Goal: Information Seeking & Learning: Learn about a topic

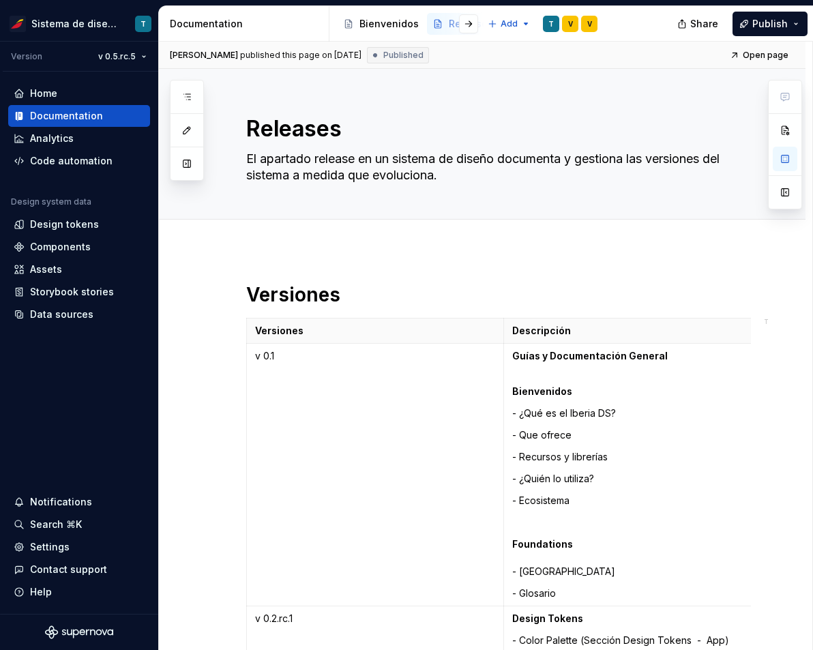
click at [424, 273] on html "Sistema de diseño Iberia T Version v 0.5.rc.5 Home Documentation Analytics Code…" at bounding box center [406, 325] width 813 height 650
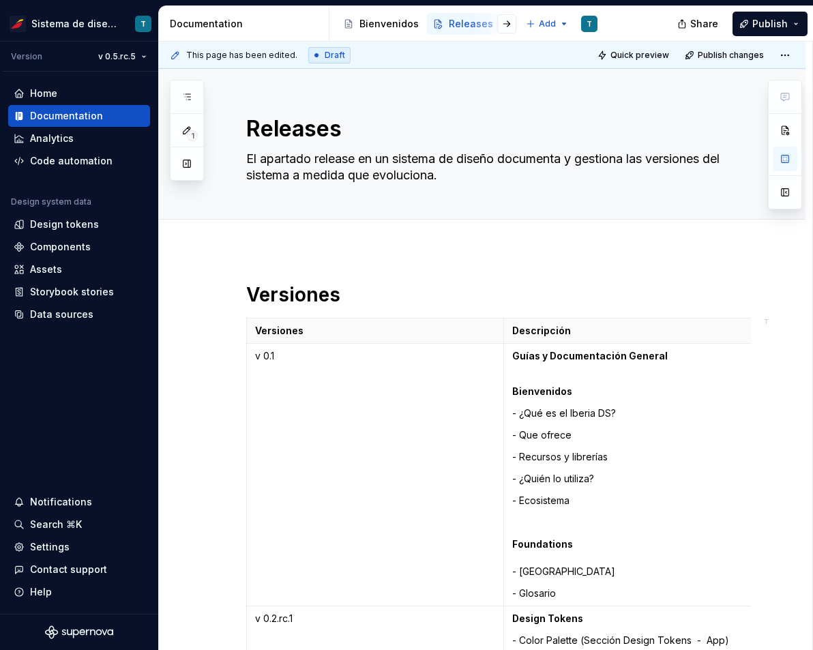
type textarea "*"
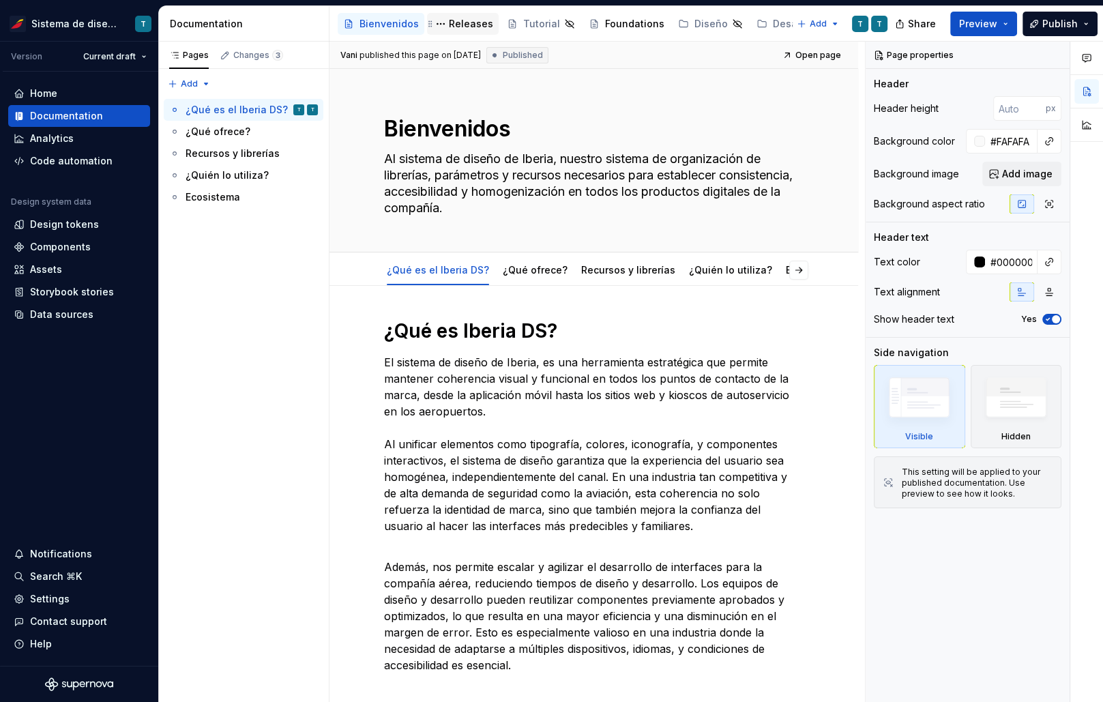
click at [461, 26] on div "Releases" at bounding box center [471, 24] width 44 height 14
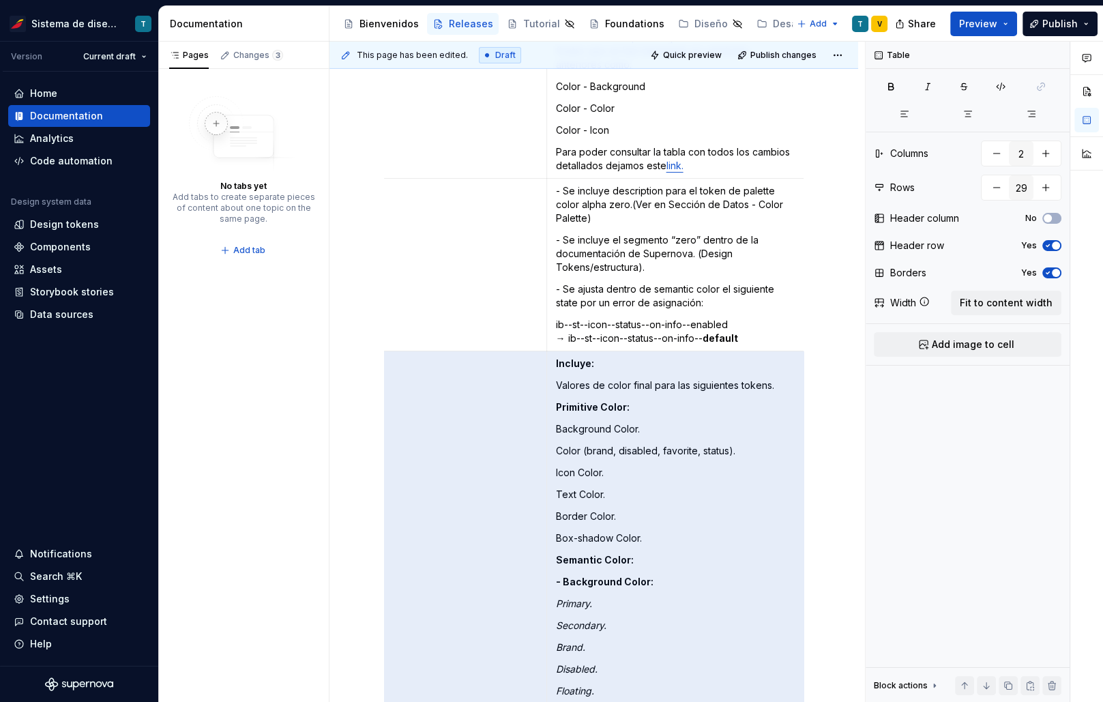
scroll to position [0, 5]
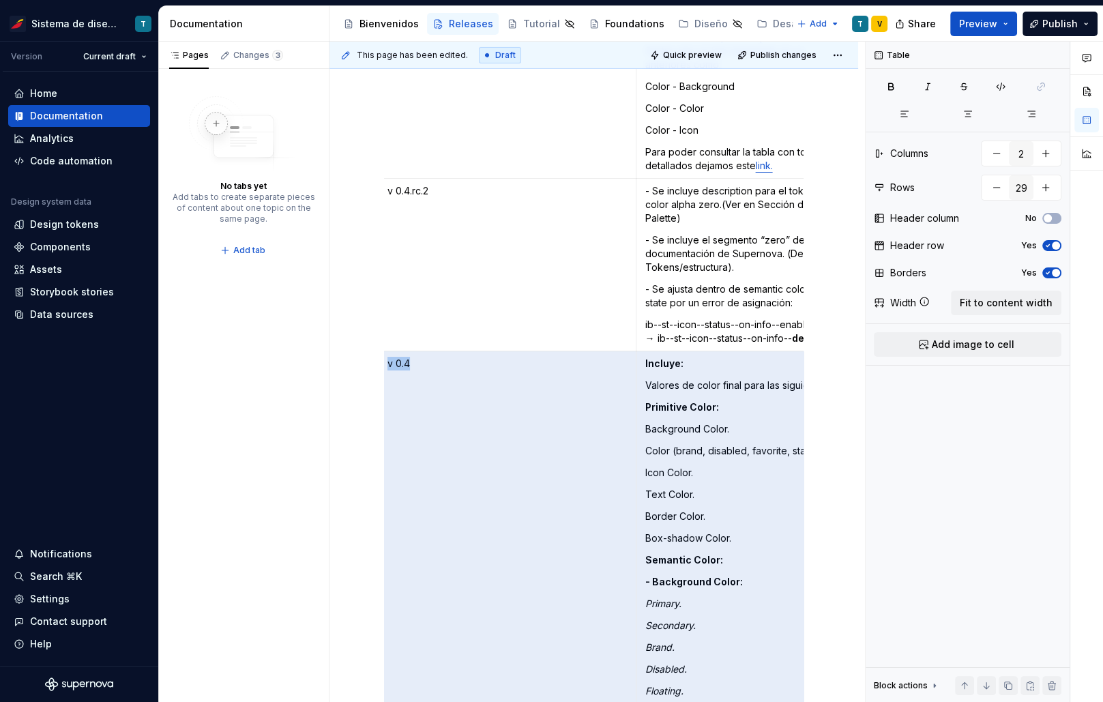
drag, startPoint x: 733, startPoint y: 353, endPoint x: 612, endPoint y: 352, distance: 120.8
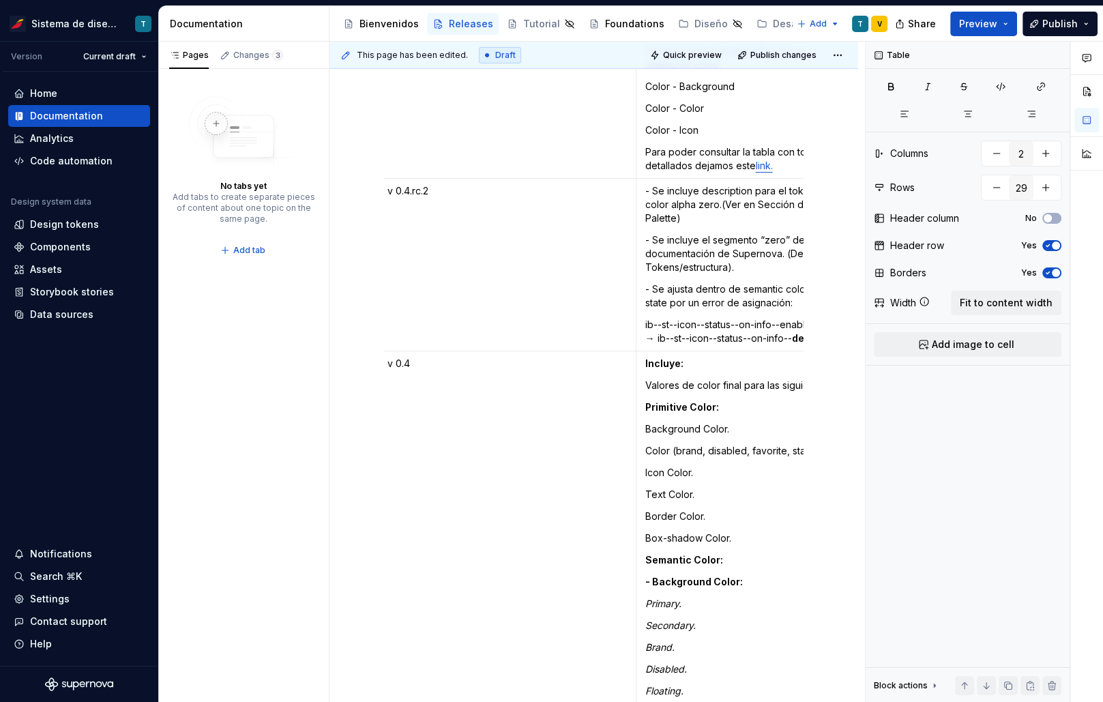
click at [662, 379] on p "Valores de color final para las siguientes tokens." at bounding box center [765, 386] width 241 height 14
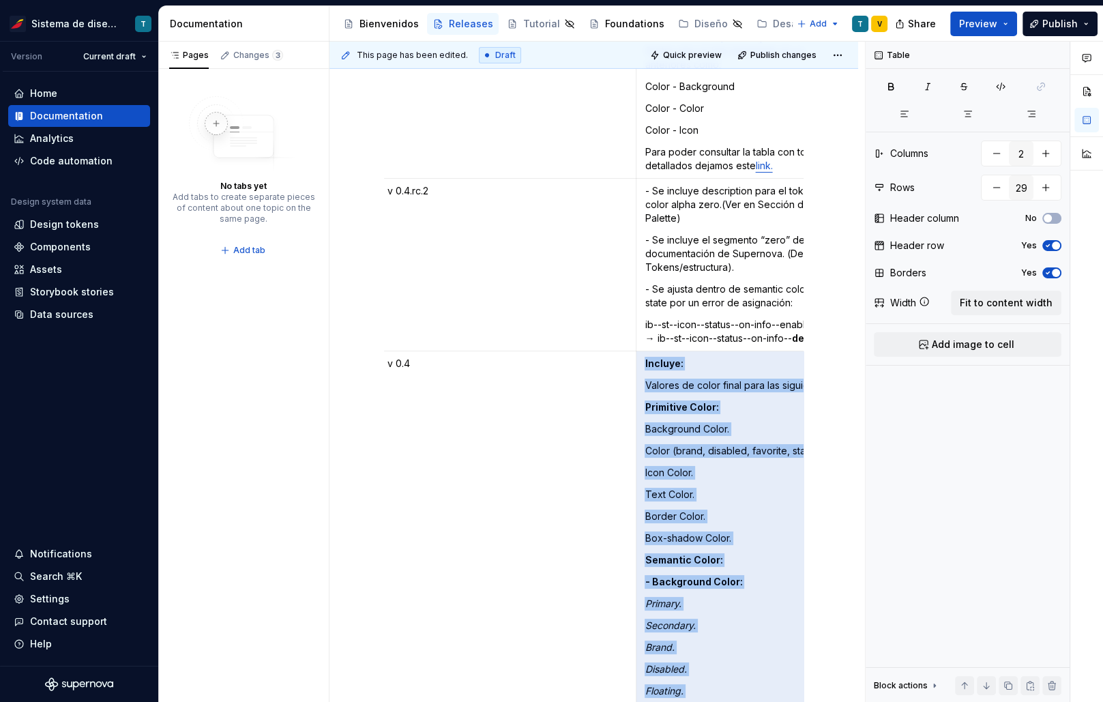
click at [662, 379] on p "Valores de color final para las siguientes tokens." at bounding box center [765, 386] width 241 height 14
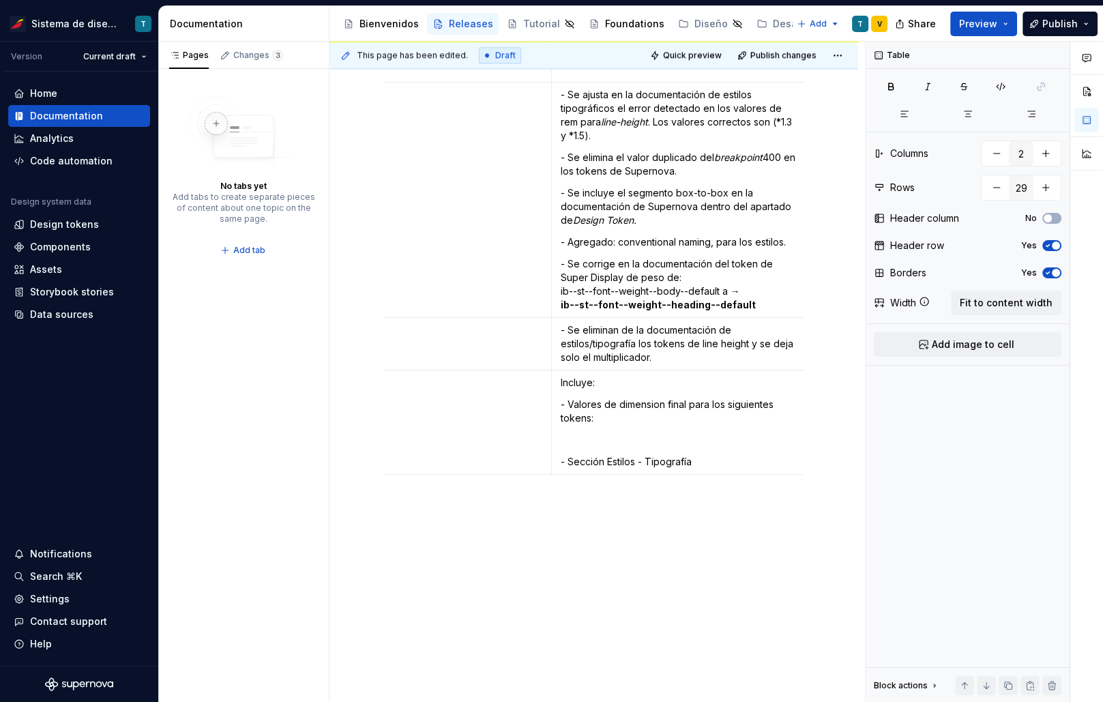
scroll to position [7496, 0]
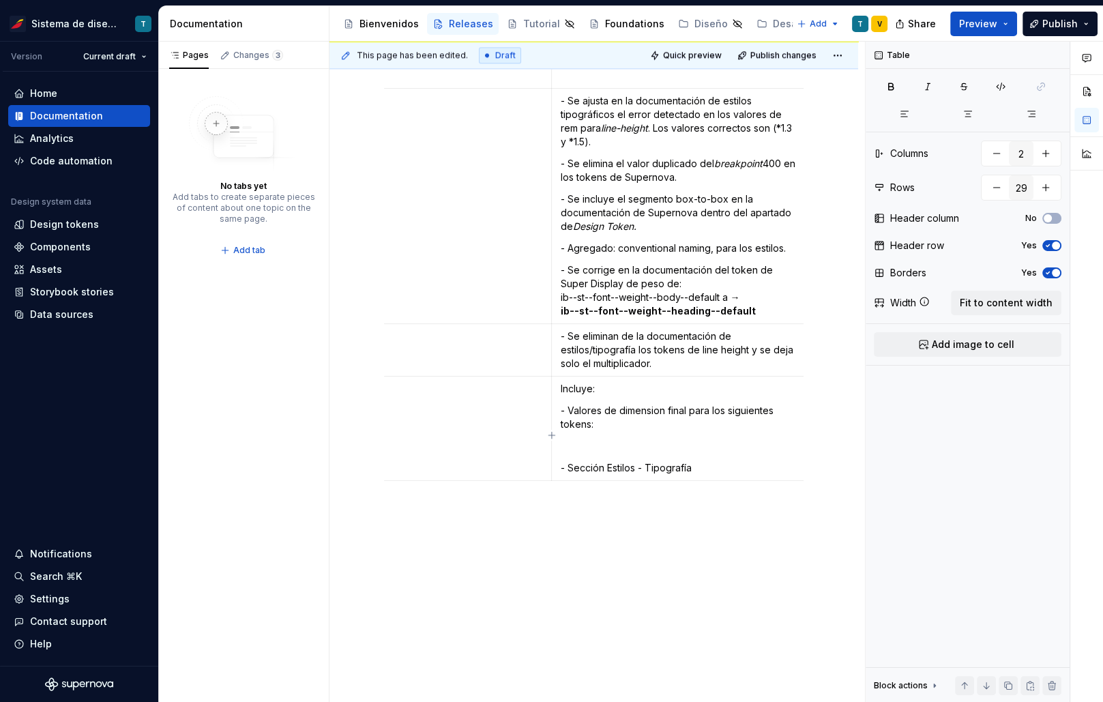
click at [600, 390] on td "Incluye: - Valores de dimension final para los siguientes tokens: - Sección Est…" at bounding box center [681, 429] width 258 height 104
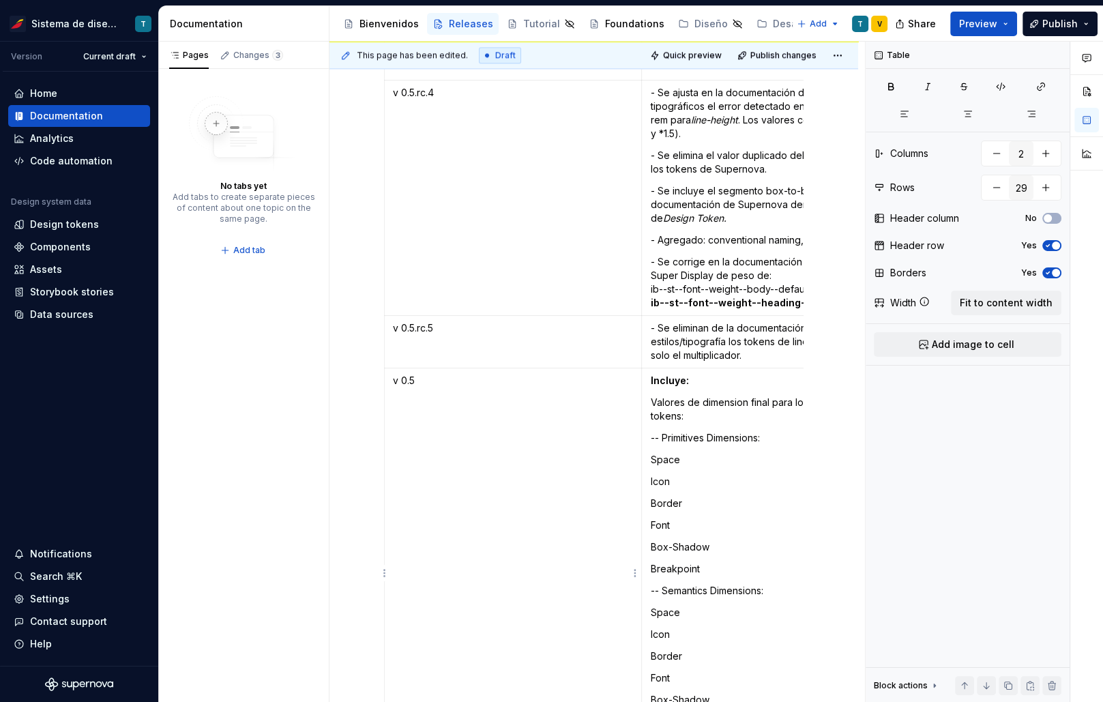
scroll to position [7447, 0]
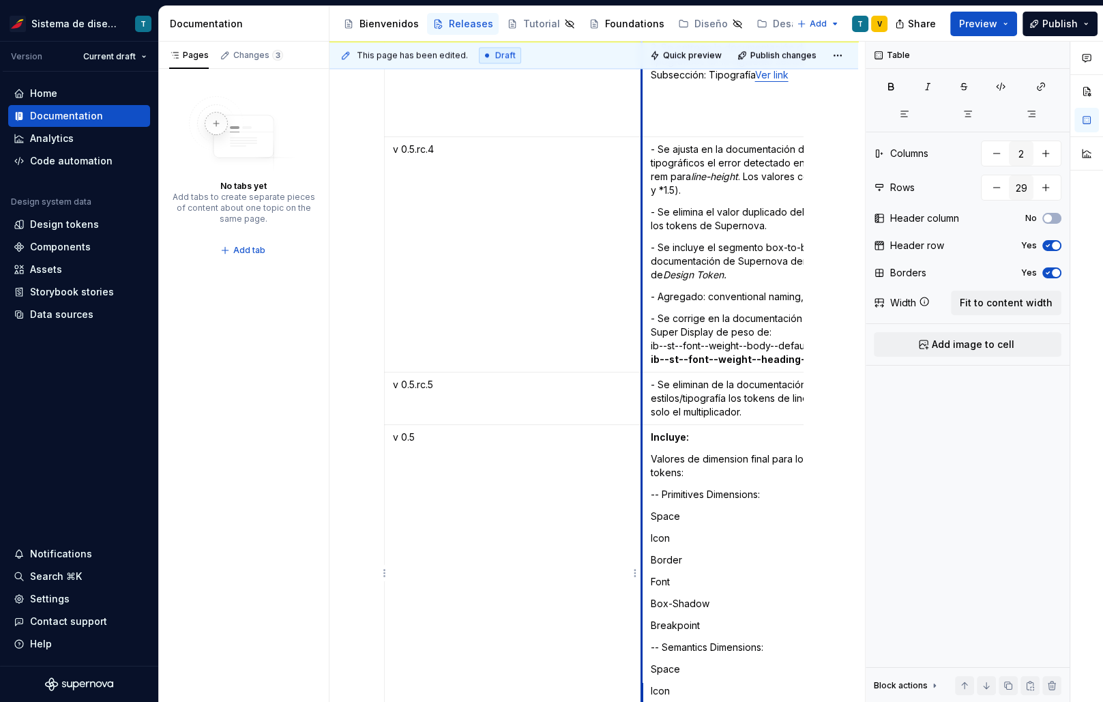
click at [672, 553] on p "Border" at bounding box center [770, 560] width 241 height 14
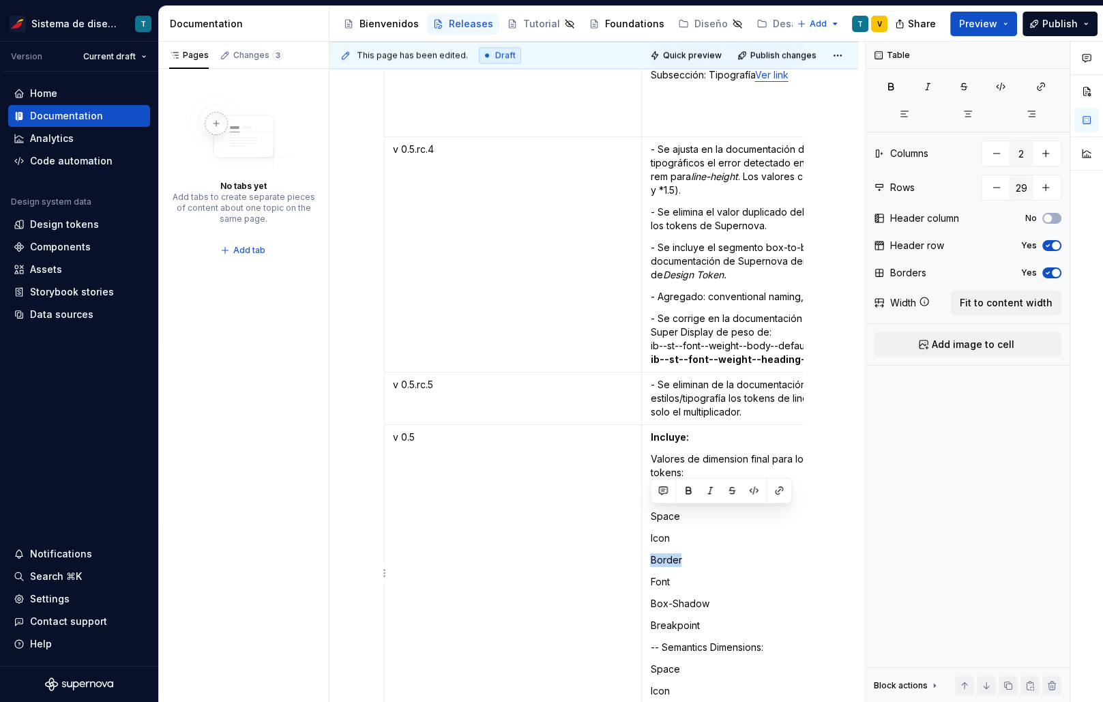
click at [672, 553] on p "Border" at bounding box center [770, 560] width 241 height 14
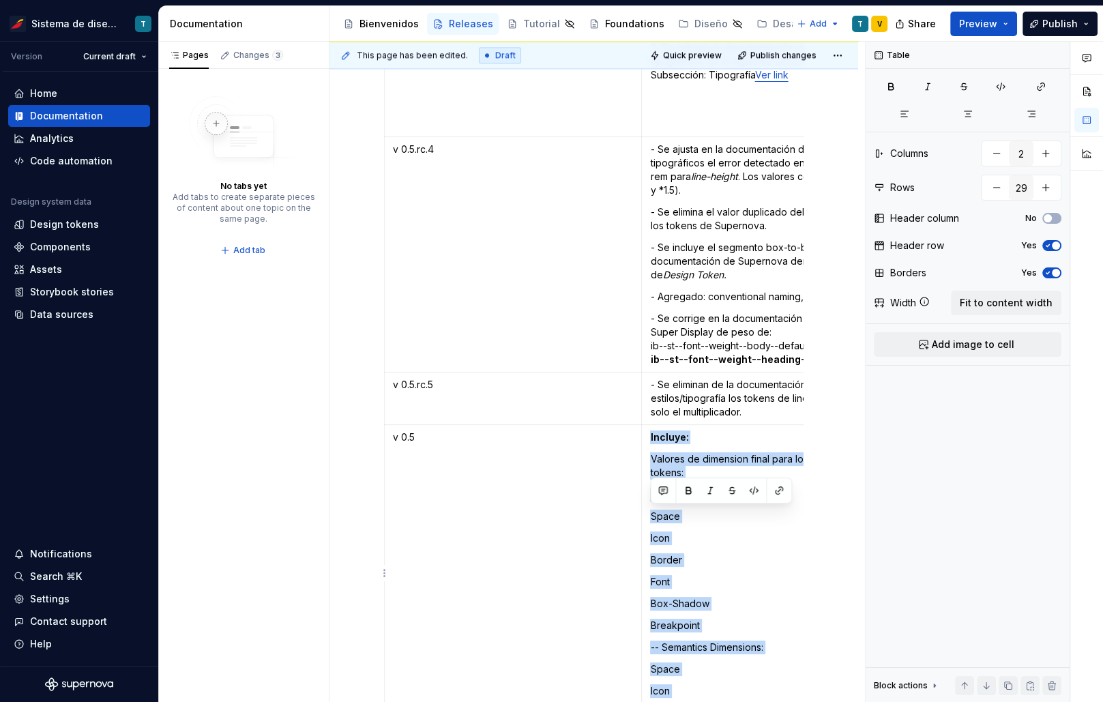
click at [672, 553] on p "Border" at bounding box center [770, 560] width 241 height 14
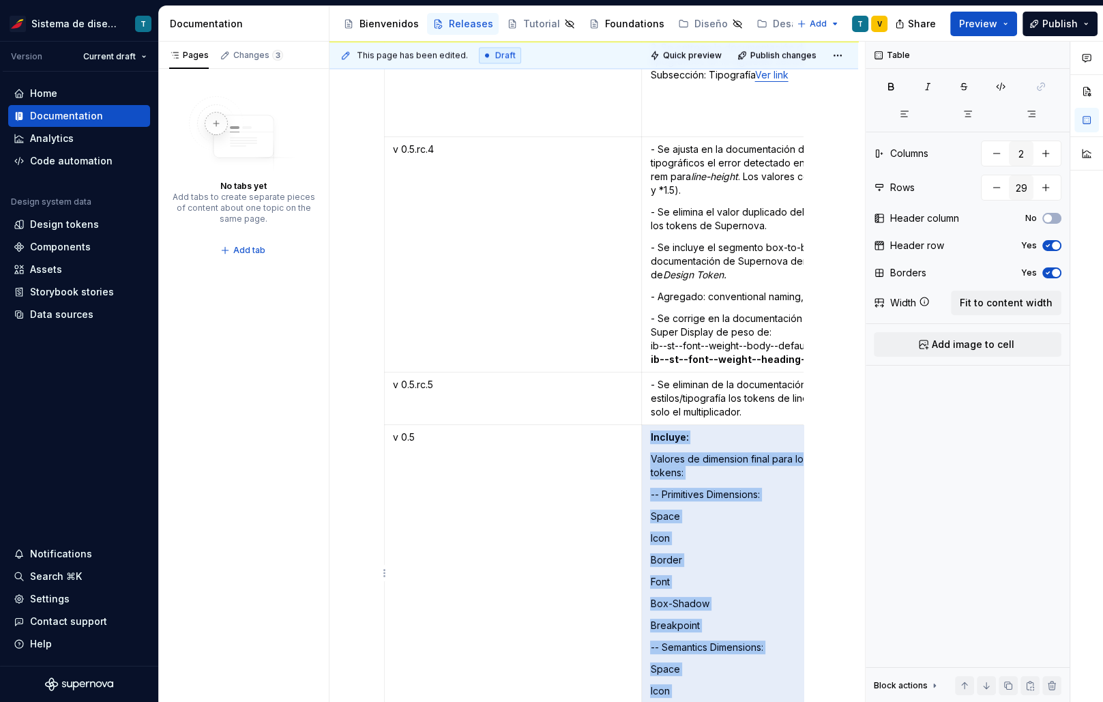
copy td "Incluye: Valores de dimension final para los siguientes tokens: -- Primitives D…"
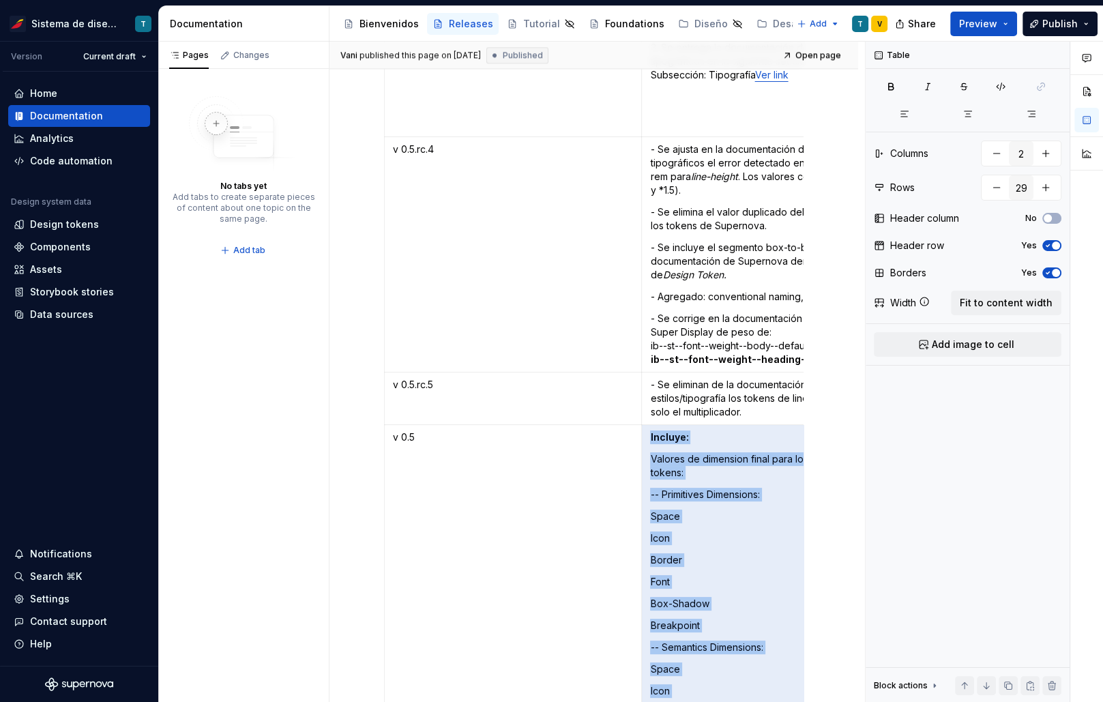
type textarea "*"
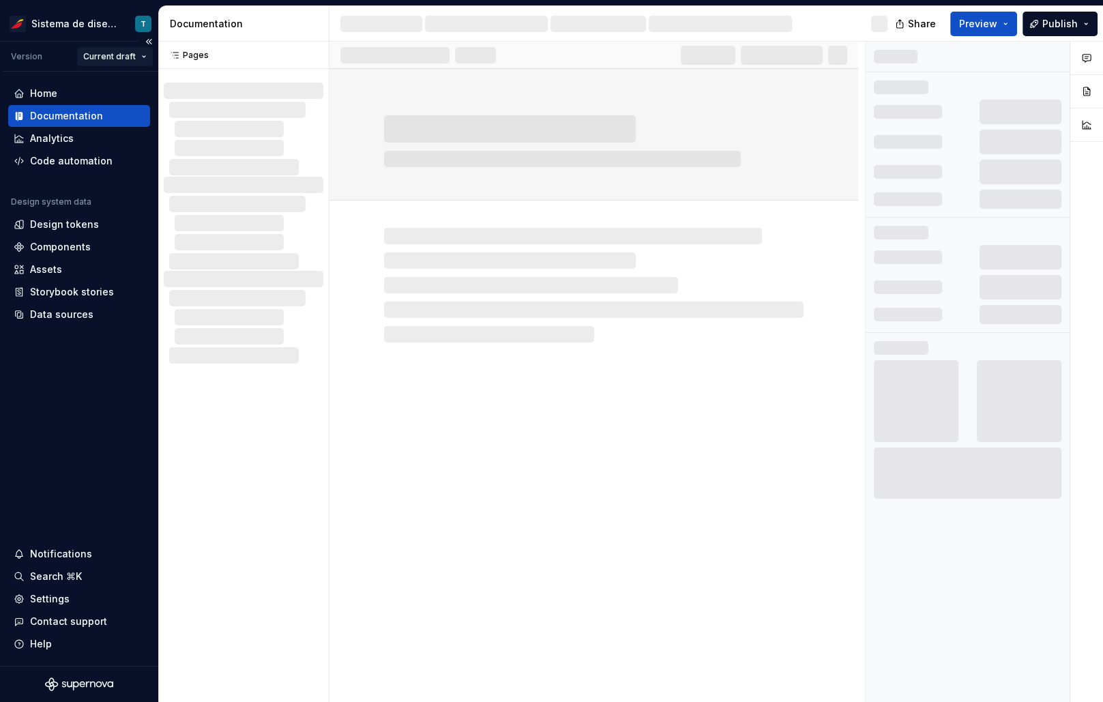
click at [141, 59] on html "Sistema de diseño Iberia T Version Current draft Home Documentation Analytics C…" at bounding box center [551, 351] width 1103 height 702
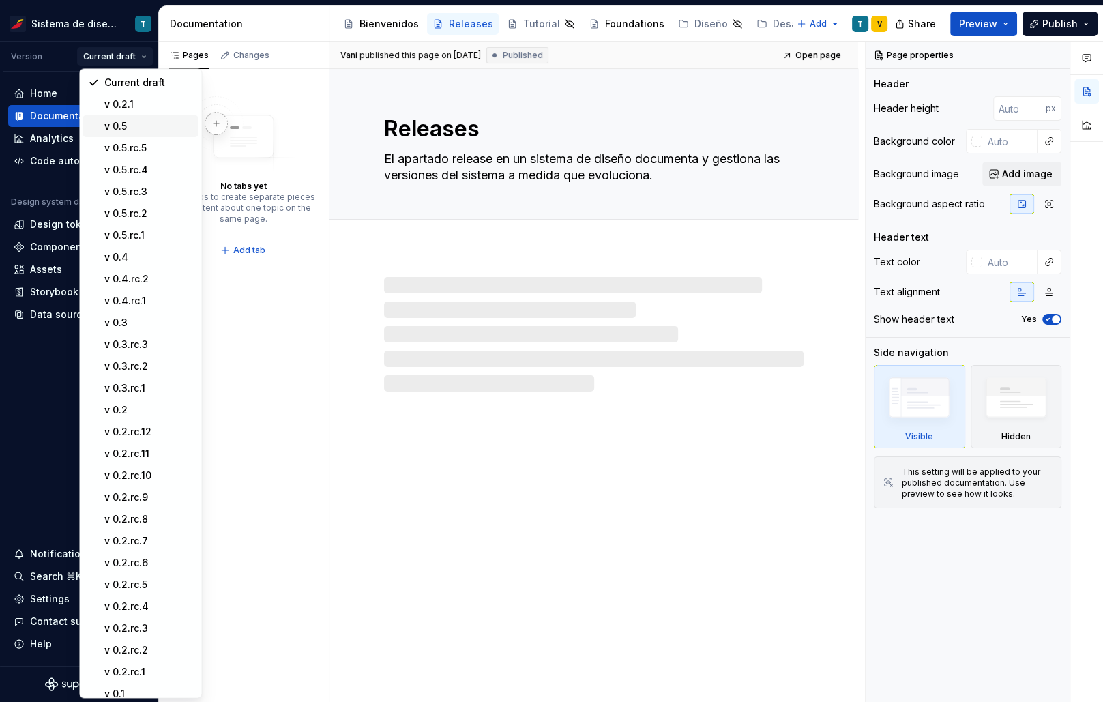
click at [137, 123] on div "v 0.5" at bounding box center [148, 126] width 89 height 14
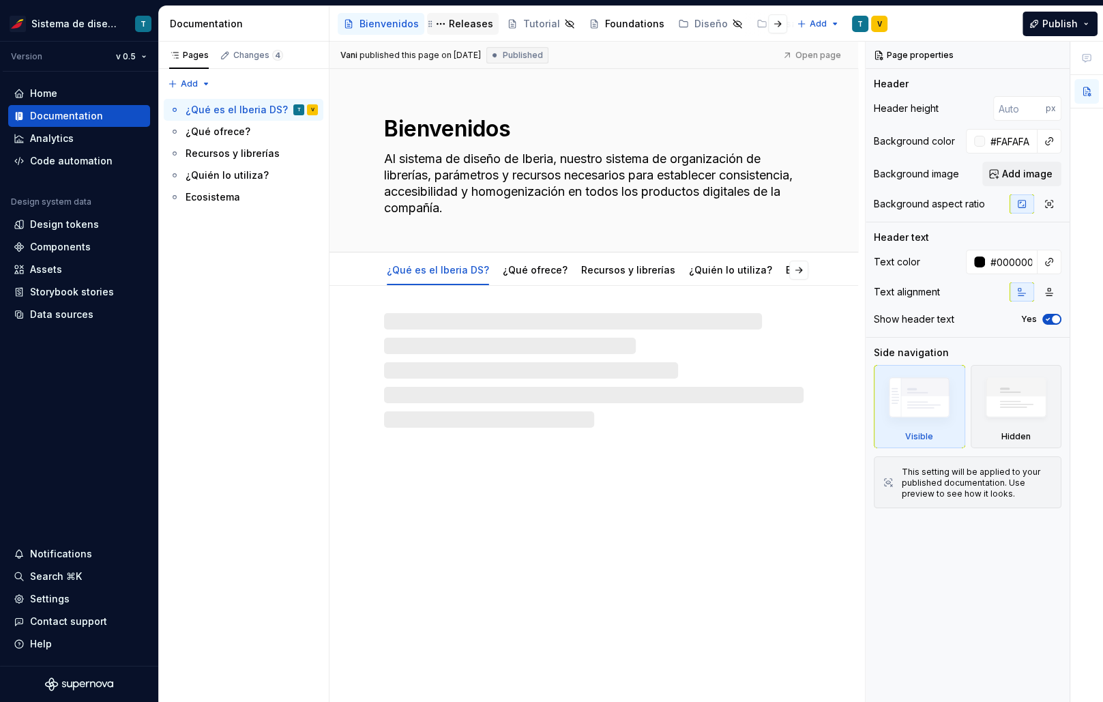
click at [455, 20] on div "Releases" at bounding box center [471, 24] width 44 height 14
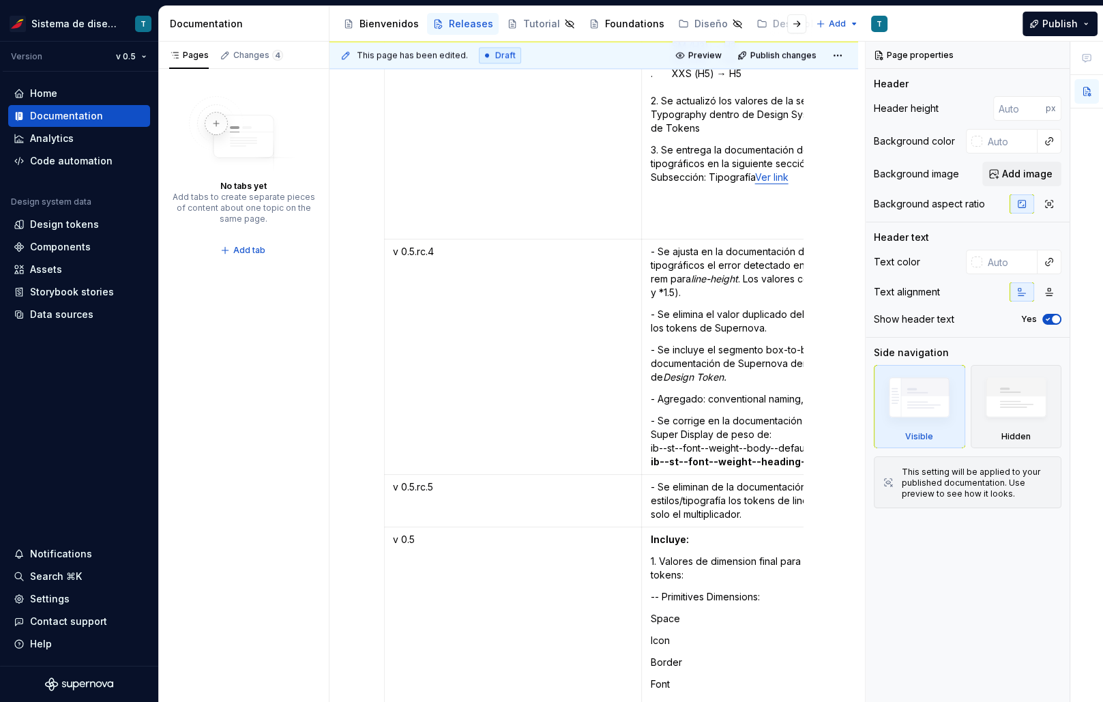
scroll to position [7469, 0]
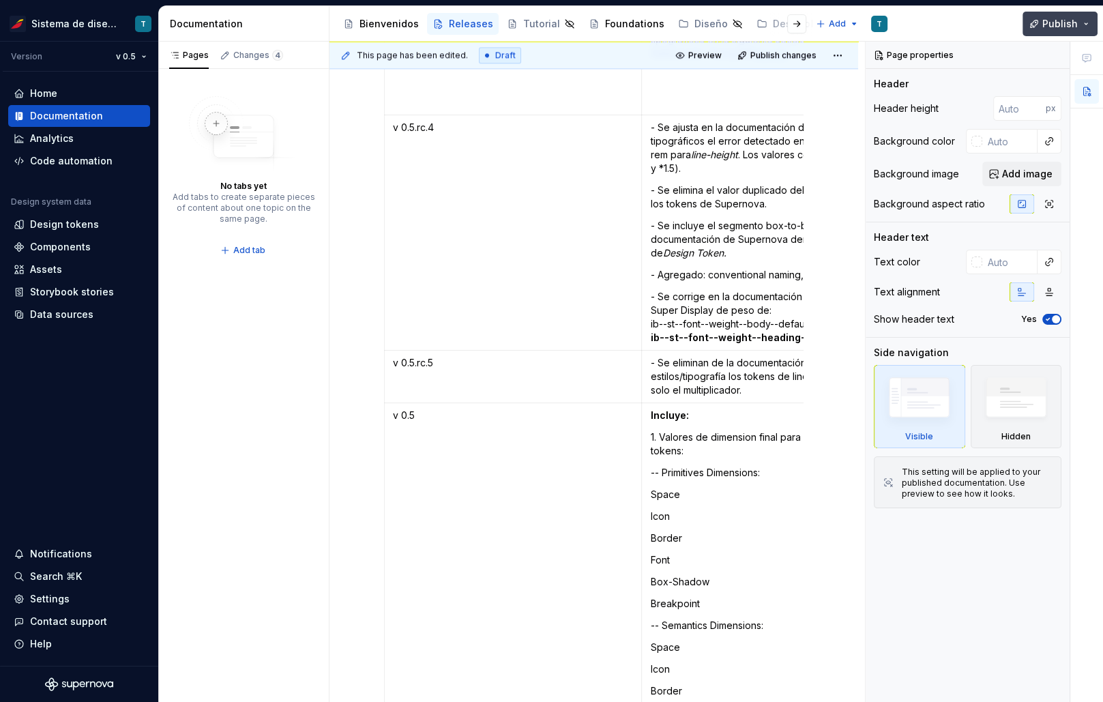
click at [1073, 24] on span "Publish" at bounding box center [1059, 24] width 35 height 14
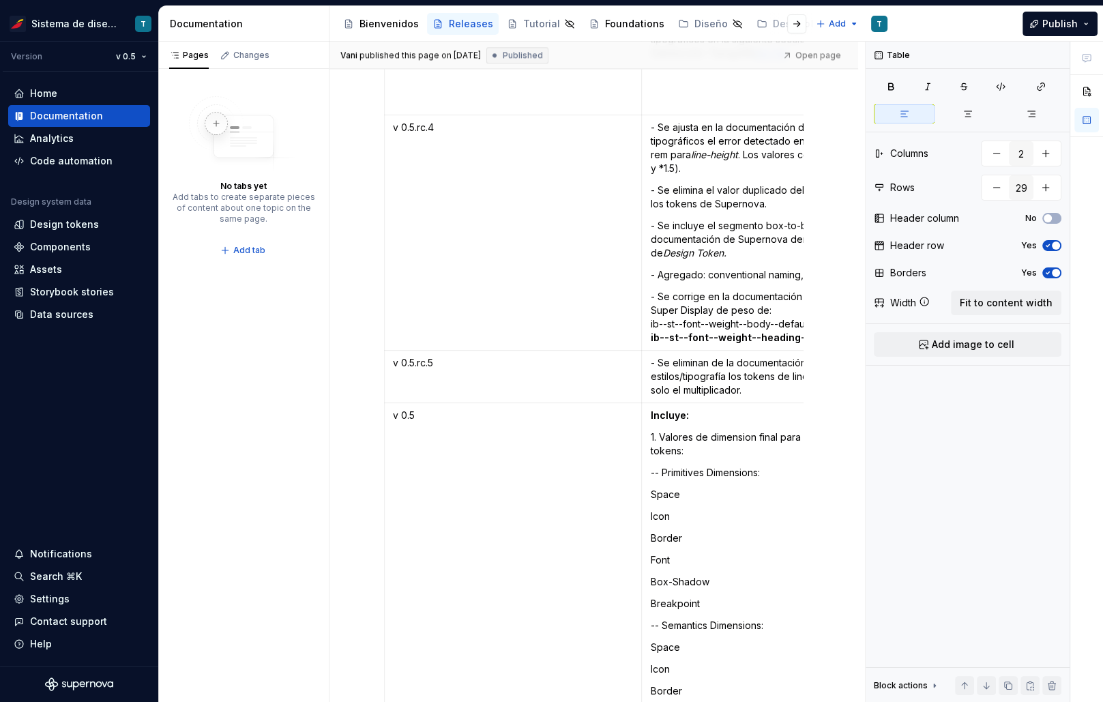
type textarea "*"
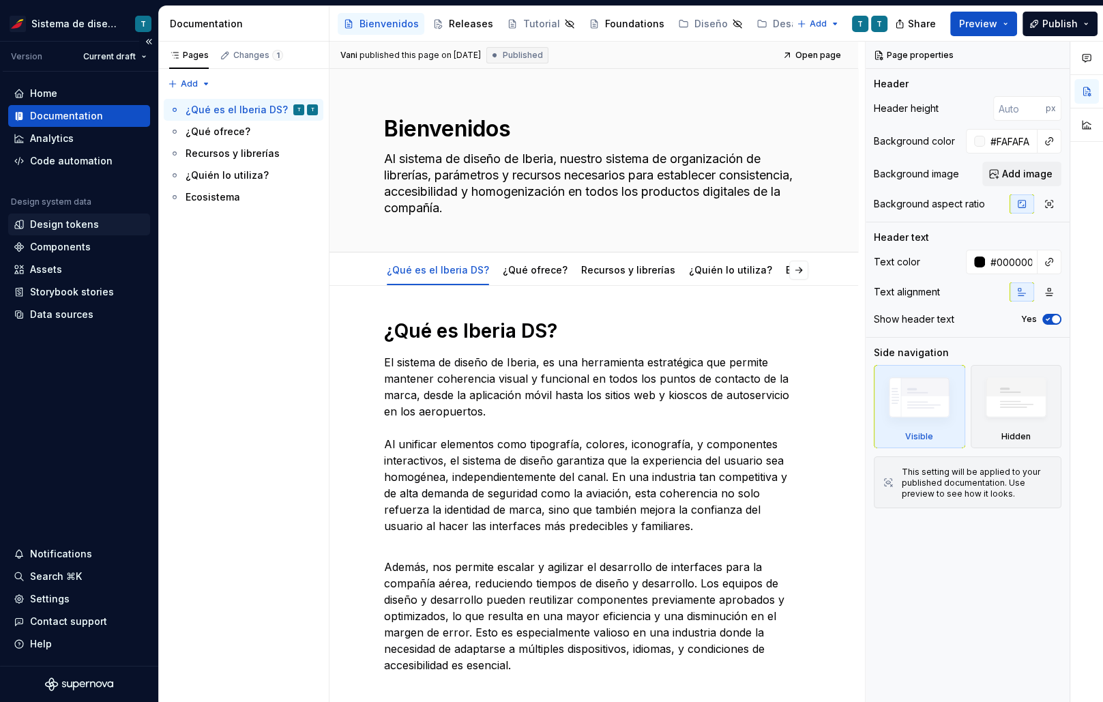
click at [88, 226] on div "Design tokens" at bounding box center [64, 225] width 69 height 14
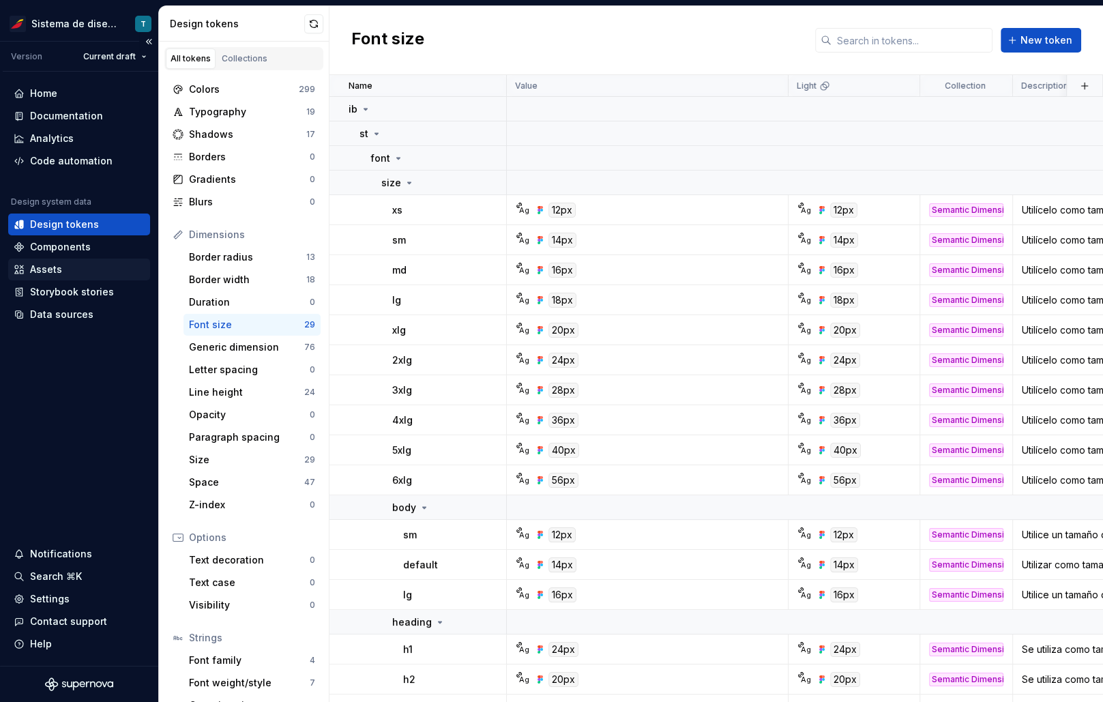
click at [74, 273] on div "Assets" at bounding box center [79, 270] width 131 height 14
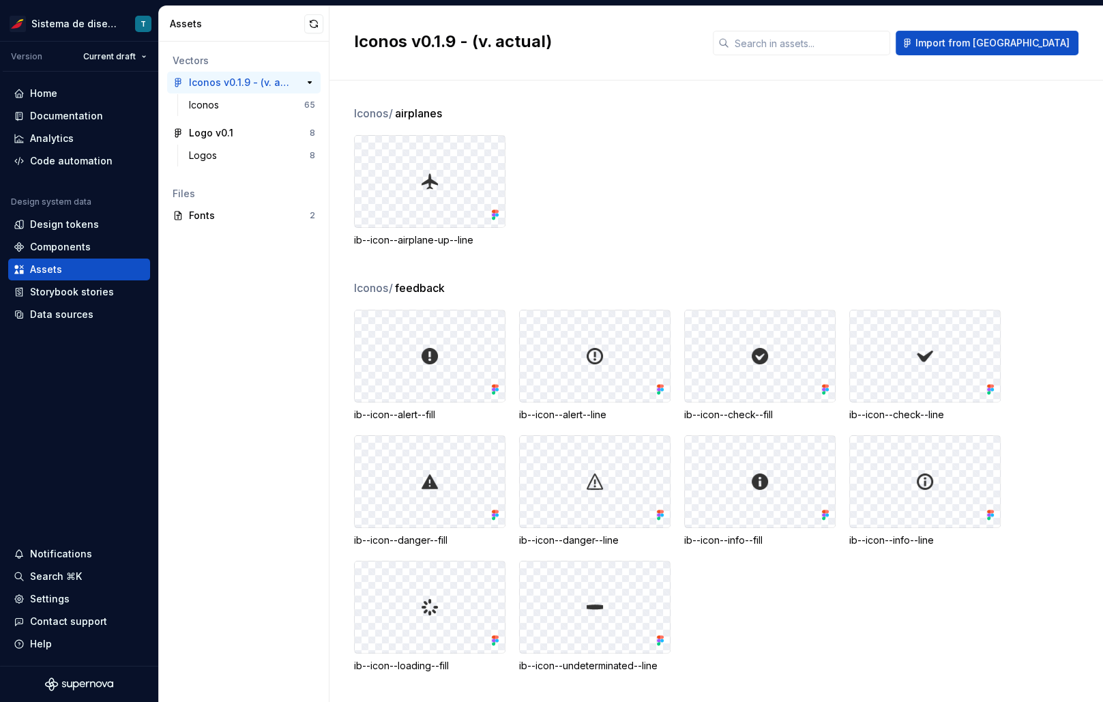
click at [244, 85] on div "Iconos v0.1.9 - (v. actual)" at bounding box center [240, 83] width 102 height 14
click at [309, 22] on button "button" at bounding box center [313, 23] width 19 height 19
click at [87, 117] on div "Documentation" at bounding box center [66, 116] width 73 height 14
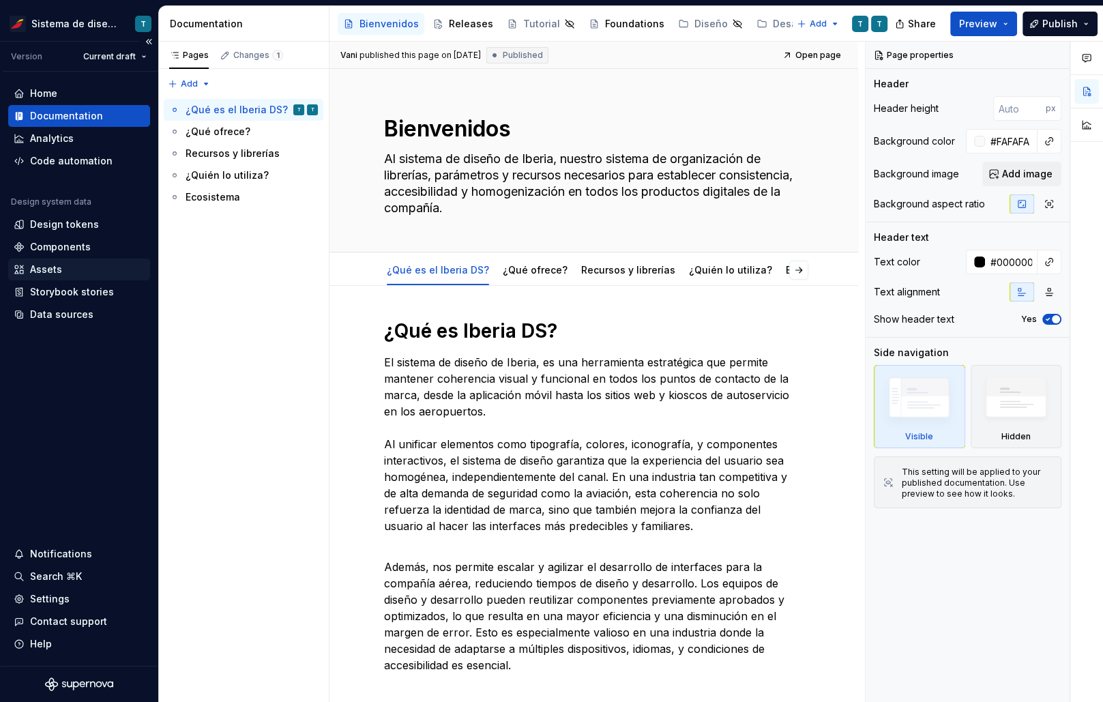
click at [64, 266] on div "Assets" at bounding box center [79, 270] width 131 height 14
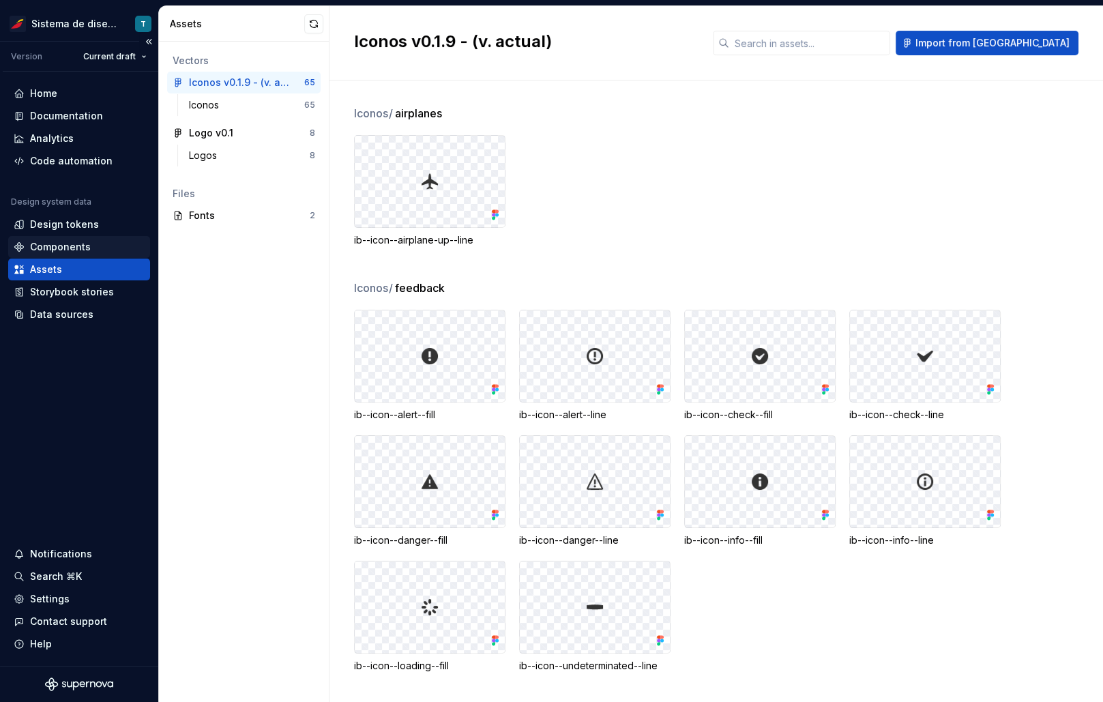
click at [73, 246] on div "Components" at bounding box center [60, 247] width 61 height 14
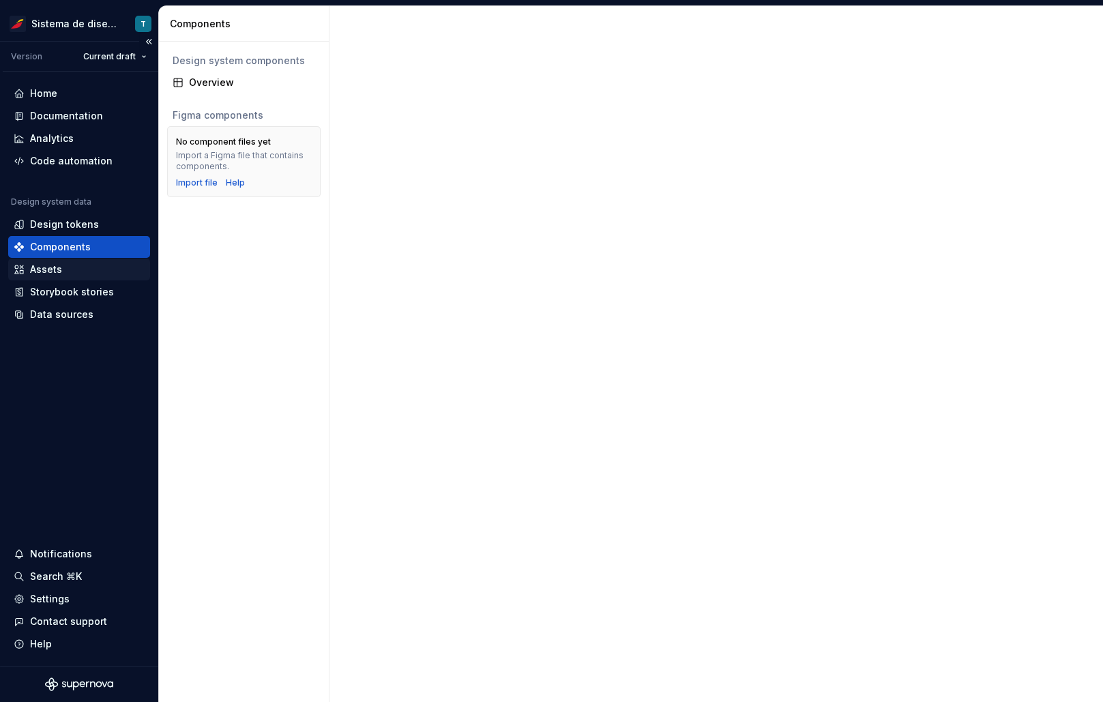
click at [74, 269] on div "Assets" at bounding box center [79, 270] width 131 height 14
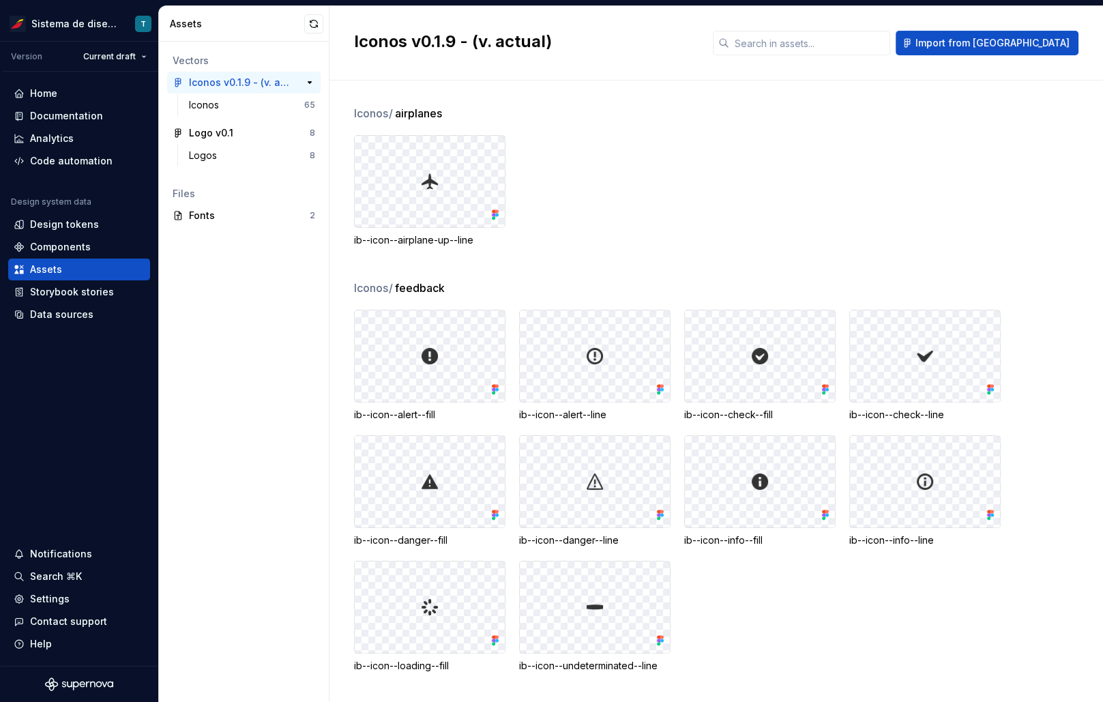
click at [236, 81] on div "Iconos v0.1.9 - (v. actual)" at bounding box center [240, 83] width 102 height 14
click at [108, 246] on div "Components" at bounding box center [79, 247] width 131 height 14
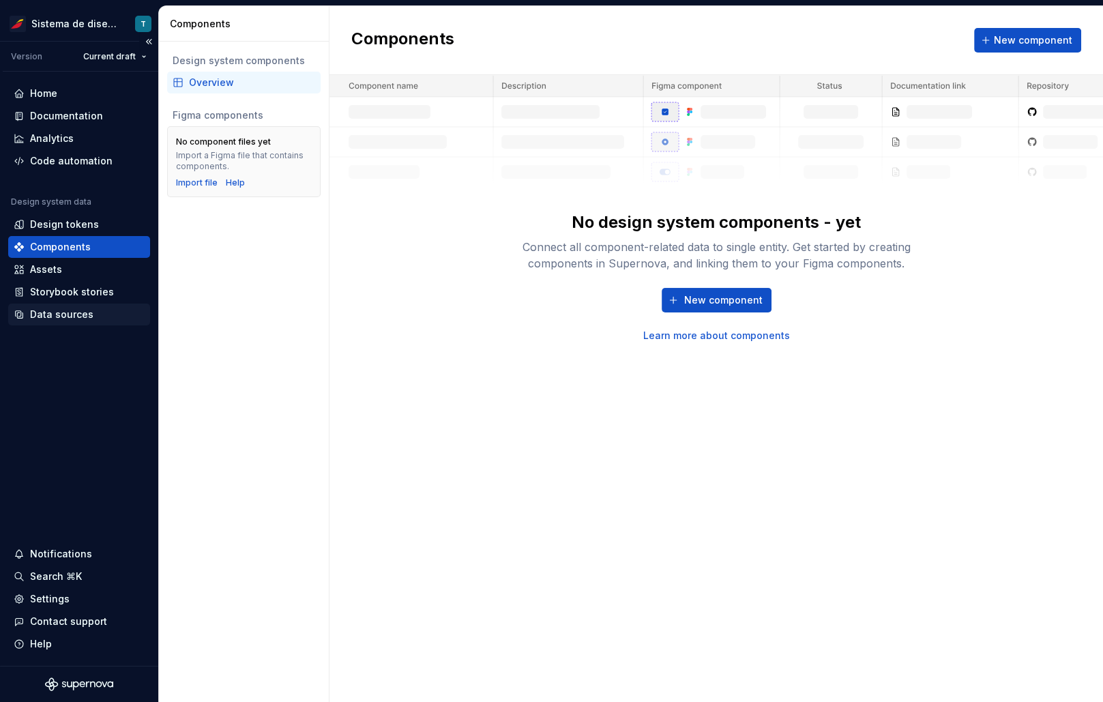
click at [100, 310] on div "Data sources" at bounding box center [79, 315] width 131 height 14
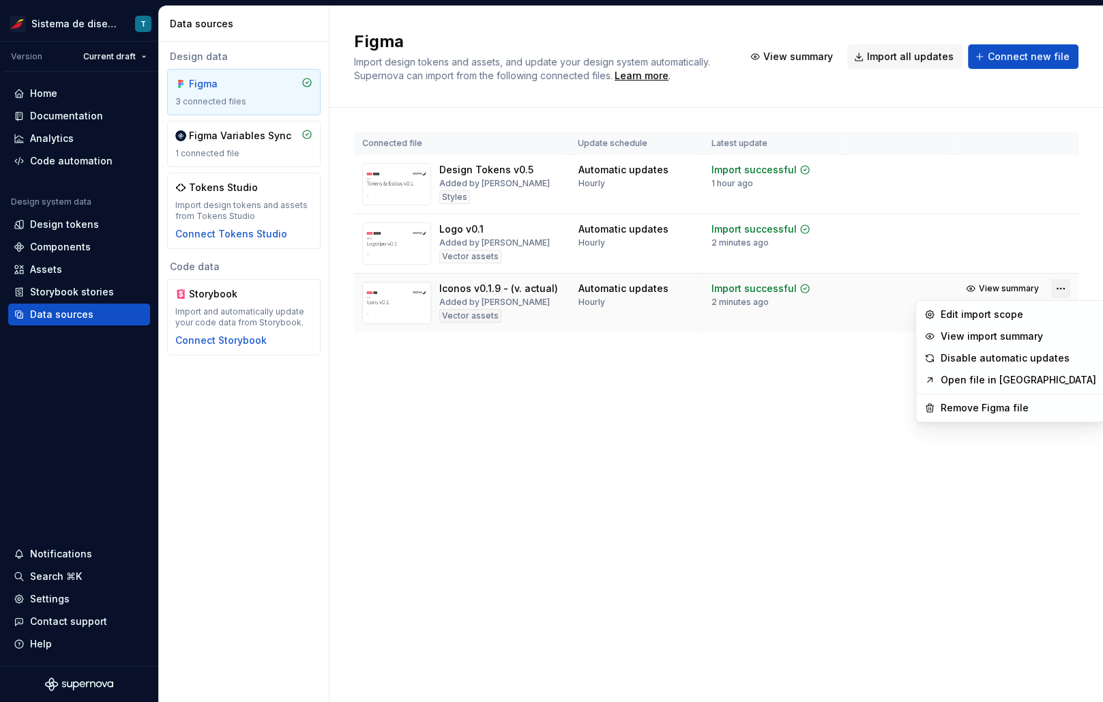
click at [1062, 293] on html "Sistema de diseño Iberia T Version Current draft Home Documentation Analytics C…" at bounding box center [551, 351] width 1103 height 702
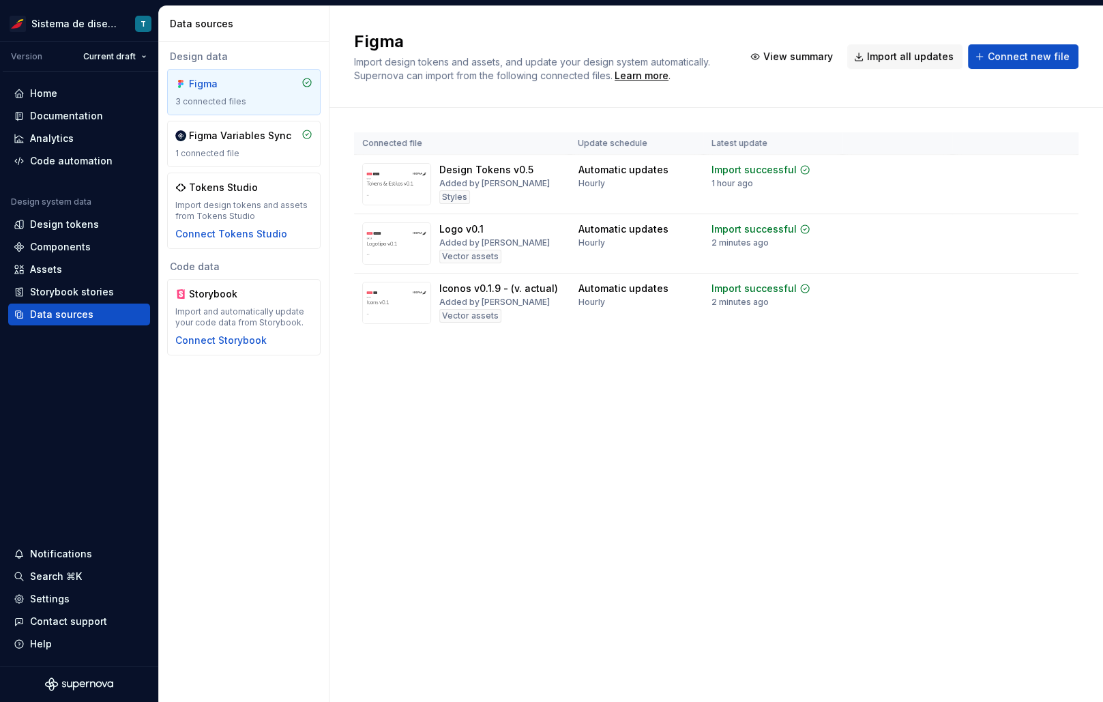
click at [910, 299] on html "Sistema de diseño Iberia T Version Current draft Home Documentation Analytics C…" at bounding box center [551, 351] width 1103 height 702
click at [86, 222] on div "Design tokens" at bounding box center [64, 225] width 69 height 14
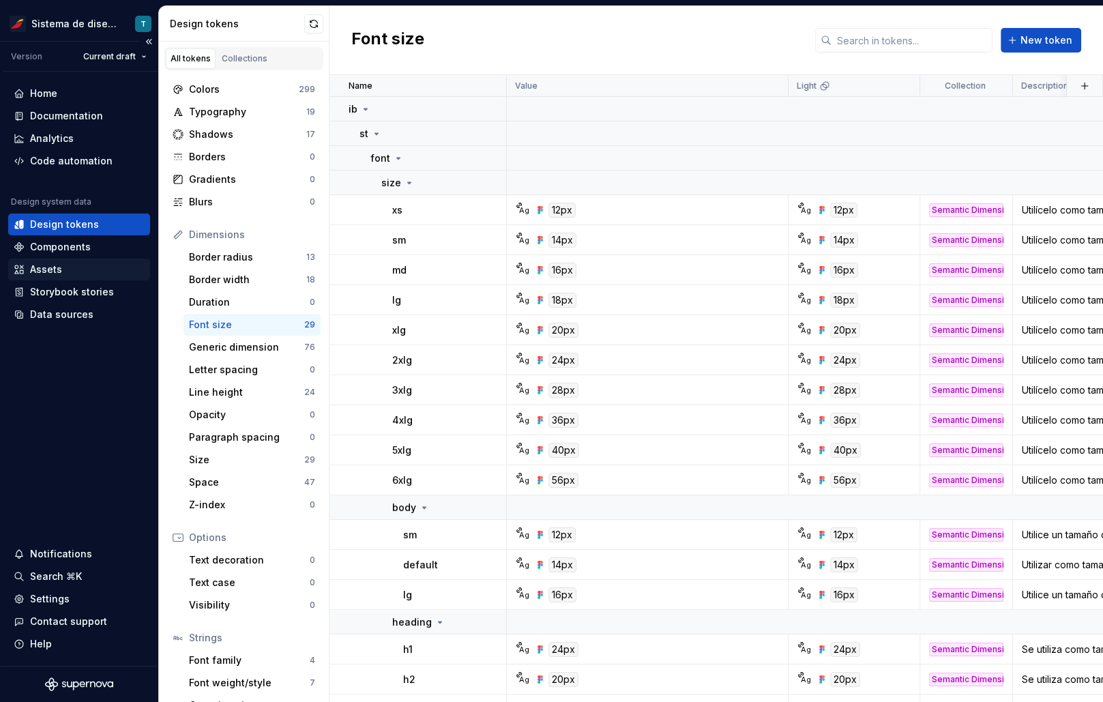
click at [59, 272] on div "Assets" at bounding box center [46, 270] width 32 height 14
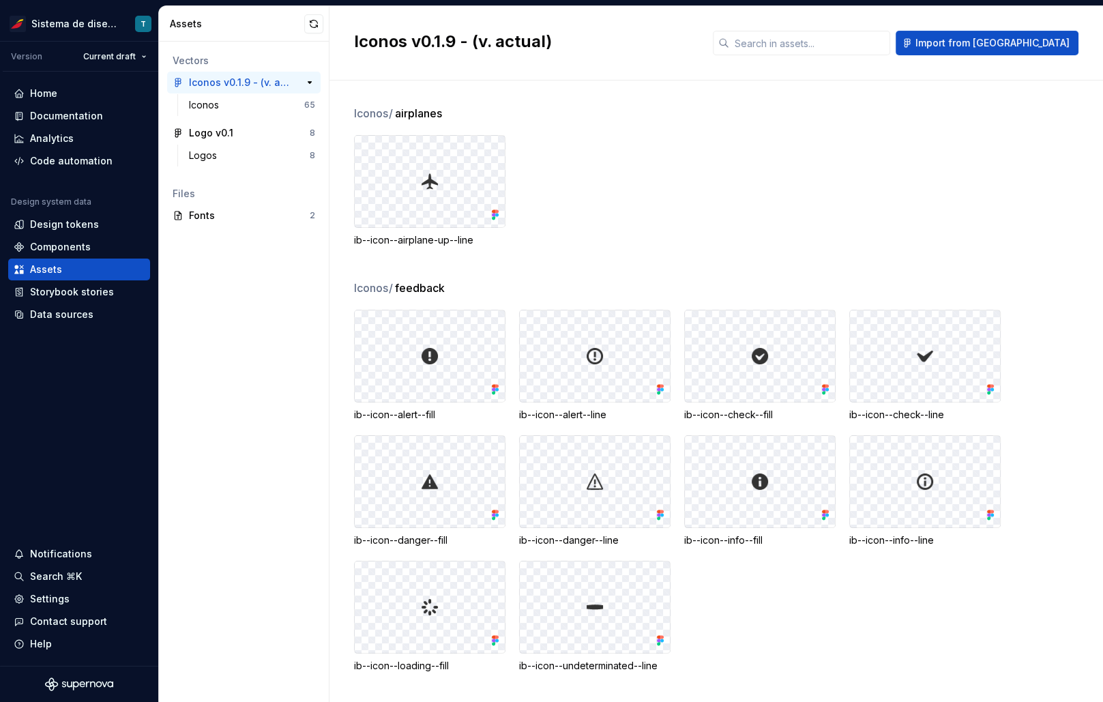
click at [283, 87] on div "Iconos v0.1.9 - (v. actual)" at bounding box center [240, 83] width 102 height 14
click at [315, 83] on button "button" at bounding box center [309, 82] width 19 height 19
click at [313, 82] on button "button" at bounding box center [309, 82] width 19 height 19
click at [302, 106] on div "Iconos" at bounding box center [246, 105] width 115 height 14
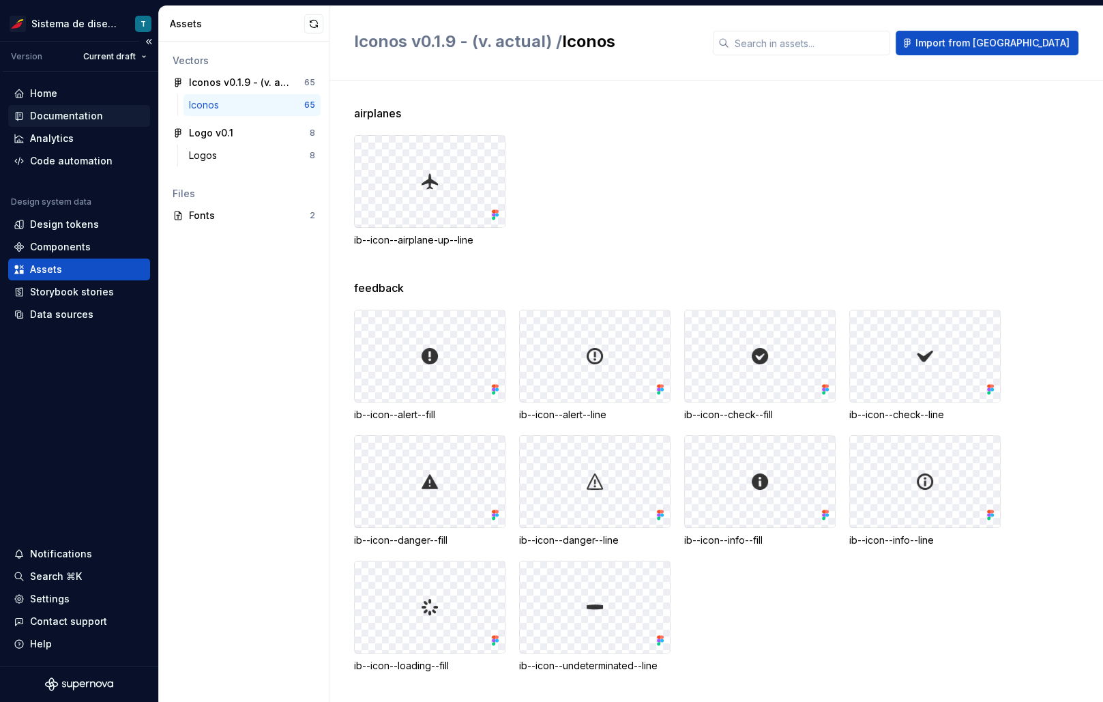
click at [110, 119] on div "Documentation" at bounding box center [79, 116] width 131 height 14
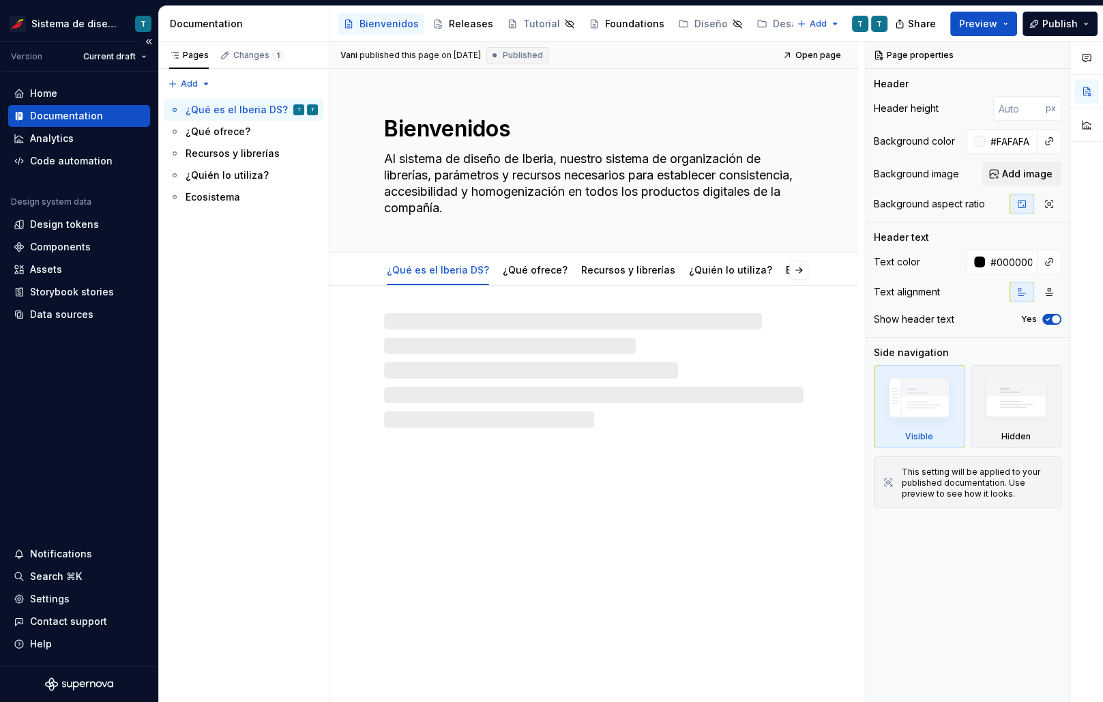
type textarea "*"
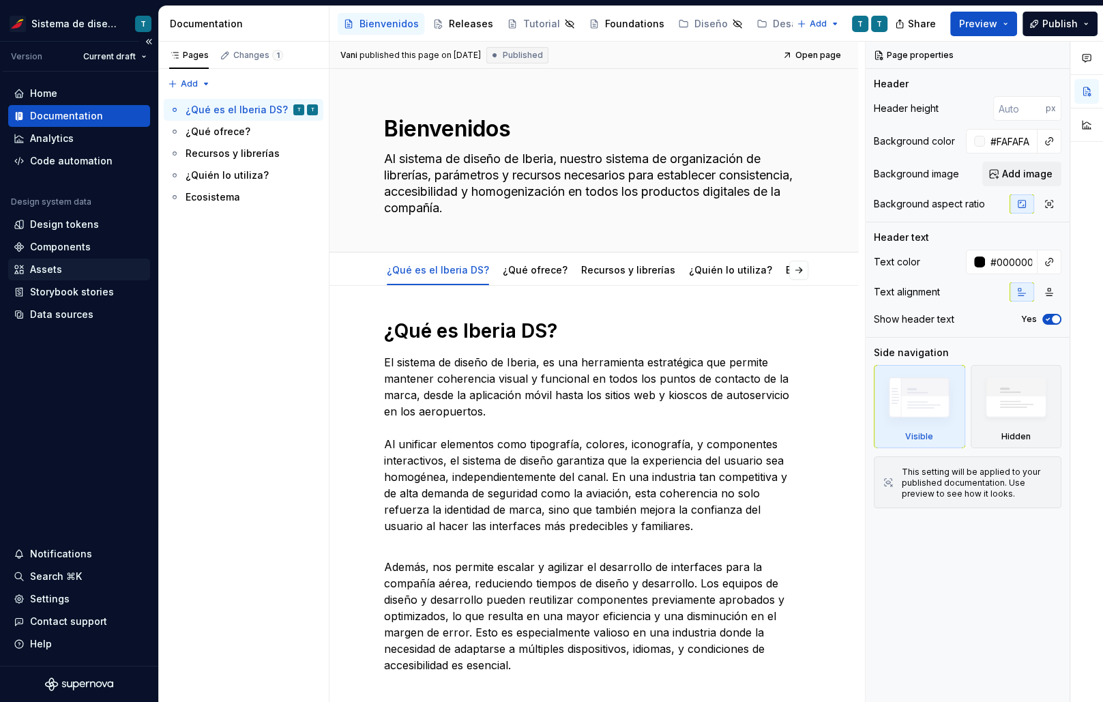
click at [71, 270] on div "Assets" at bounding box center [79, 270] width 131 height 14
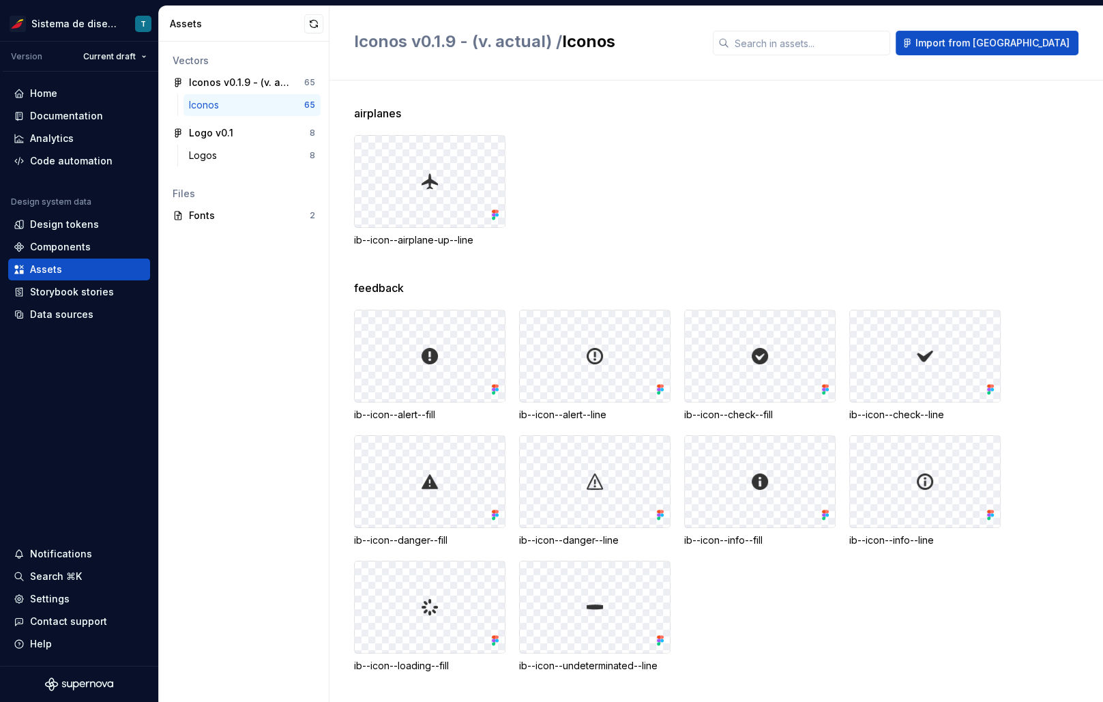
click at [385, 114] on span "airplanes" at bounding box center [377, 113] width 47 height 16
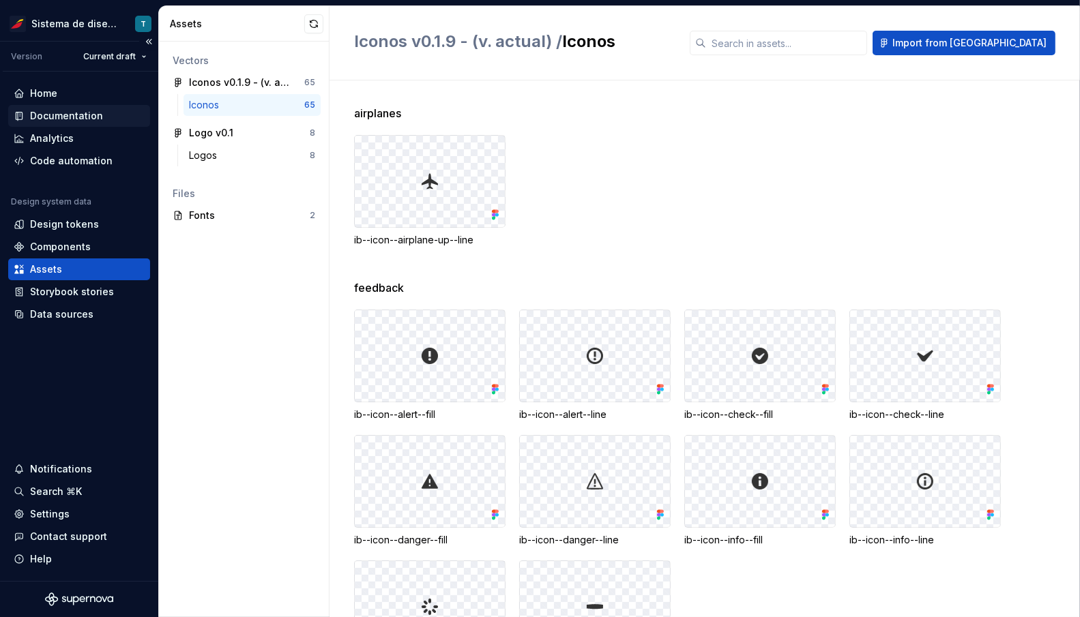
click at [89, 115] on div "Documentation" at bounding box center [66, 116] width 73 height 14
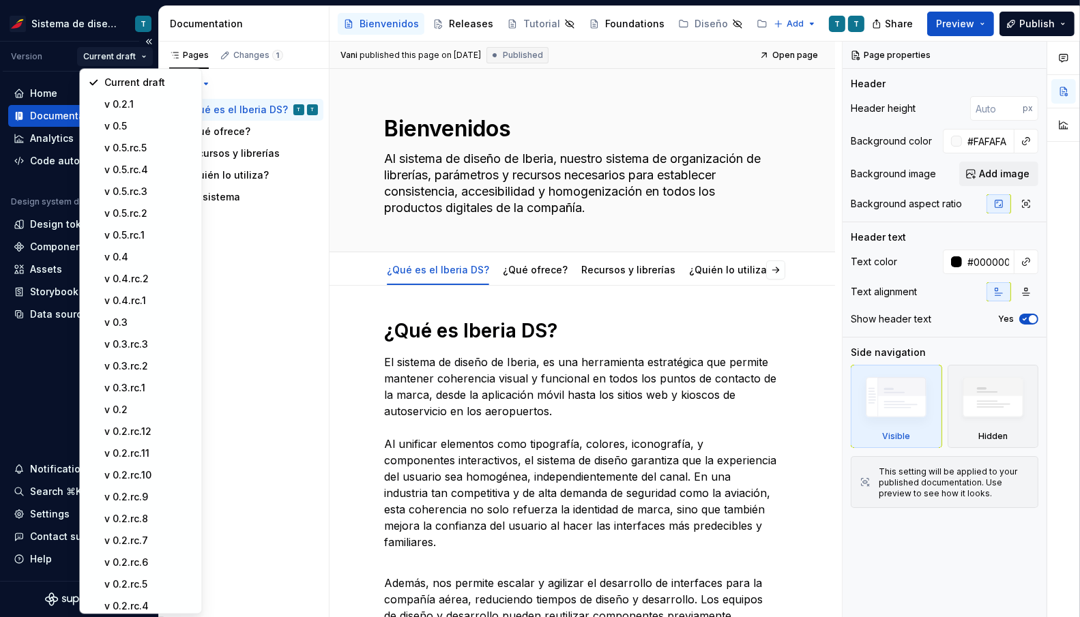
click at [130, 59] on html "Sistema de diseño Iberia T Version Current draft Home Documentation Analytics C…" at bounding box center [540, 308] width 1080 height 617
click at [134, 85] on div "Current draft" at bounding box center [148, 83] width 89 height 14
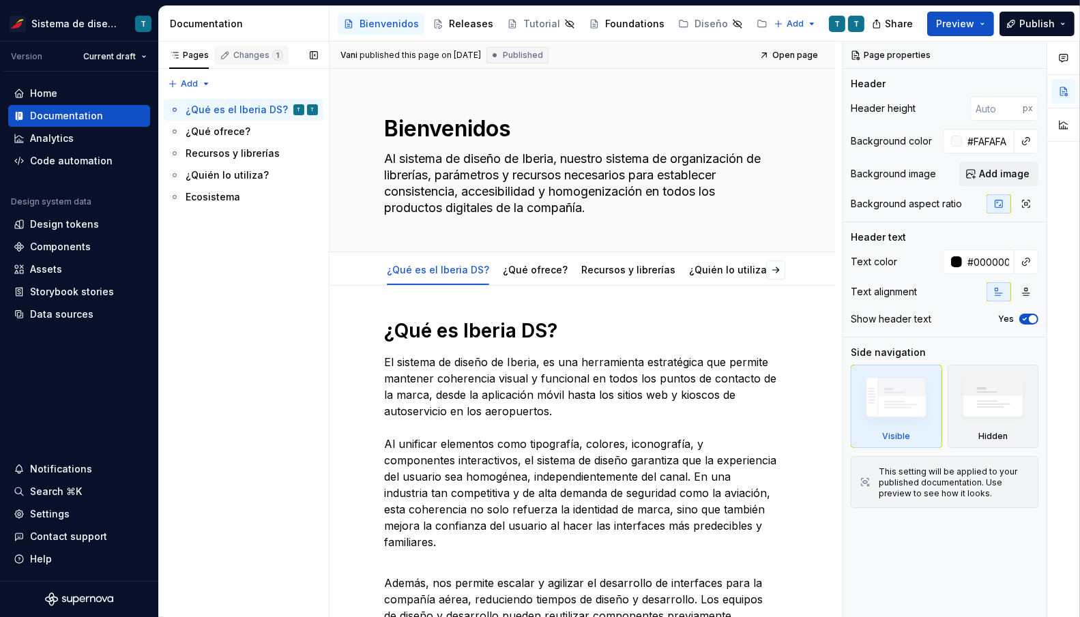
click at [256, 56] on div "Changes 1" at bounding box center [258, 55] width 50 height 11
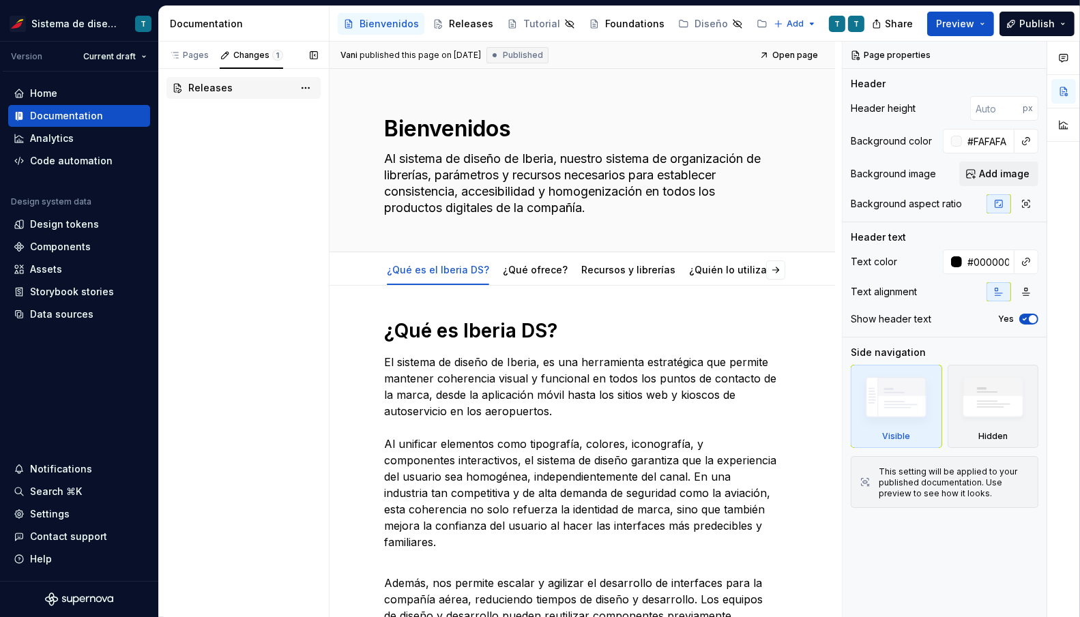
click at [240, 87] on div "Releases" at bounding box center [242, 88] width 108 height 14
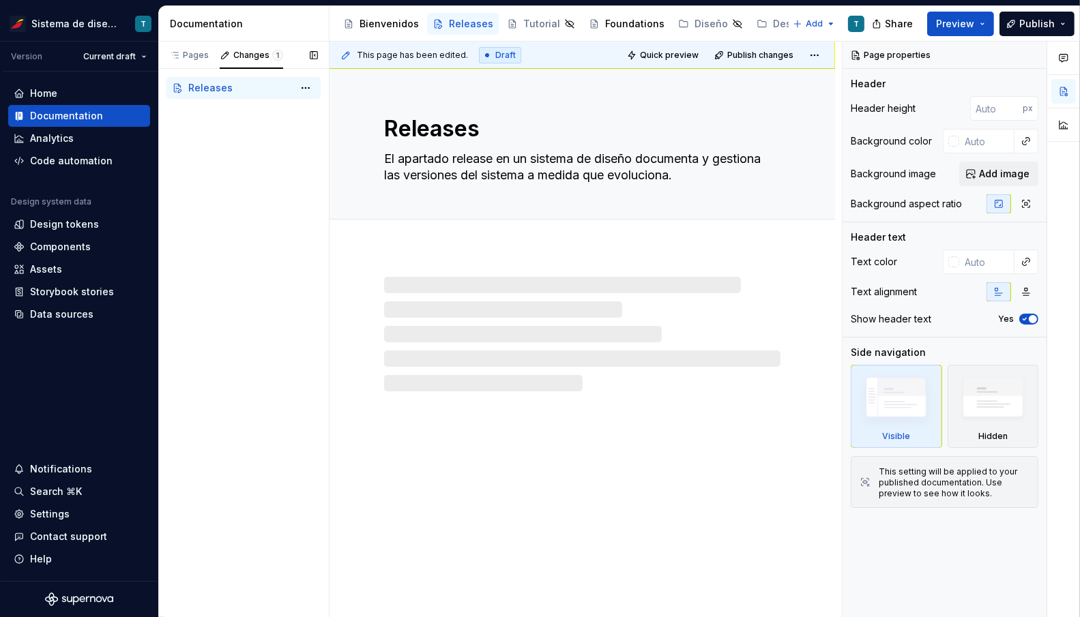
type textarea "*"
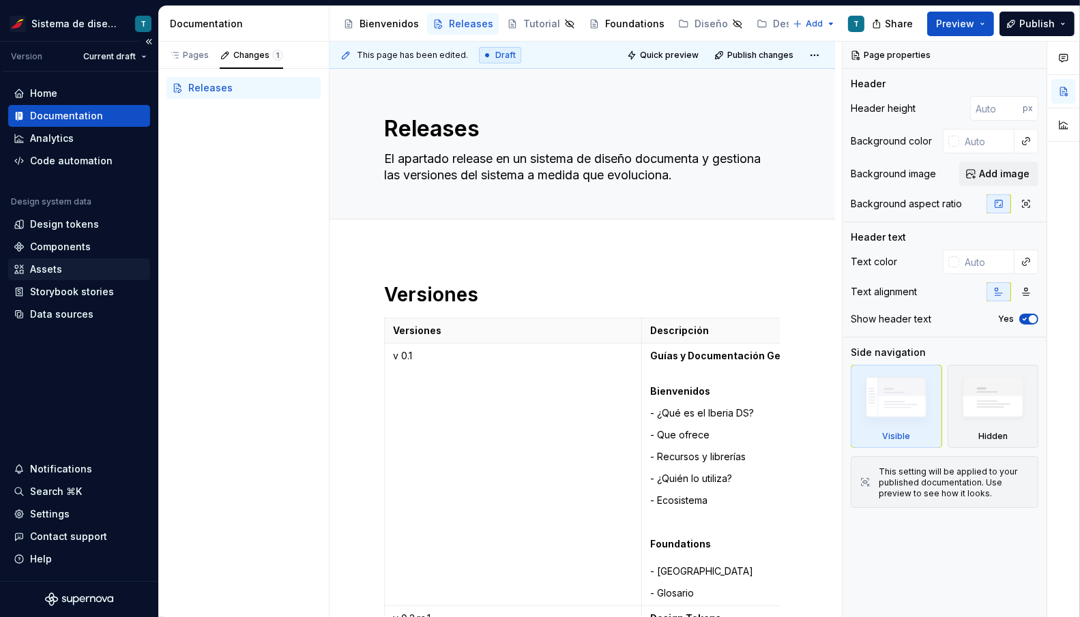
click at [58, 279] on div "Assets" at bounding box center [79, 270] width 142 height 22
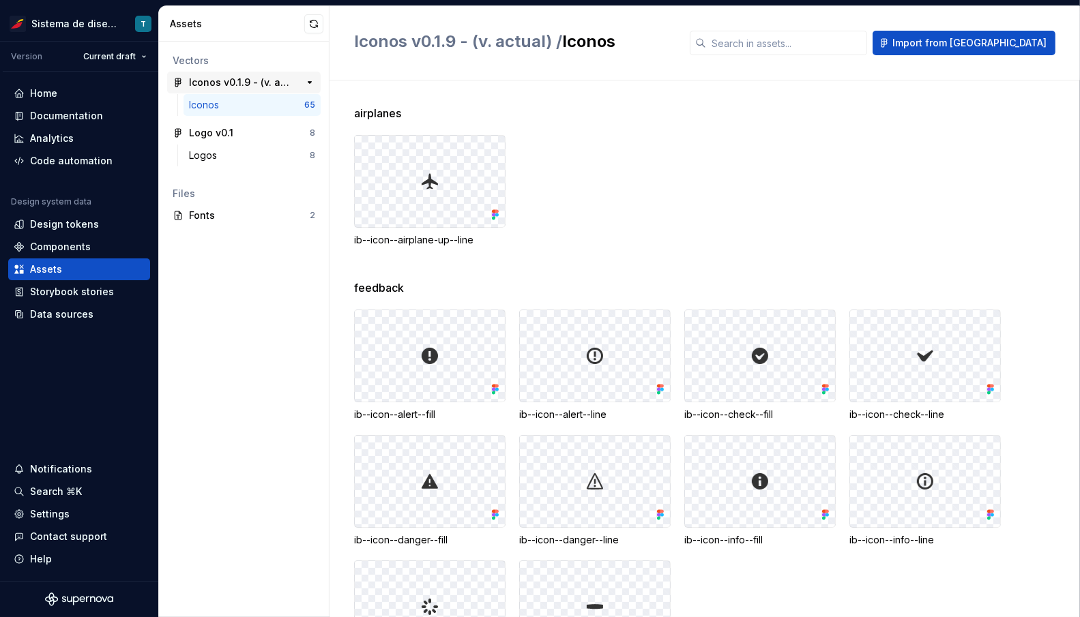
click at [259, 81] on div "Iconos v0.1.9 - (v. actual)" at bounding box center [240, 83] width 102 height 14
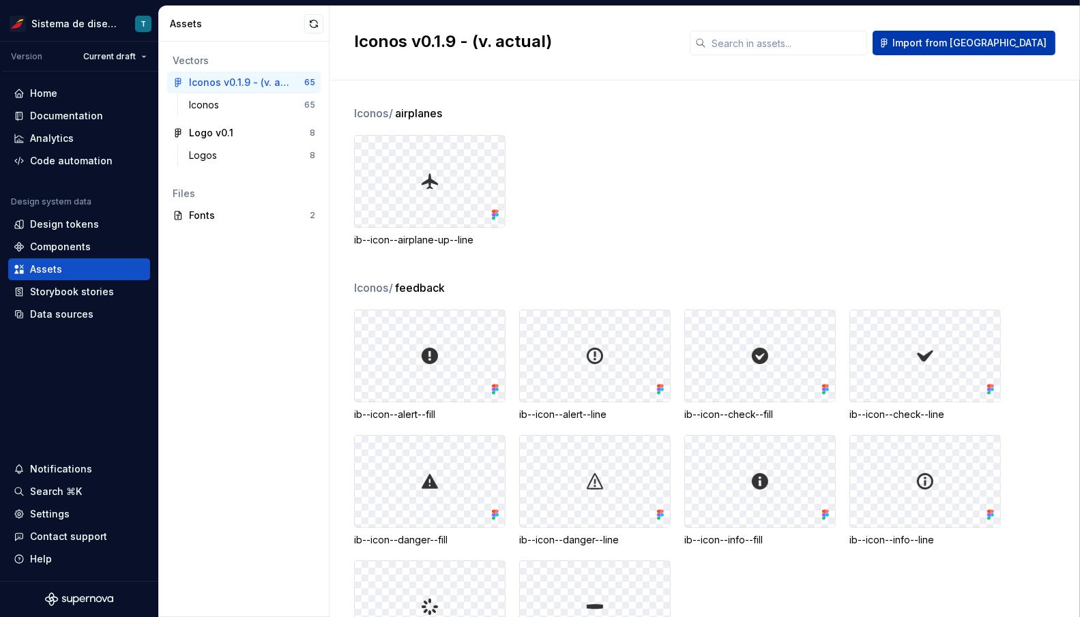
click at [1002, 46] on span "Import from [GEOGRAPHIC_DATA]" at bounding box center [969, 43] width 154 height 14
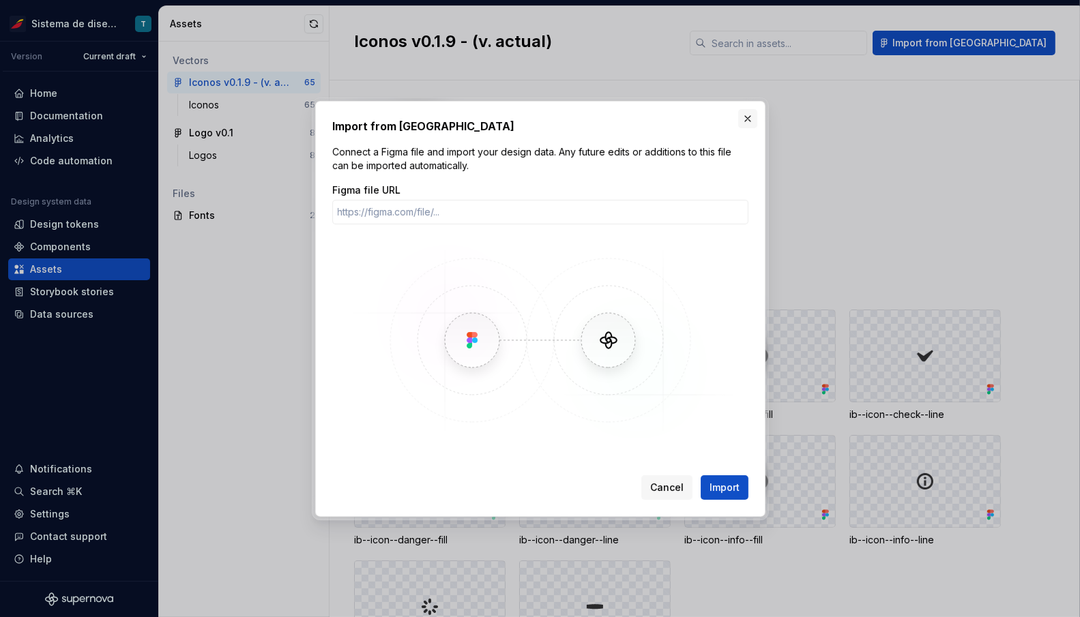
click at [748, 115] on button "button" at bounding box center [747, 118] width 19 height 19
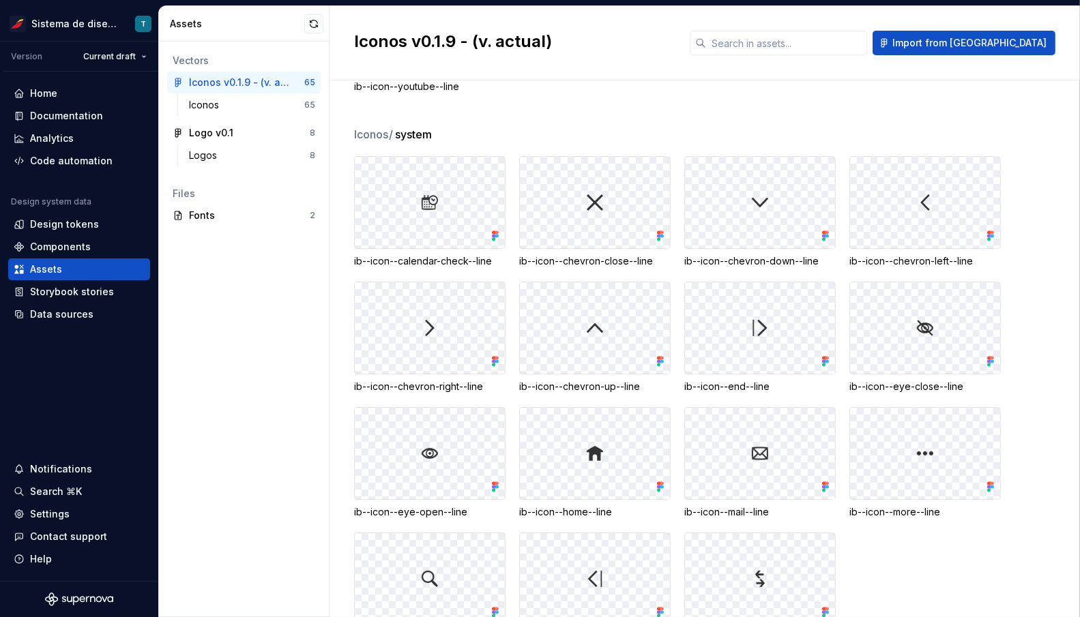
scroll to position [2268, 0]
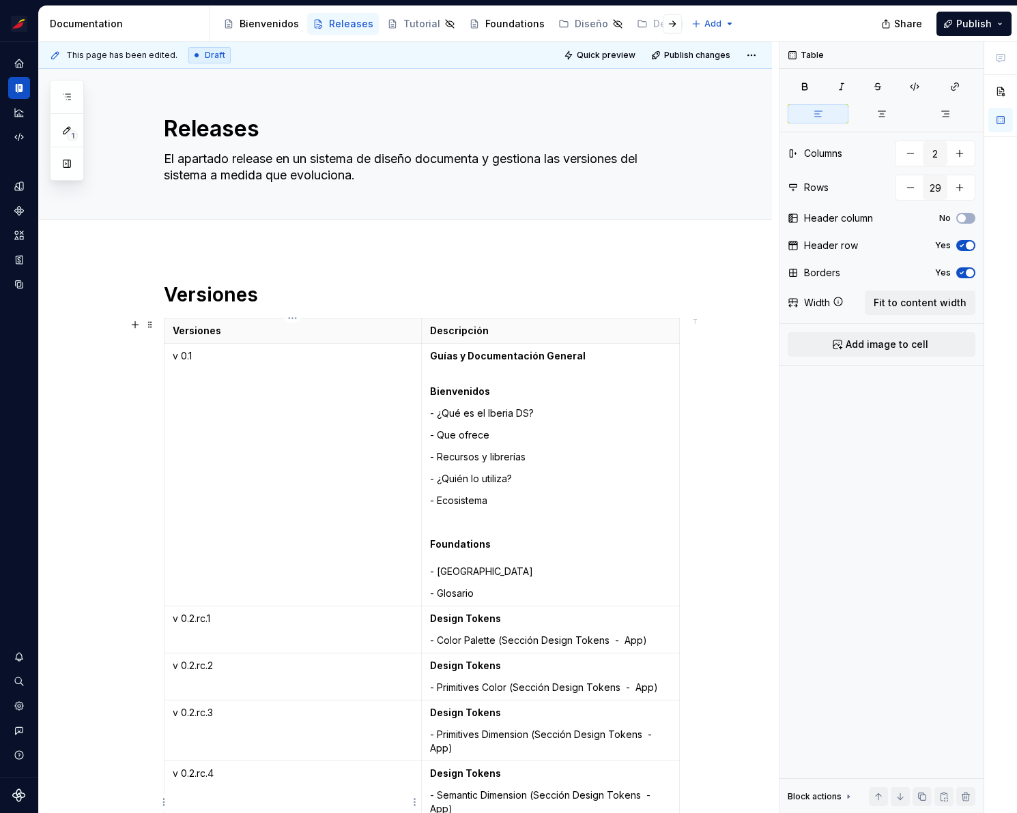
type textarea "*"
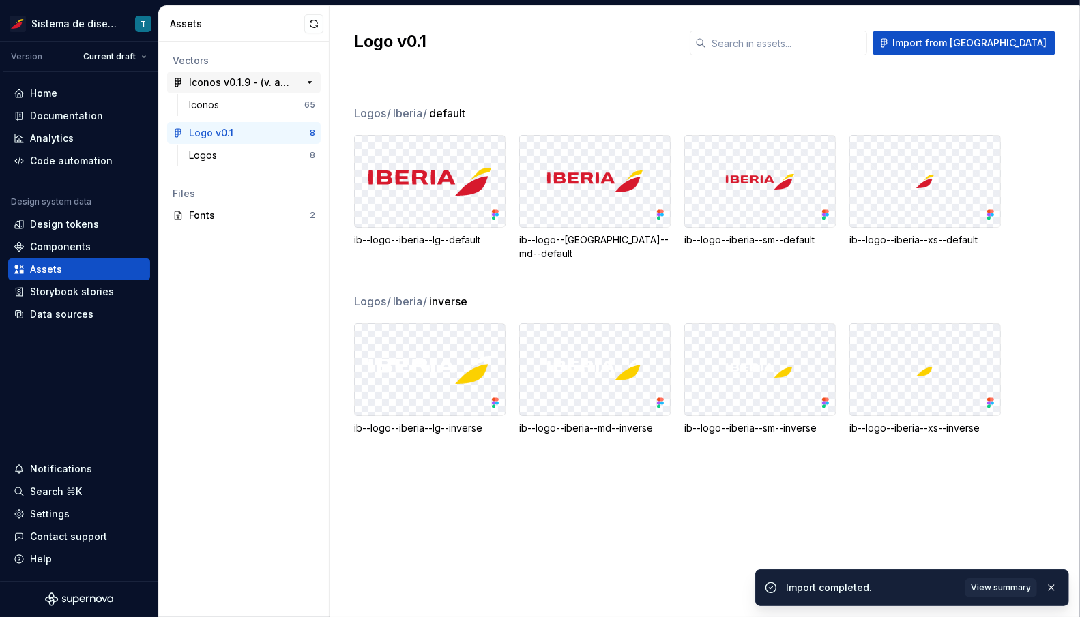
click at [239, 85] on div "Iconos v0.1.9 - (v. actual)" at bounding box center [240, 83] width 102 height 14
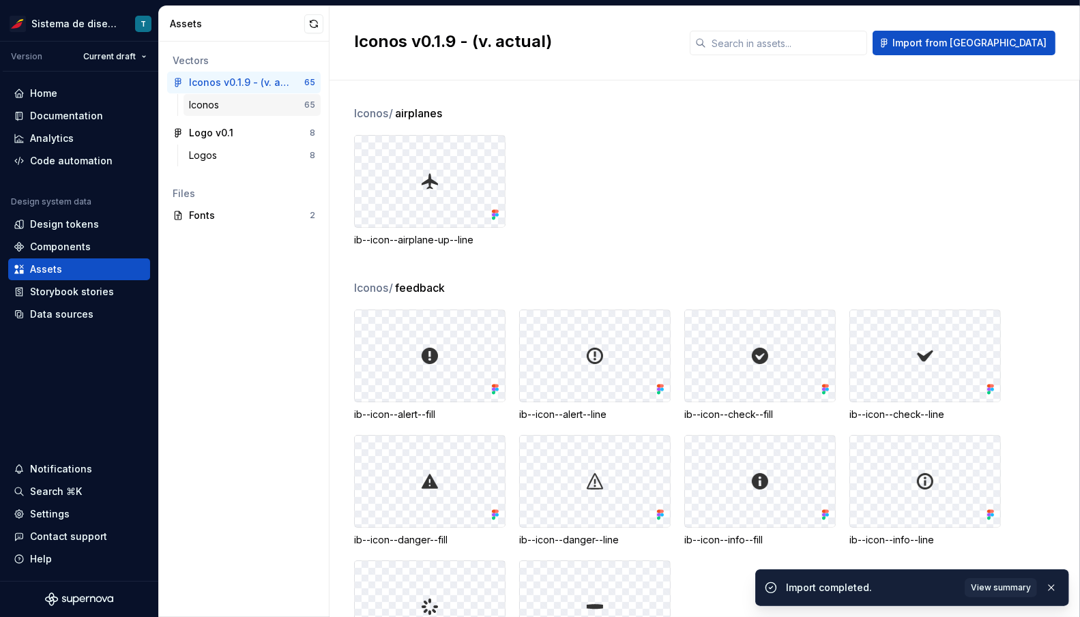
click at [241, 101] on div "Iconos" at bounding box center [246, 105] width 115 height 14
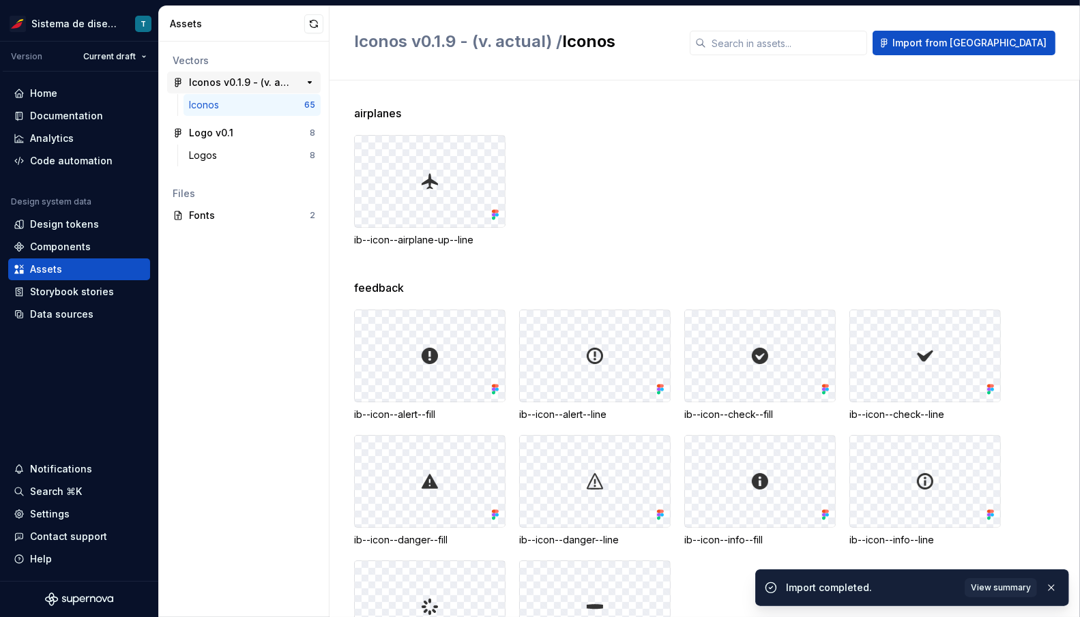
click at [239, 80] on div "Iconos v0.1.9 - (v. actual)" at bounding box center [240, 83] width 102 height 14
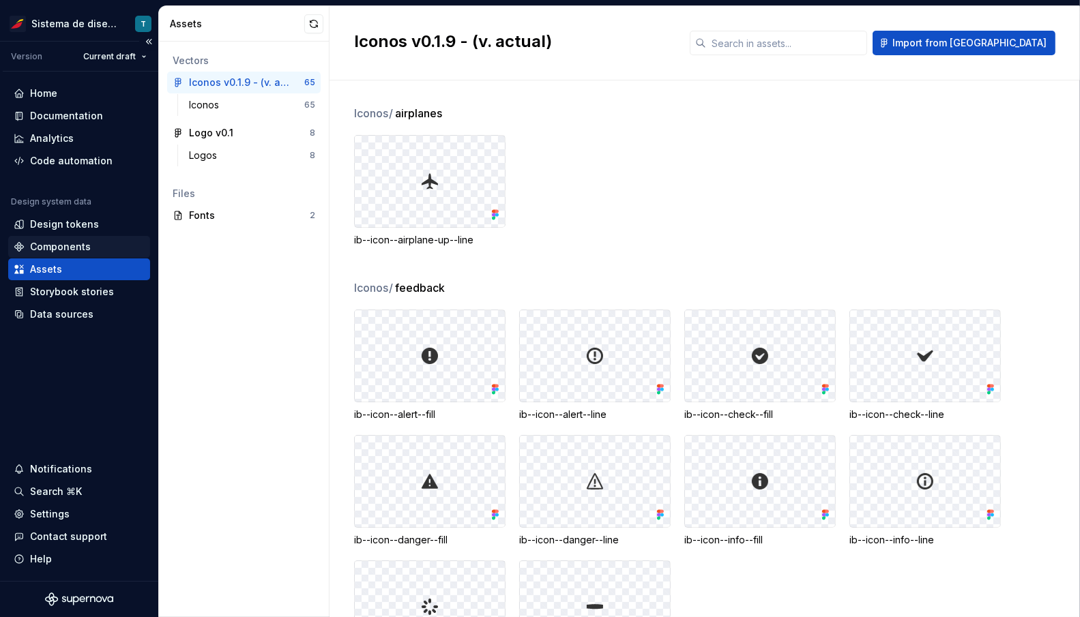
click at [94, 236] on div "Components" at bounding box center [79, 247] width 142 height 22
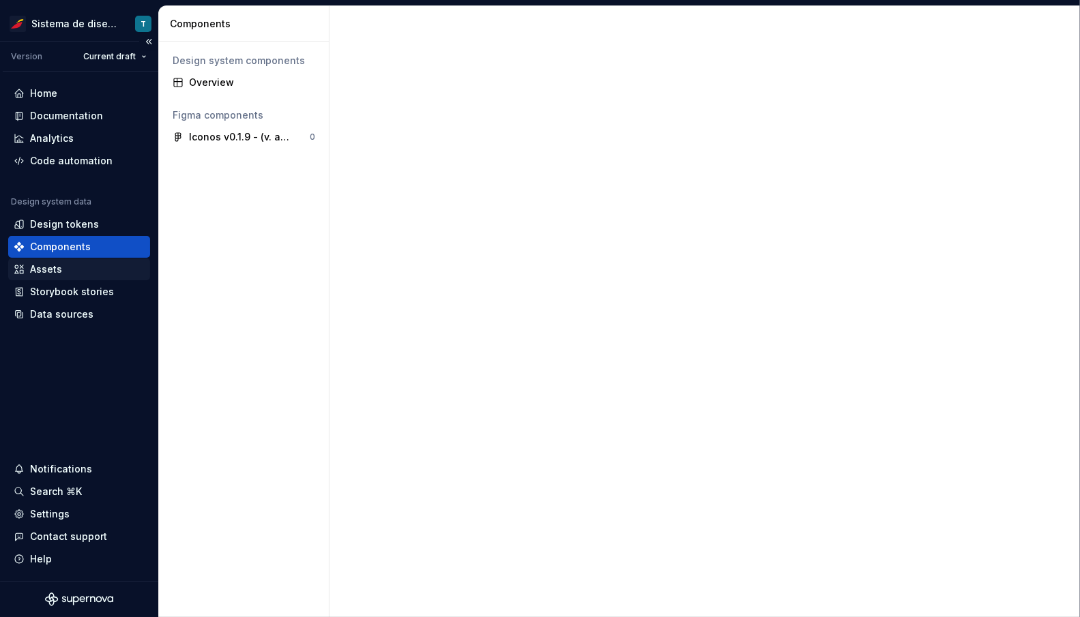
click at [81, 263] on div "Assets" at bounding box center [79, 270] width 131 height 14
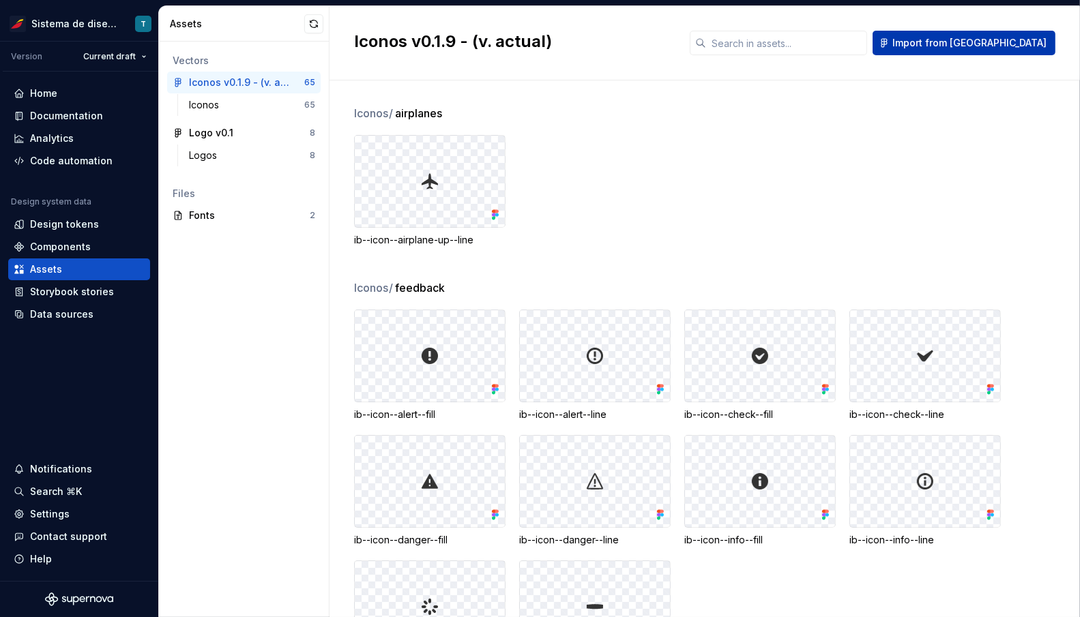
click at [1001, 44] on span "Import from [GEOGRAPHIC_DATA]" at bounding box center [969, 43] width 154 height 14
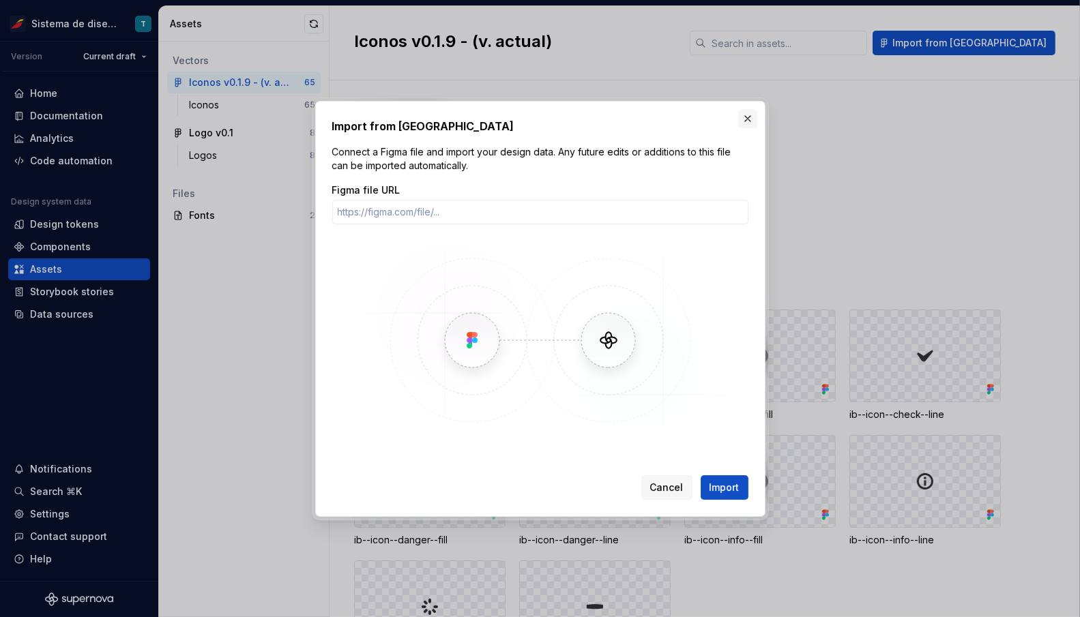
click at [745, 119] on button "button" at bounding box center [747, 118] width 19 height 19
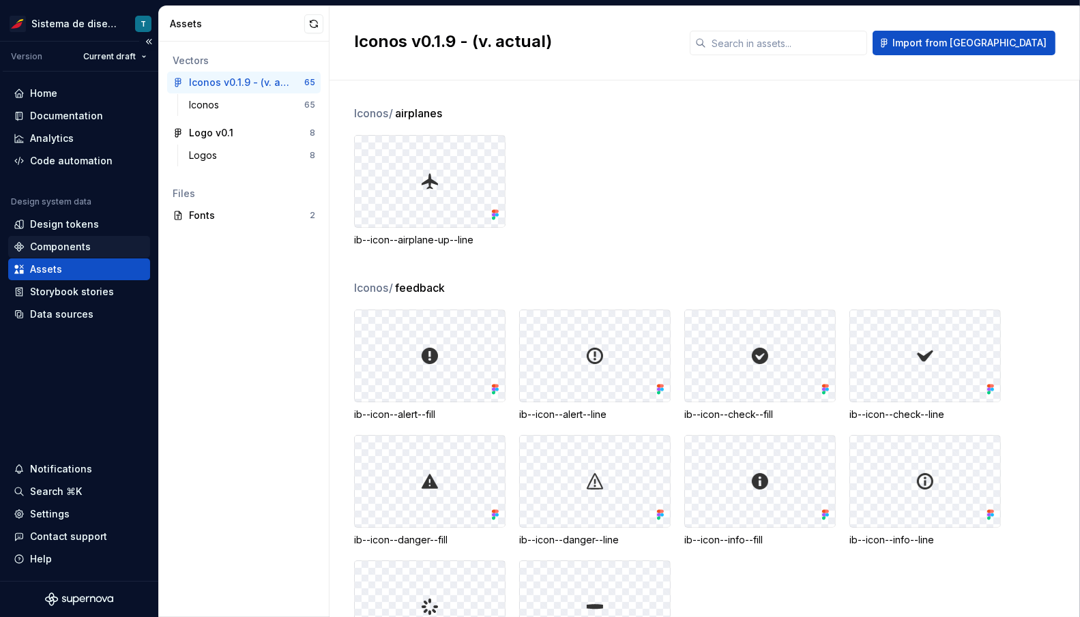
click at [55, 252] on div "Components" at bounding box center [60, 247] width 61 height 14
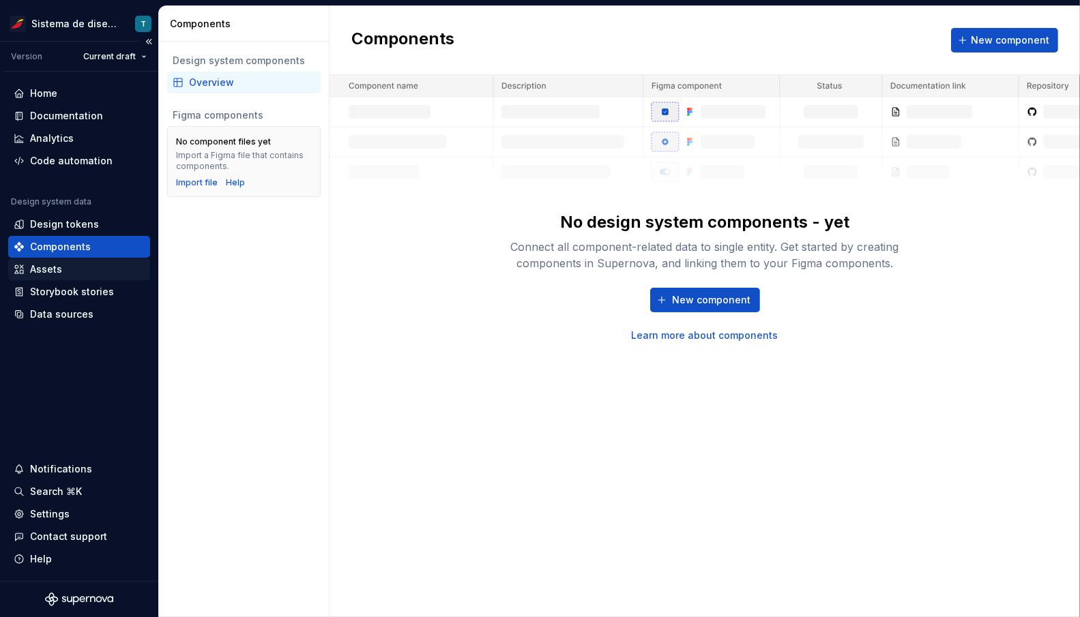
click at [56, 272] on div "Assets" at bounding box center [46, 270] width 32 height 14
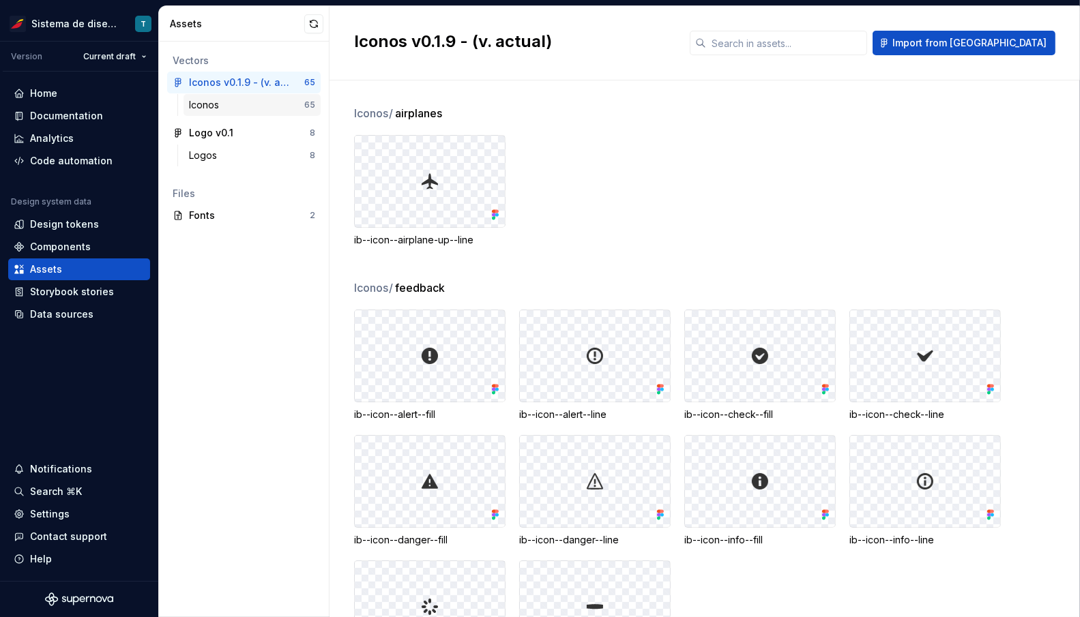
click at [262, 100] on div "Iconos" at bounding box center [246, 105] width 115 height 14
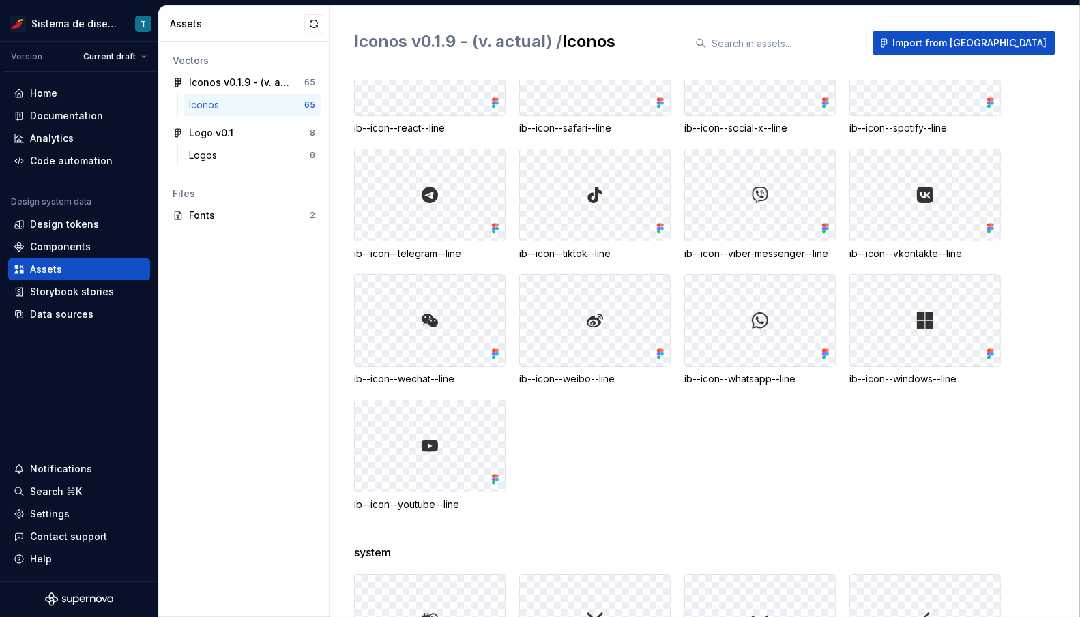
scroll to position [1797, 0]
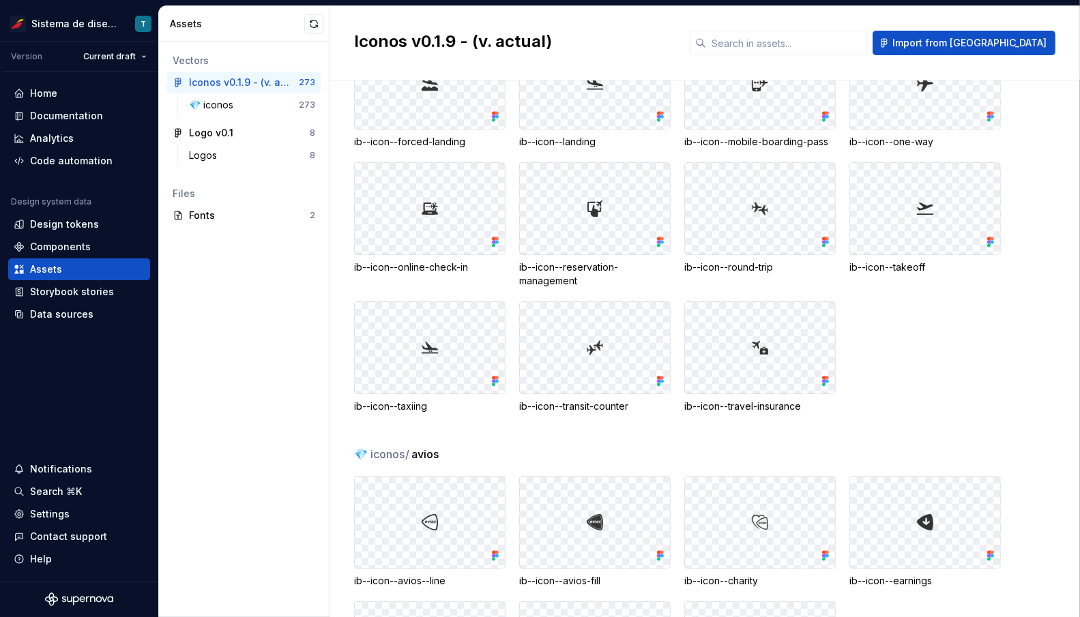
scroll to position [5729, 0]
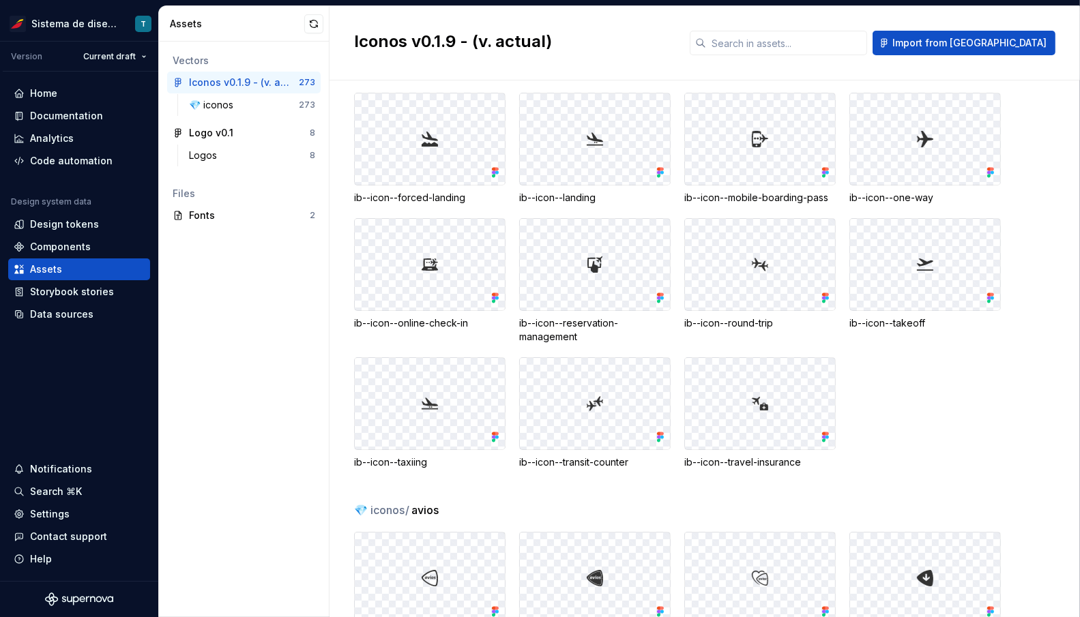
click at [495, 259] on div at bounding box center [430, 264] width 150 height 91
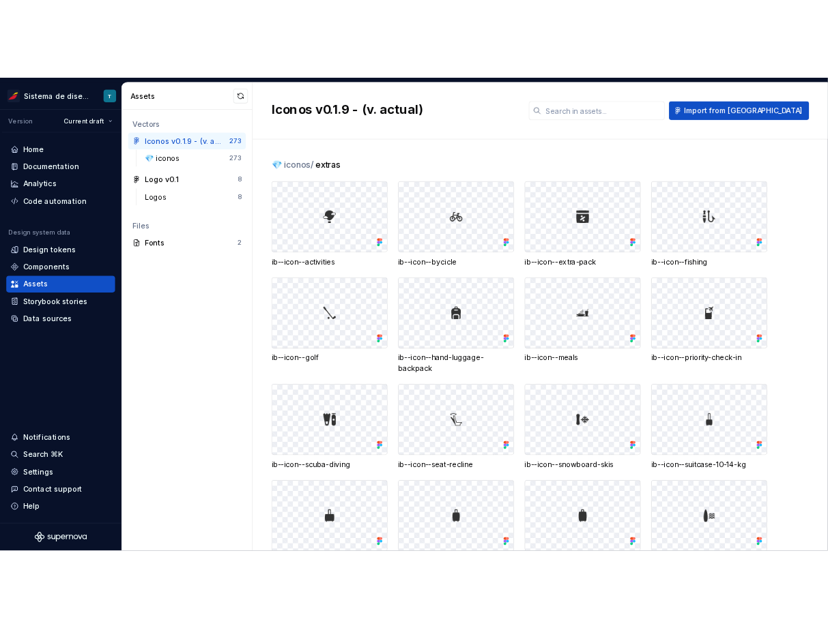
scroll to position [14, 0]
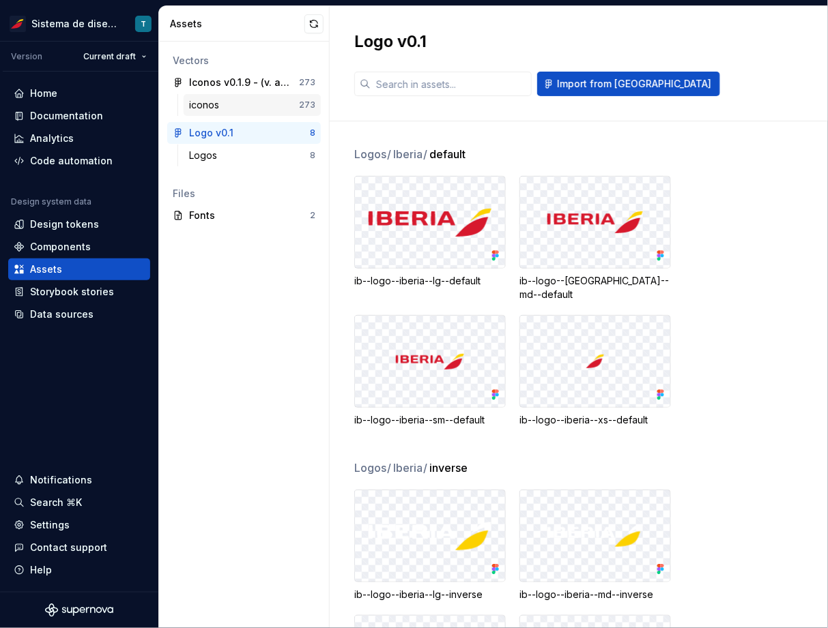
click at [250, 106] on div "iconos" at bounding box center [244, 105] width 110 height 14
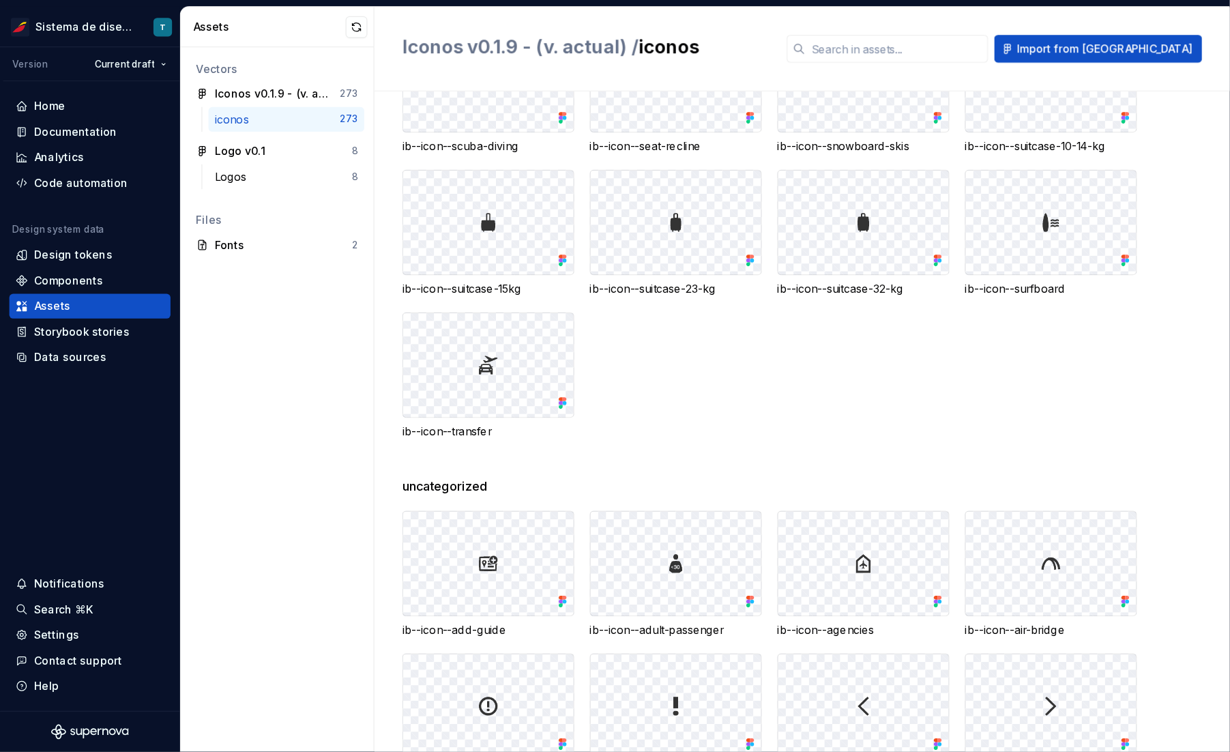
scroll to position [412, 0]
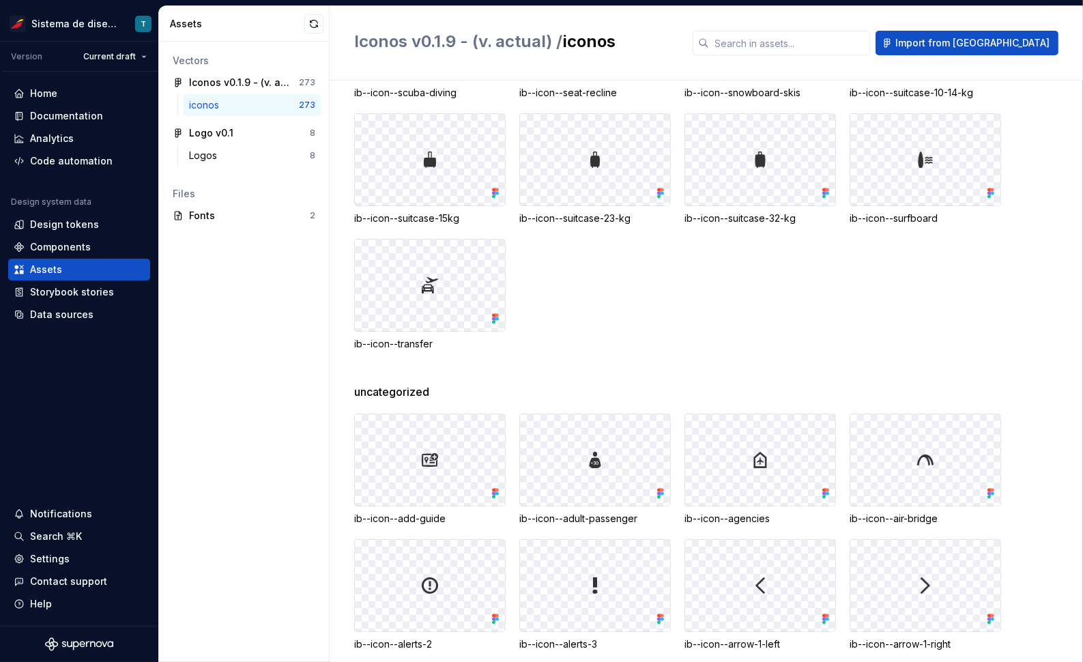
click at [812, 345] on div "ib--icon--activities ib--icon--bycicle ib--icon--extra-pack ib--icon--fishing i…" at bounding box center [718, 37] width 729 height 628
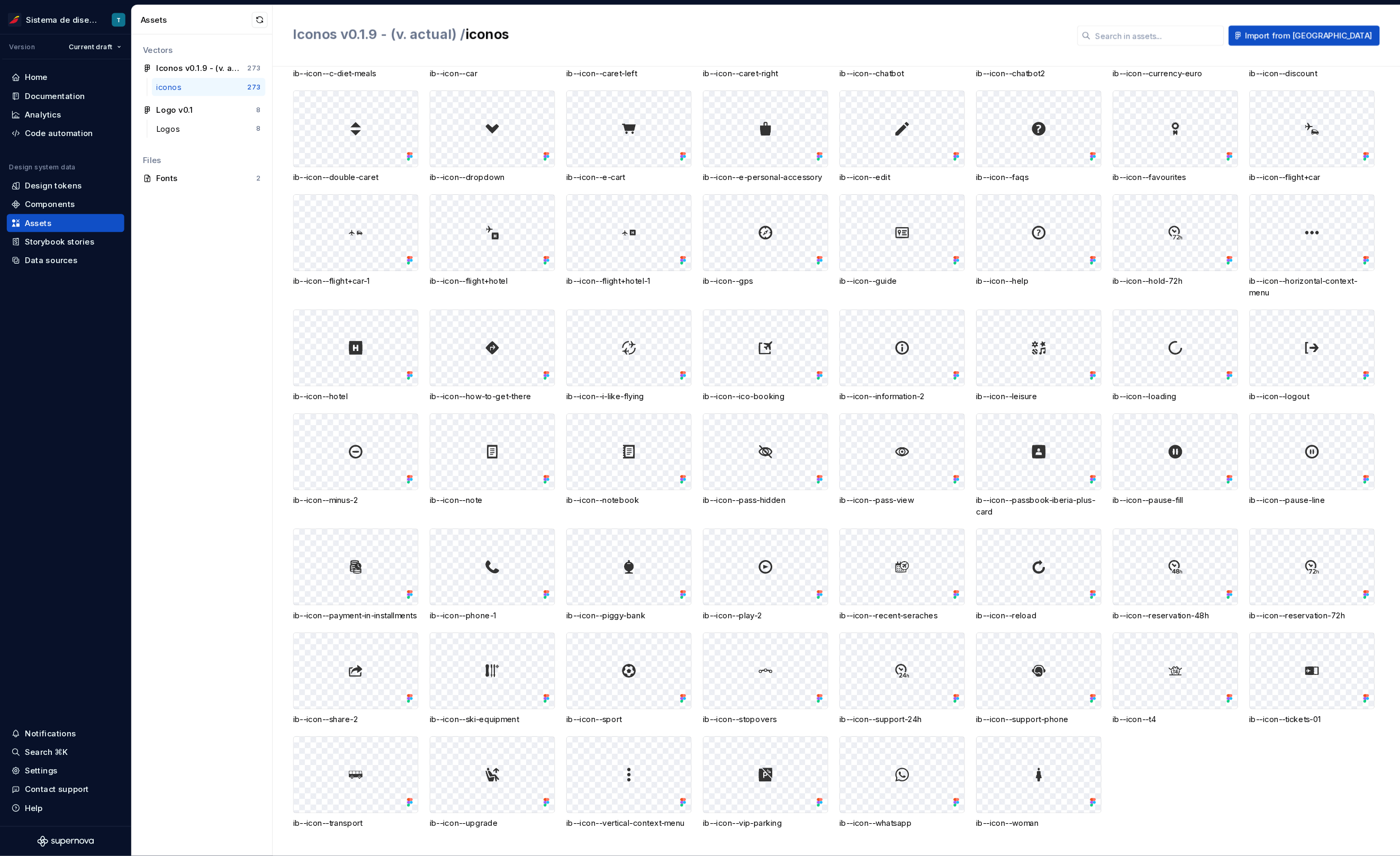
scroll to position [596, 0]
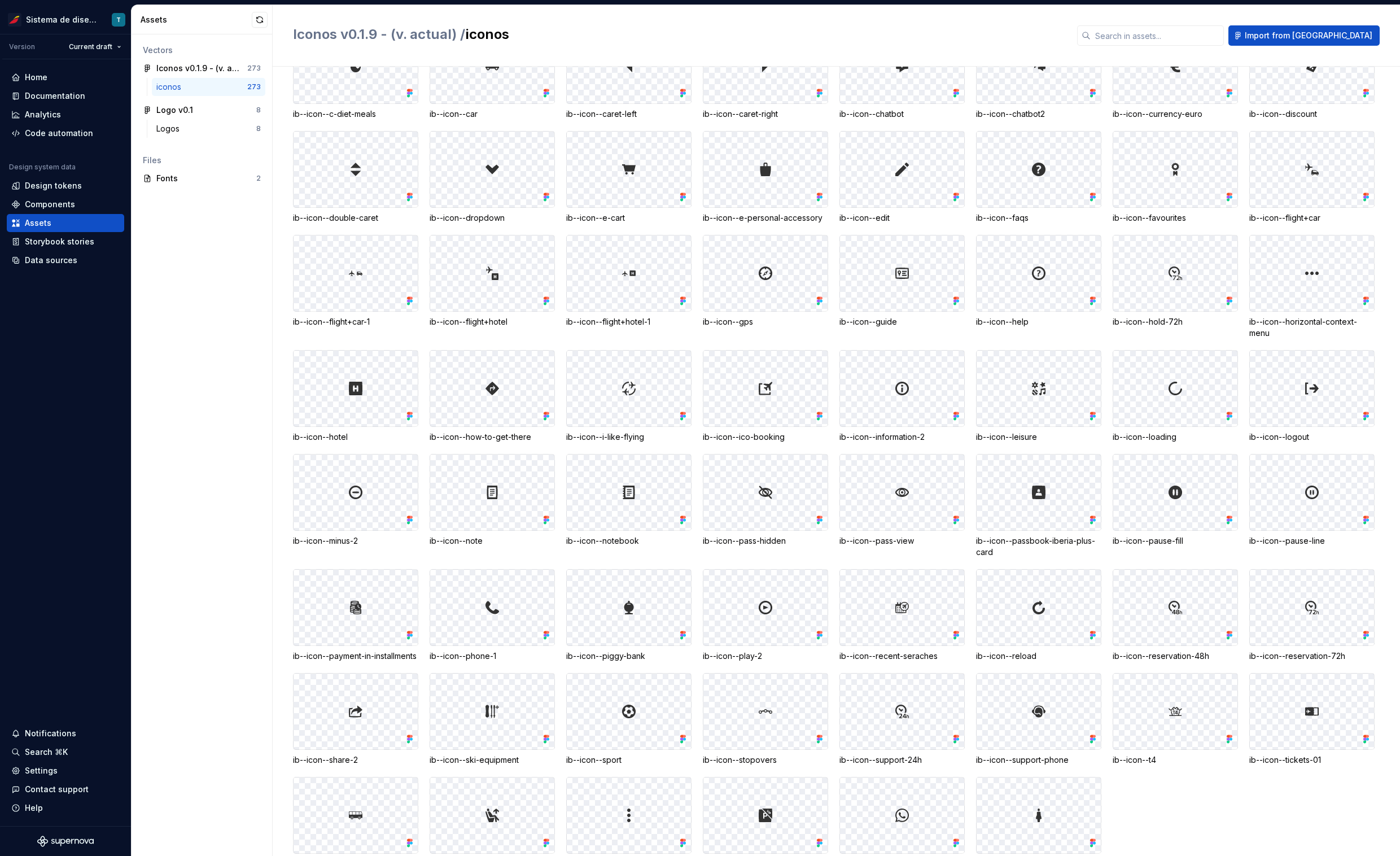
click at [684, 520] on div "ib--icon--add-guide ib--icon--adult-passenger ib--icon--agencies ib--icon--air-…" at bounding box center [846, 344] width 1107 height 1051
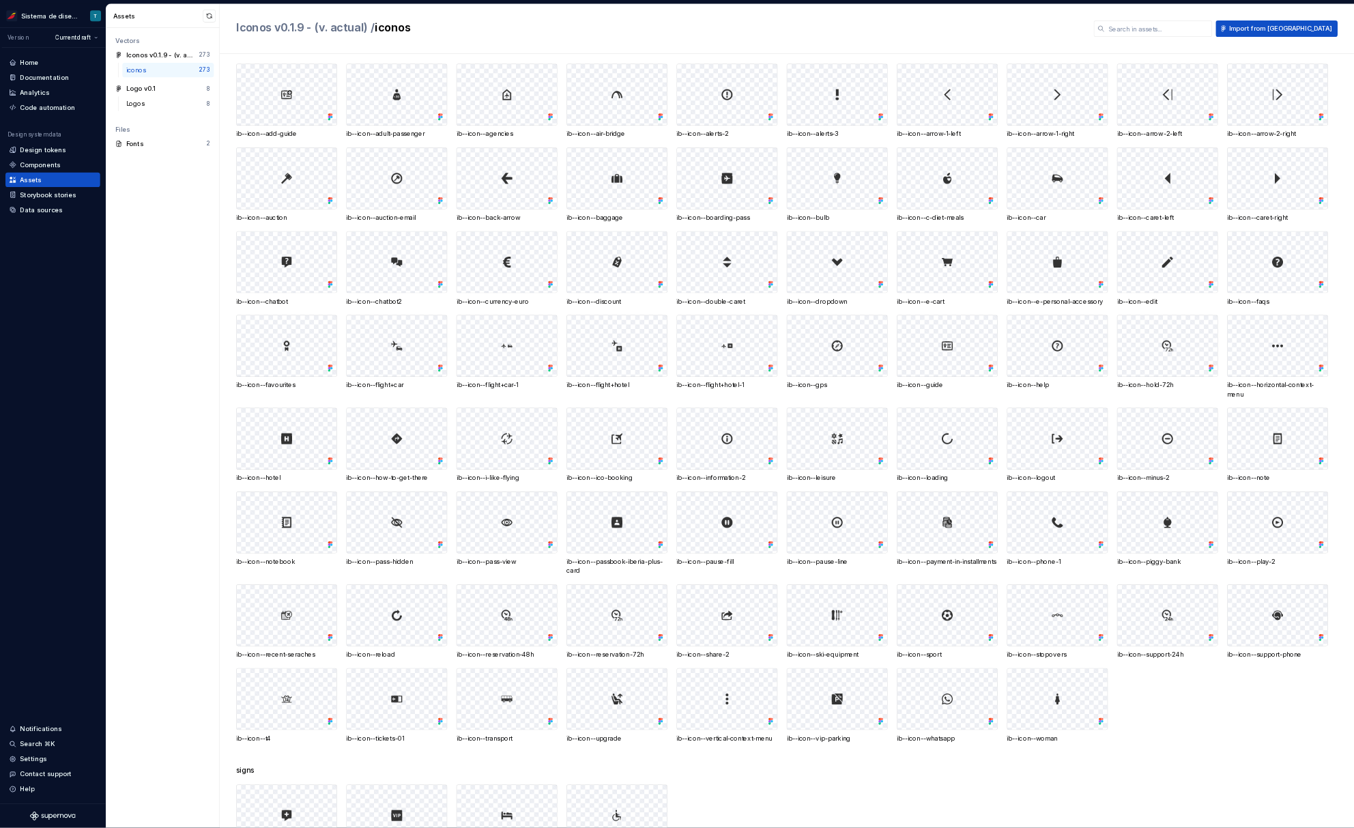
scroll to position [0, 0]
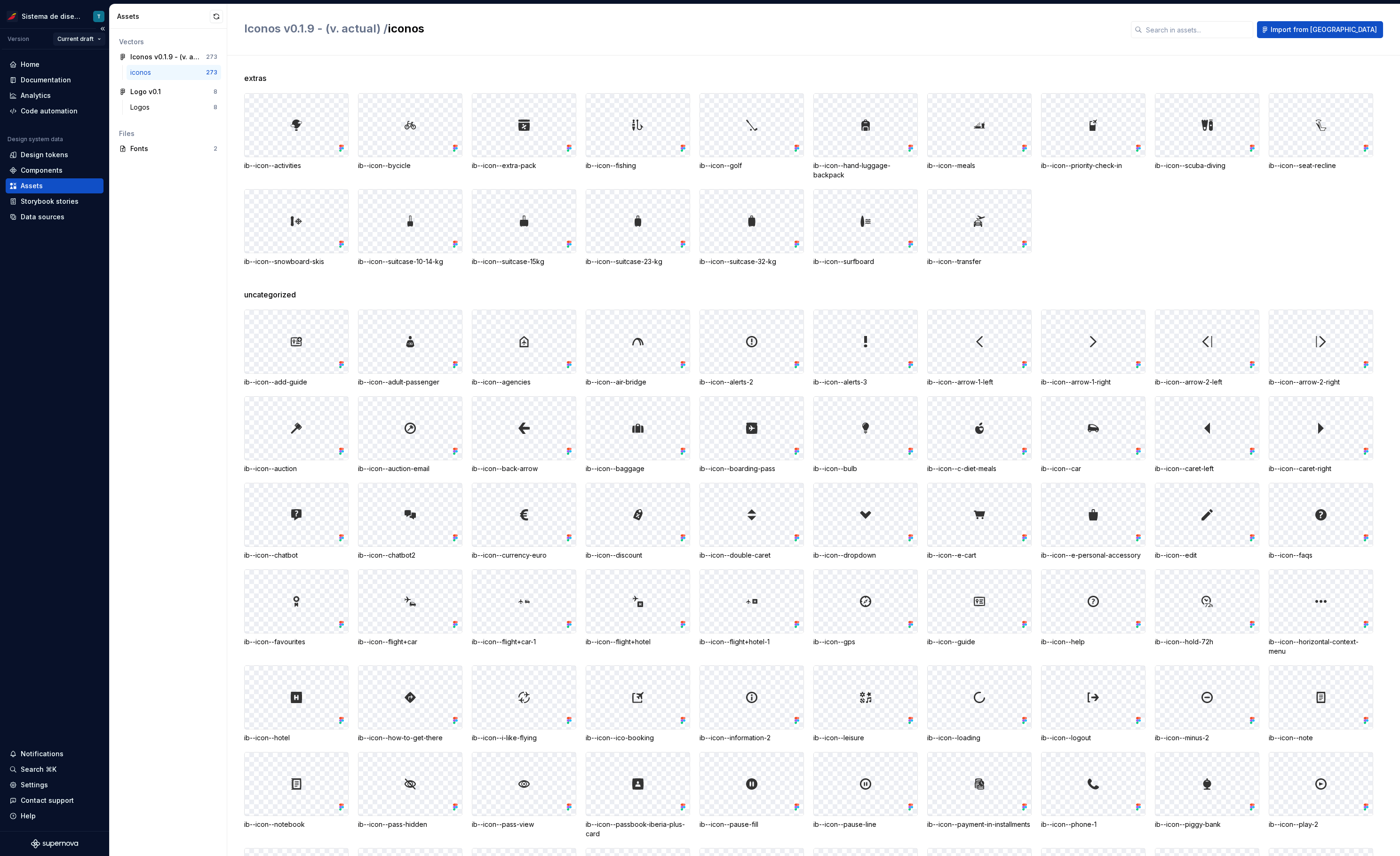
click at [72, 35] on html "Sistema de diseño Iberia T Version Current draft Home Documentation Analytics C…" at bounding box center [700, 428] width 1400 height 856
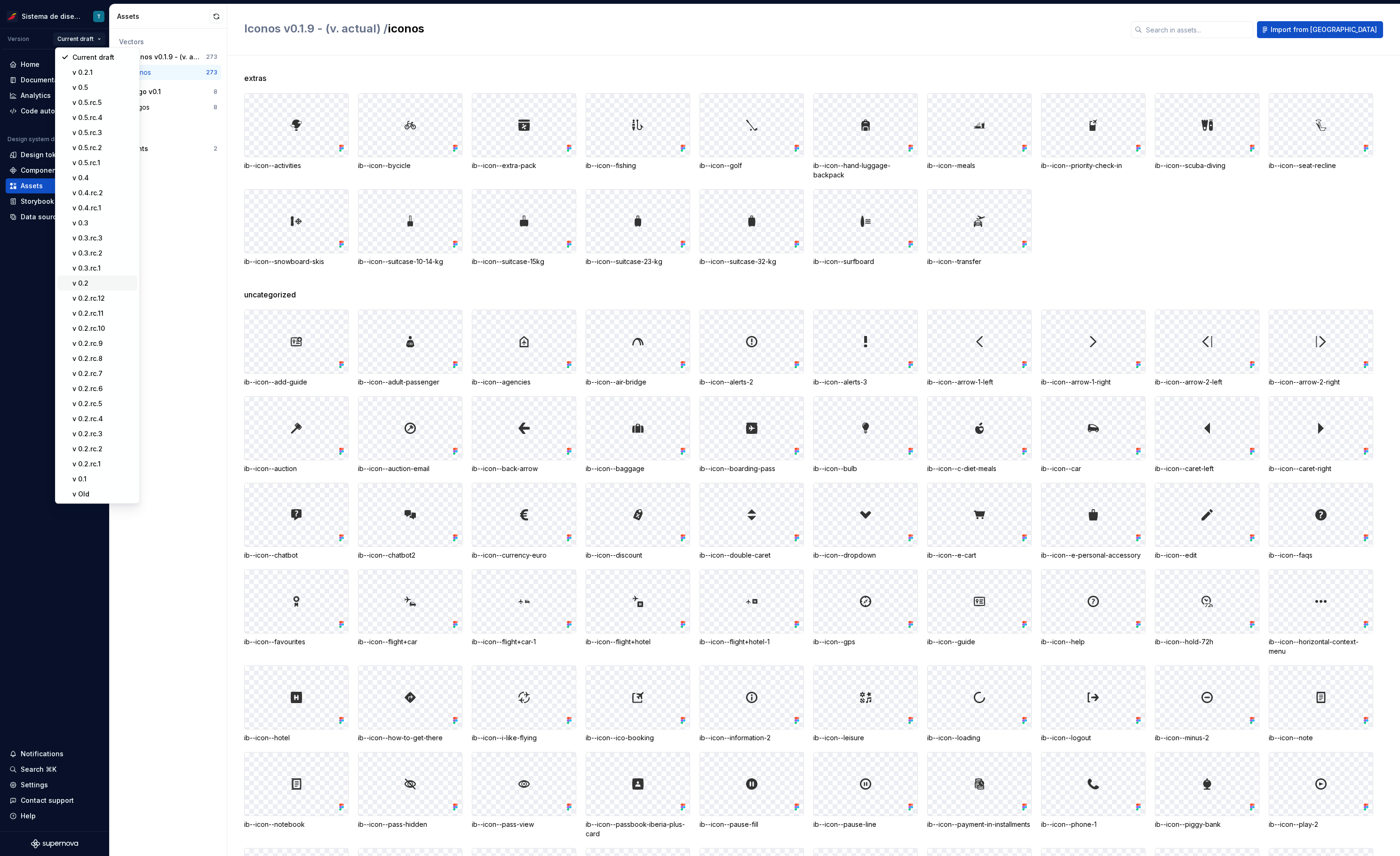
click at [99, 281] on div "v 0.2" at bounding box center [103, 283] width 61 height 10
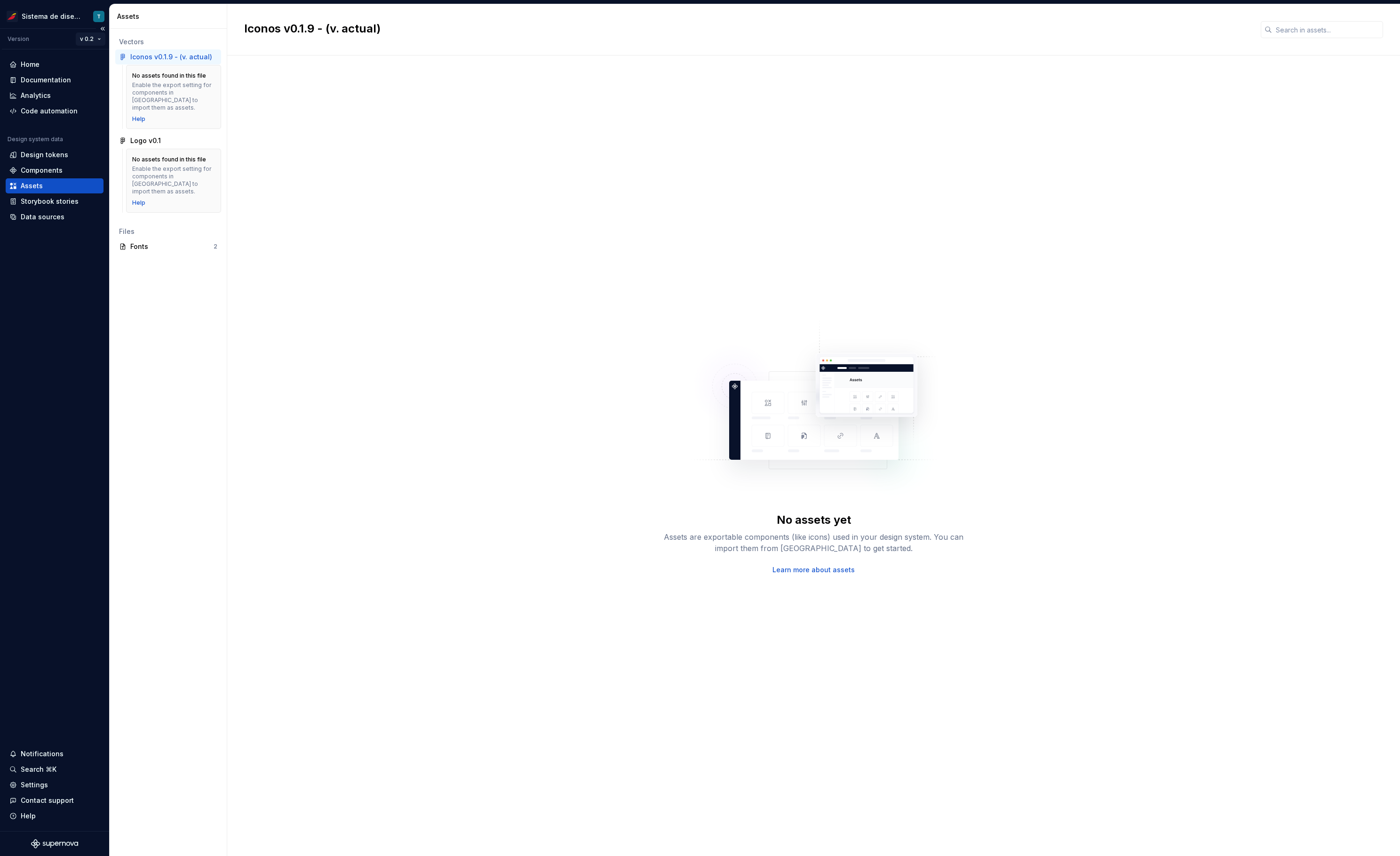
click at [94, 37] on html "Sistema de diseño Iberia T Version v 0.2 Home Documentation Analytics Code auto…" at bounding box center [700, 428] width 1400 height 856
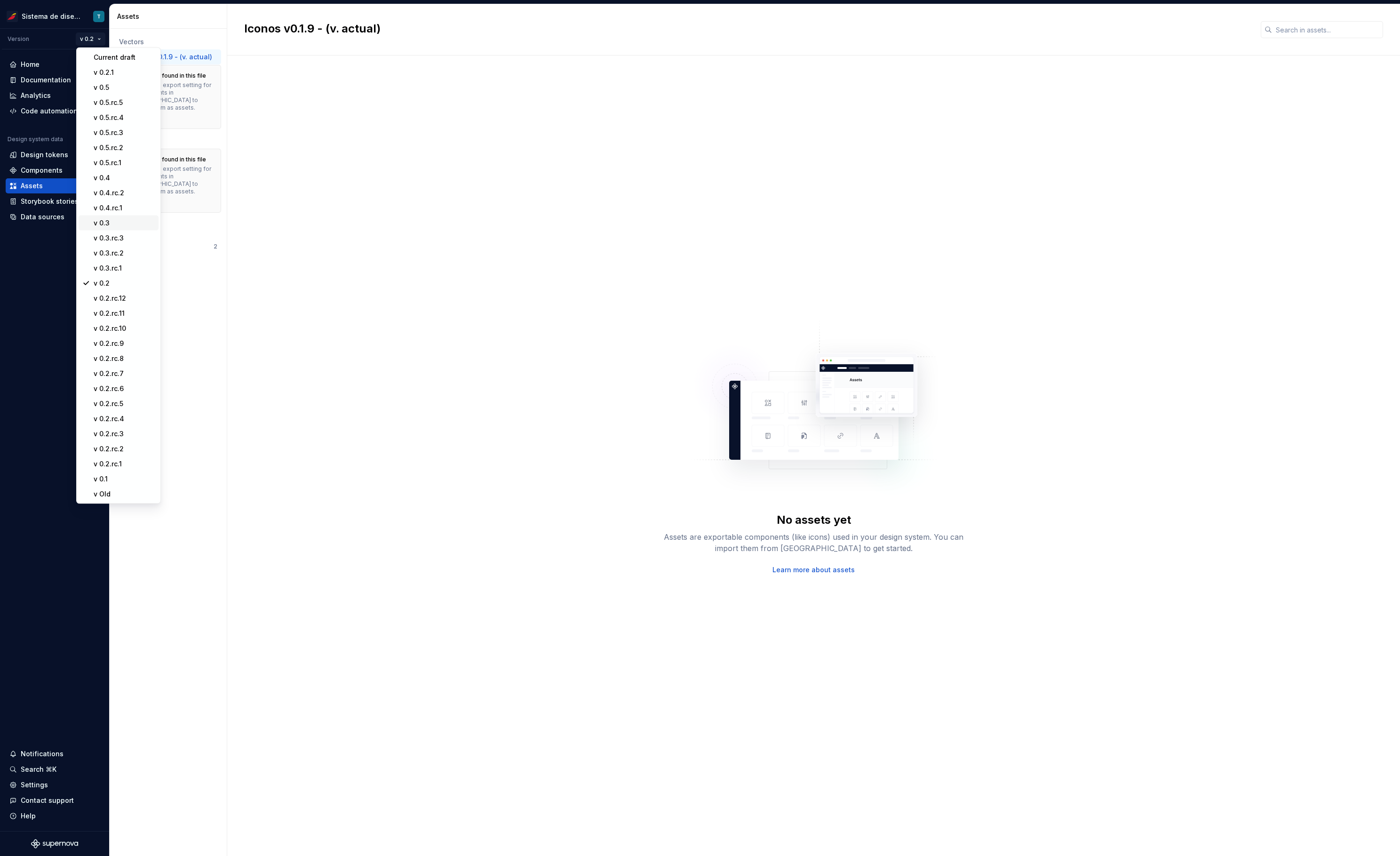
click at [112, 219] on div "v 0.3" at bounding box center [124, 223] width 61 height 10
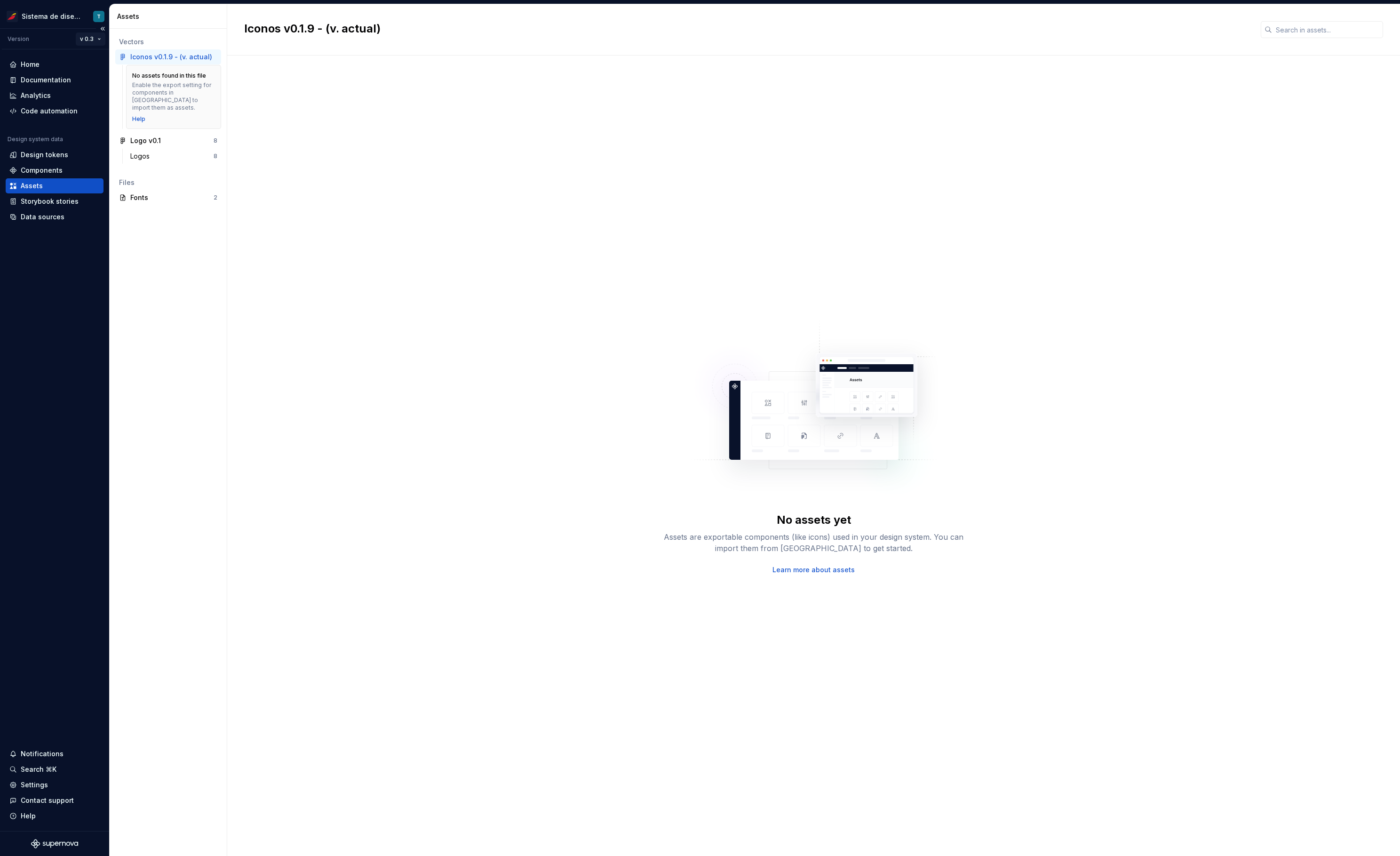
click at [90, 40] on html "Sistema de diseño Iberia T Version v 0.3 Home Documentation Analytics Code auto…" at bounding box center [700, 428] width 1400 height 856
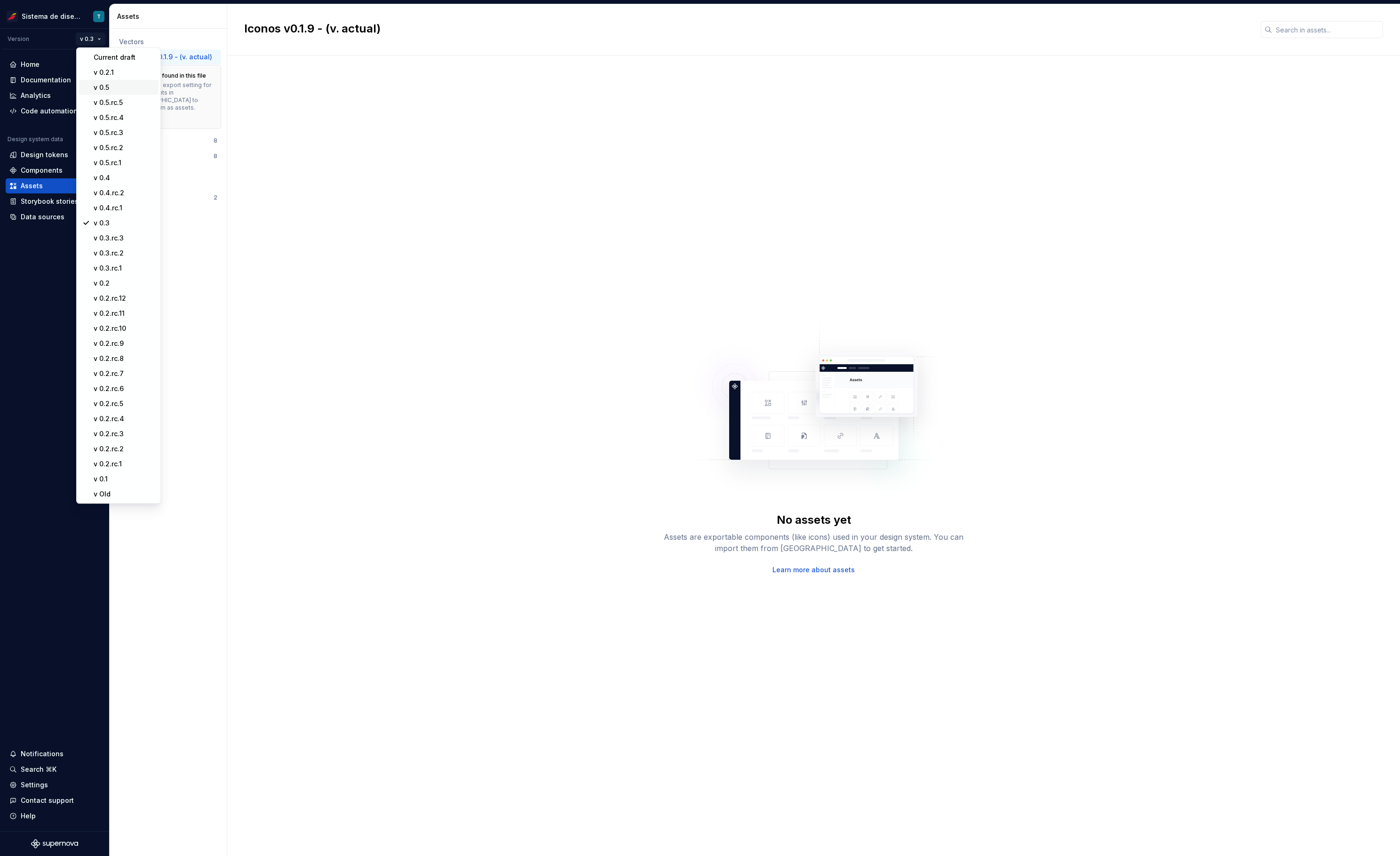
click at [97, 88] on div "v 0.5" at bounding box center [124, 88] width 61 height 10
click at [97, 40] on html "Sistema de diseño Iberia T Version v 0.5 Home Documentation Analytics Code auto…" at bounding box center [700, 428] width 1400 height 856
click at [107, 181] on div "v 0.4" at bounding box center [124, 178] width 61 height 10
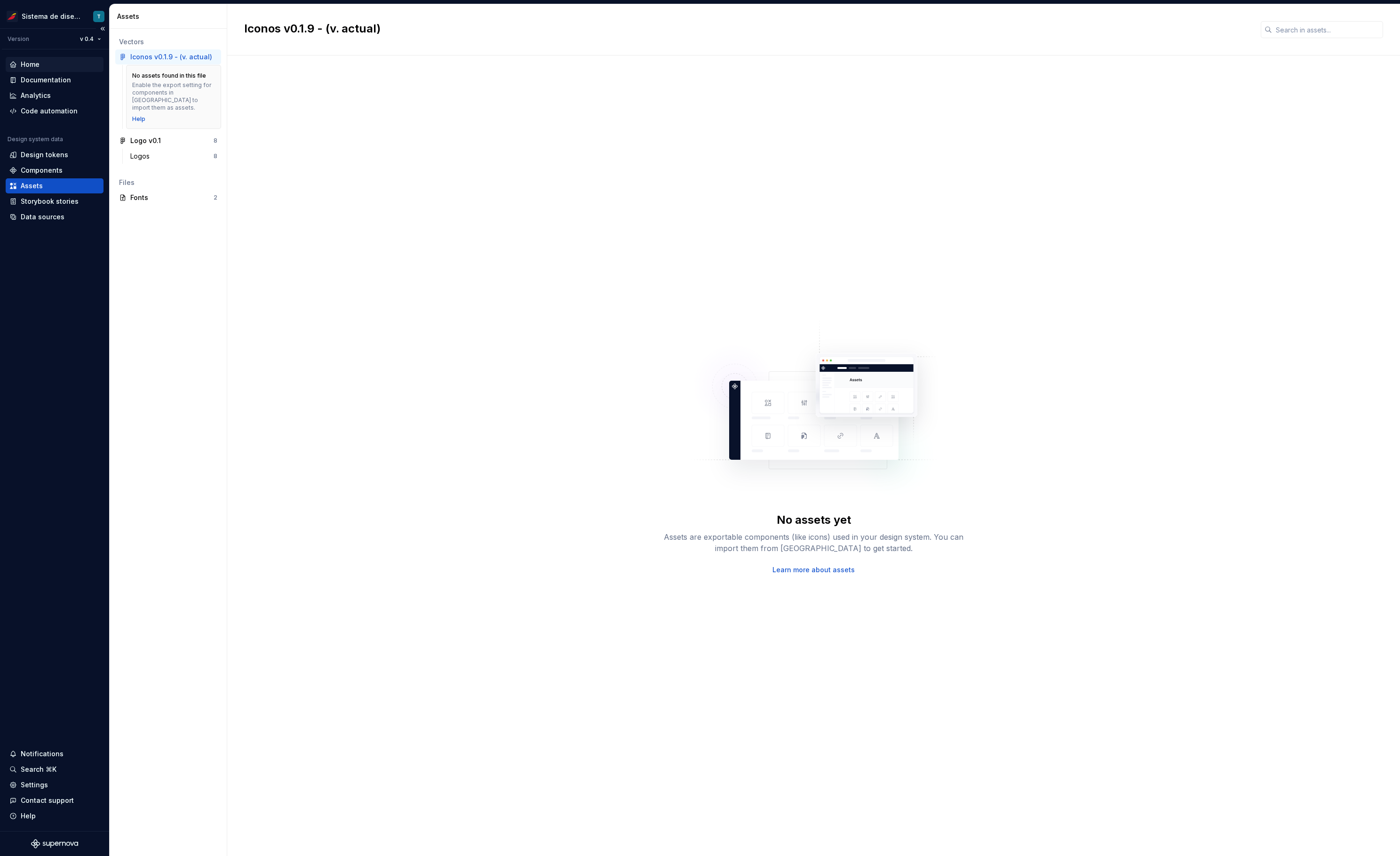
click at [47, 60] on div "Home" at bounding box center [54, 65] width 90 height 10
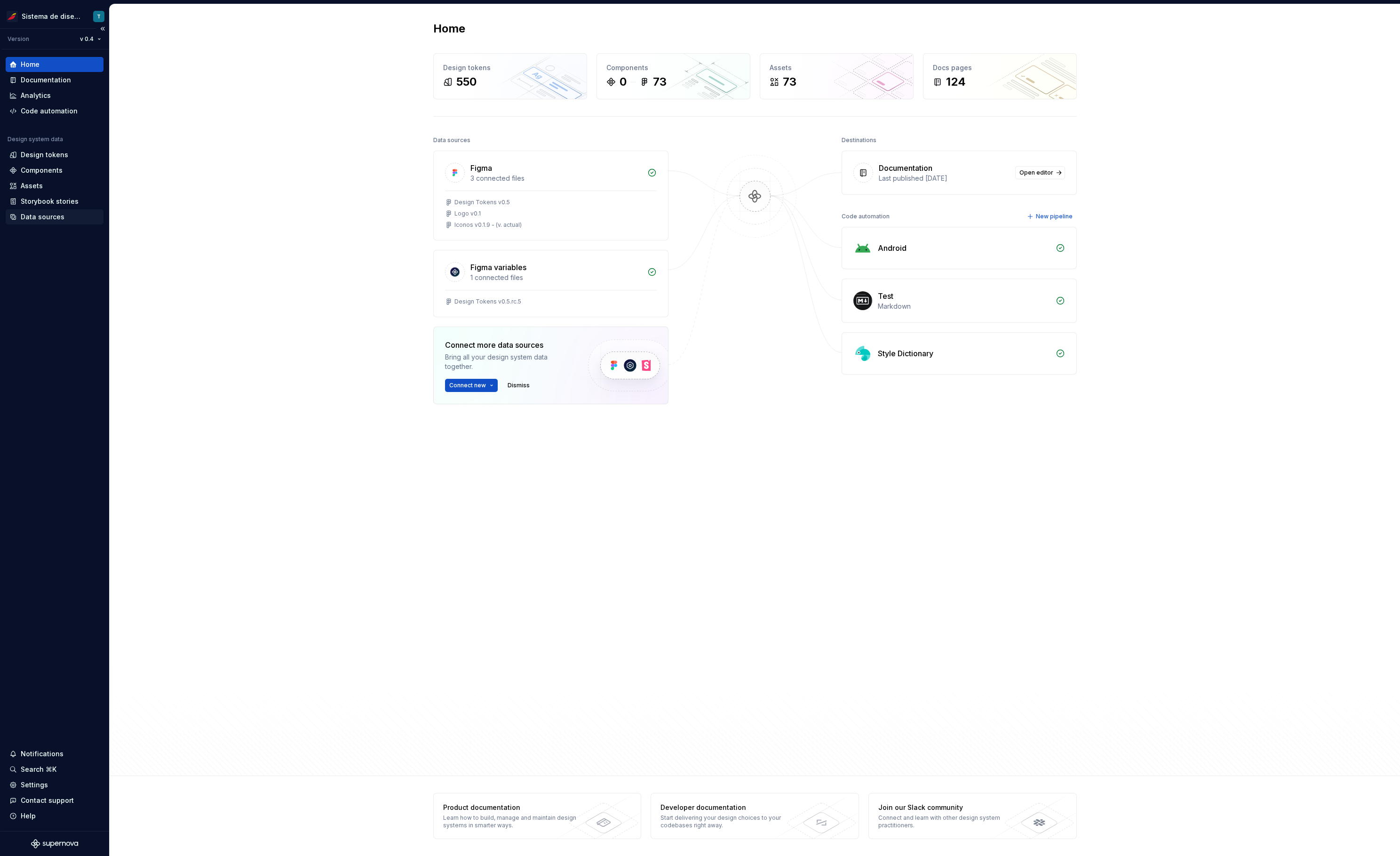
click at [50, 217] on div "Data sources" at bounding box center [42, 217] width 43 height 10
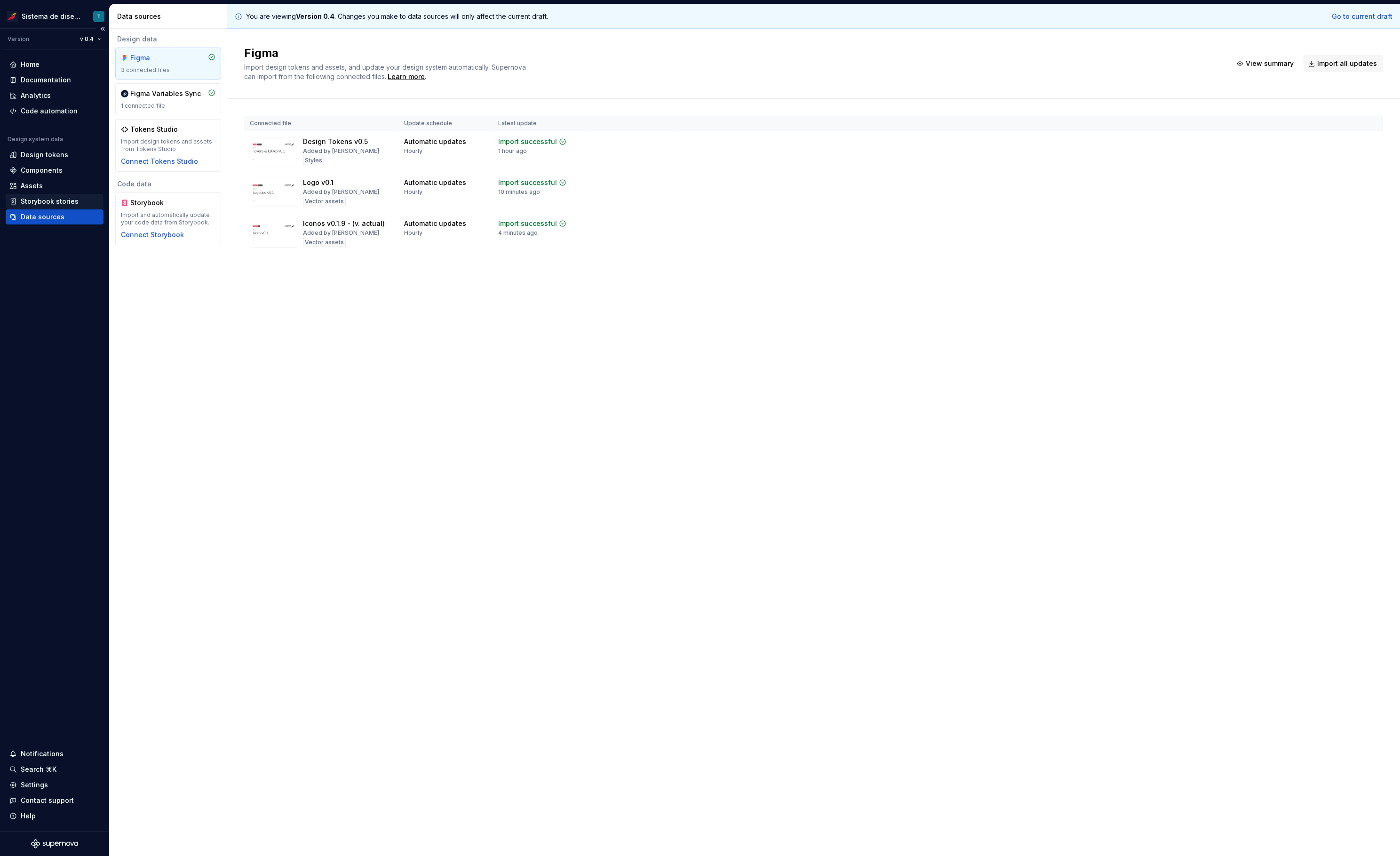
click at [54, 199] on div "Storybook stories" at bounding box center [50, 201] width 58 height 10
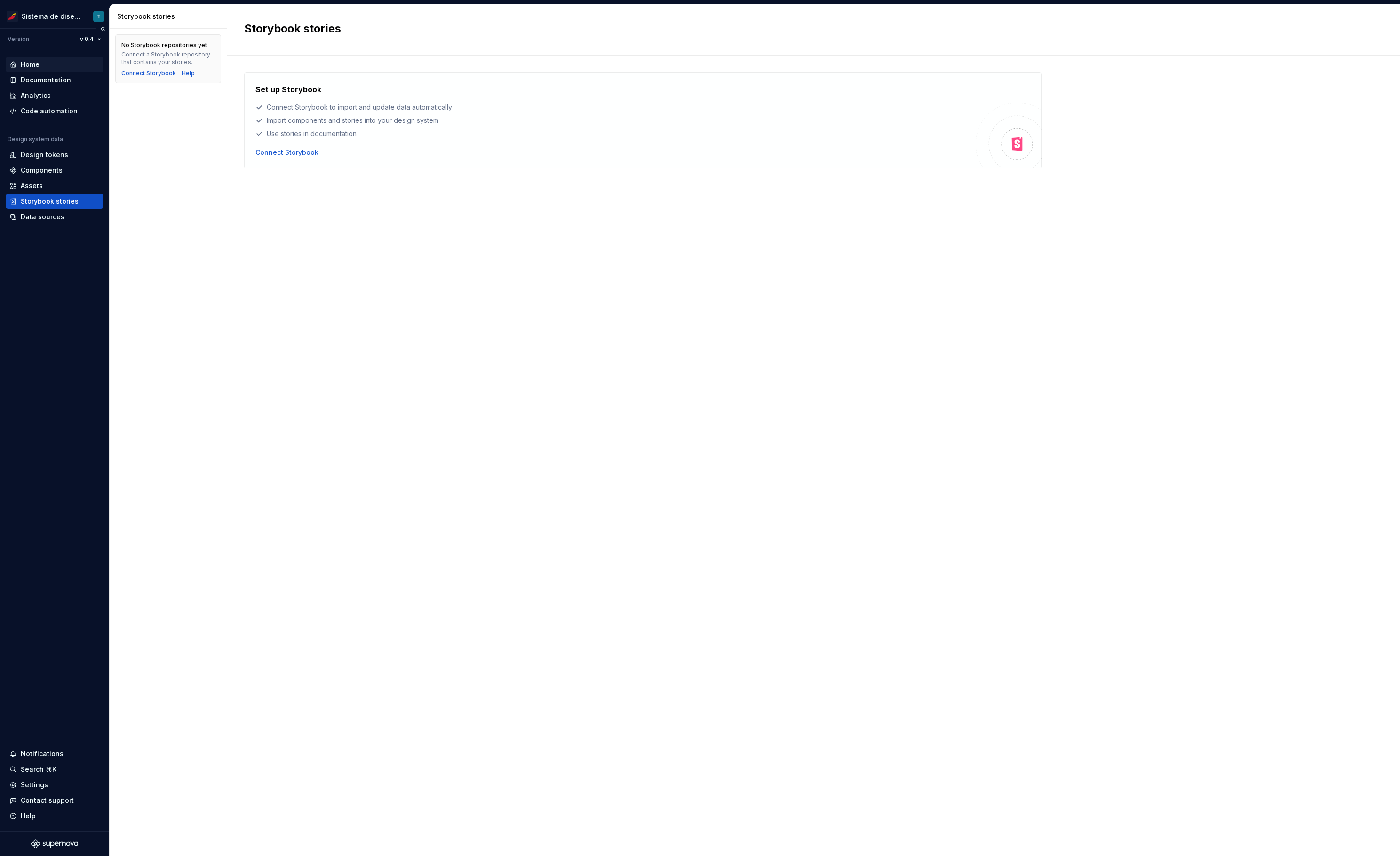
click at [56, 63] on div "Home" at bounding box center [54, 65] width 90 height 10
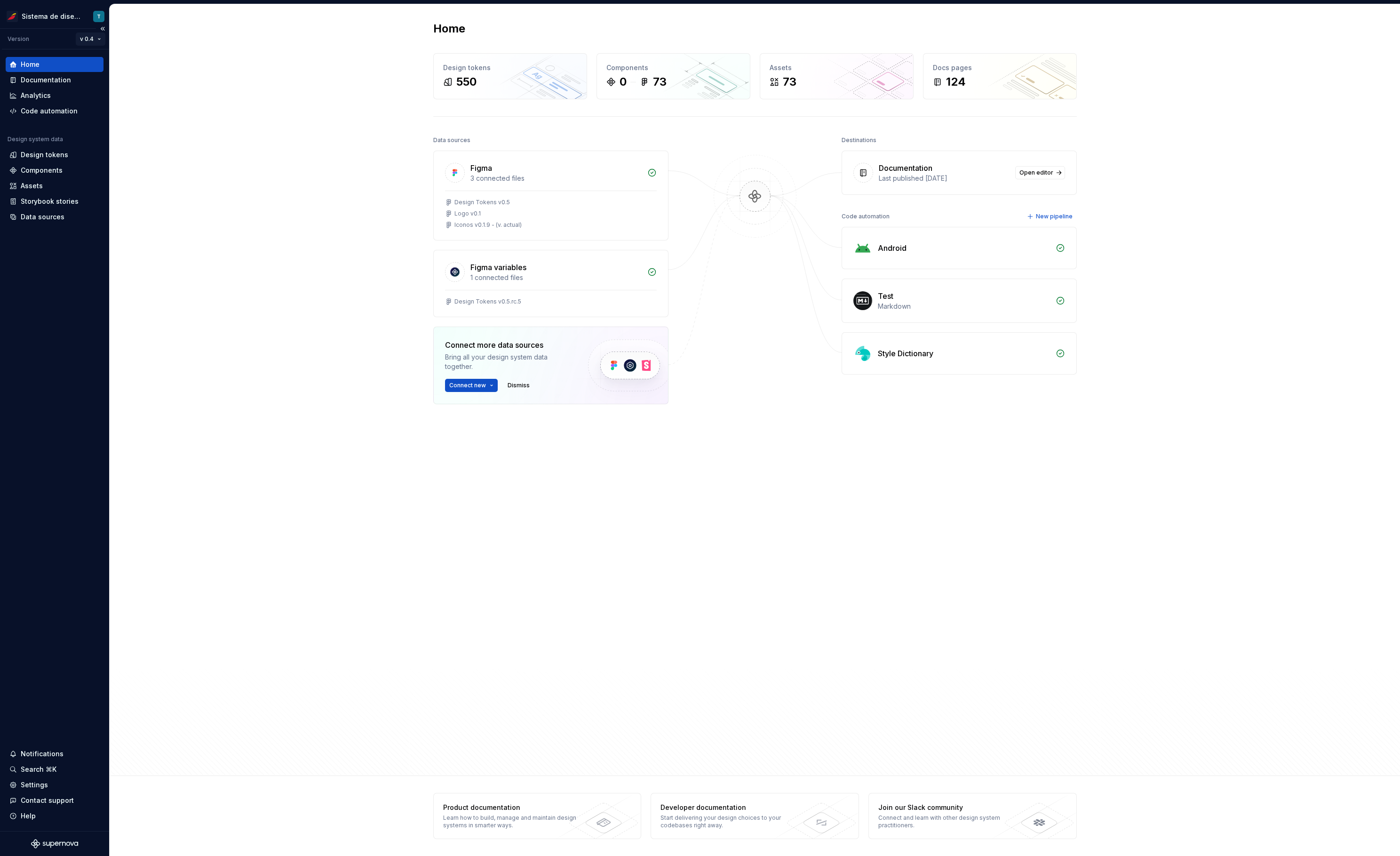
click at [87, 38] on html "Sistema de diseño Iberia T Version v 0.4 Home Documentation Analytics Code auto…" at bounding box center [700, 428] width 1400 height 856
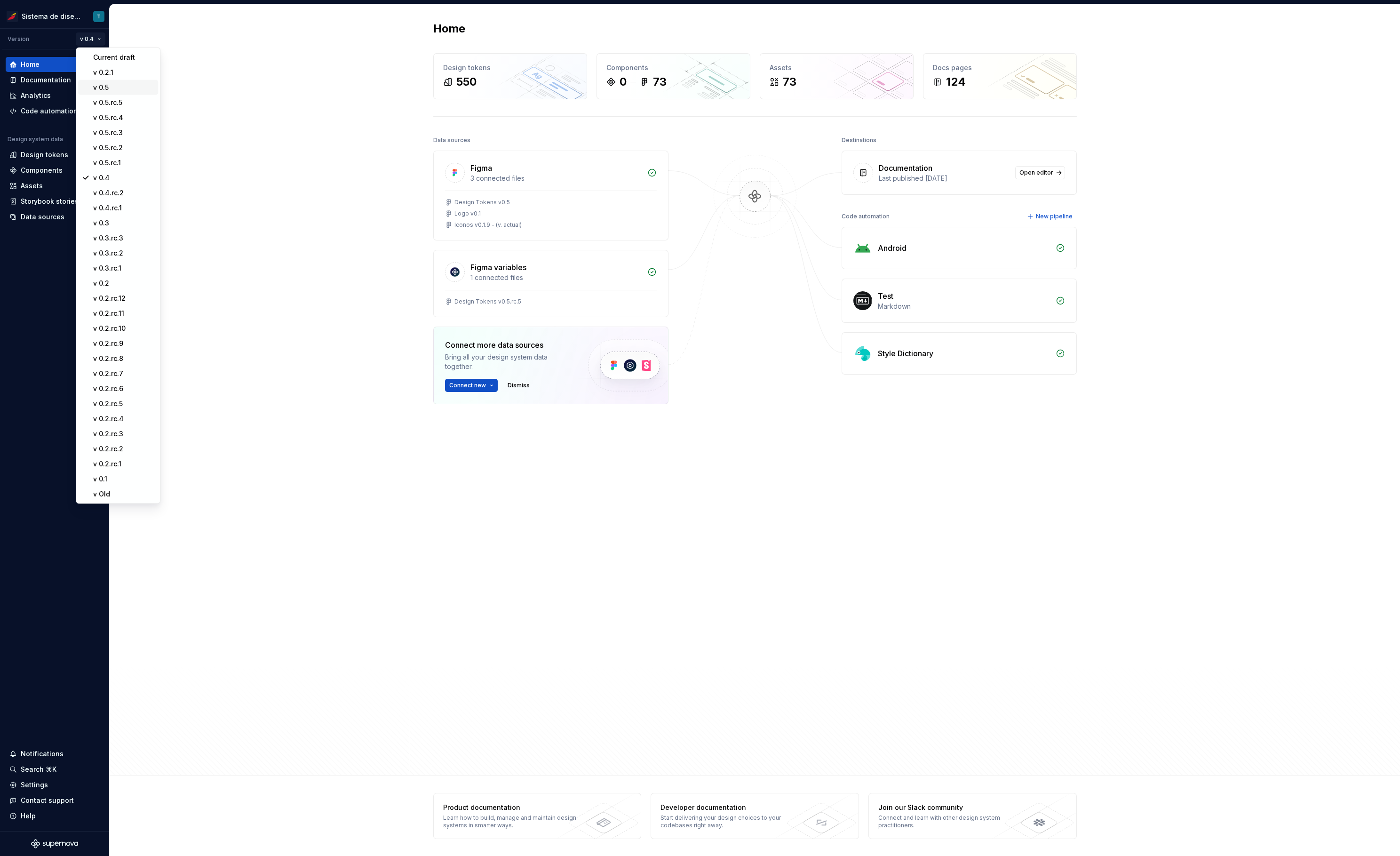
click at [102, 83] on div "v 0.5" at bounding box center [123, 88] width 61 height 10
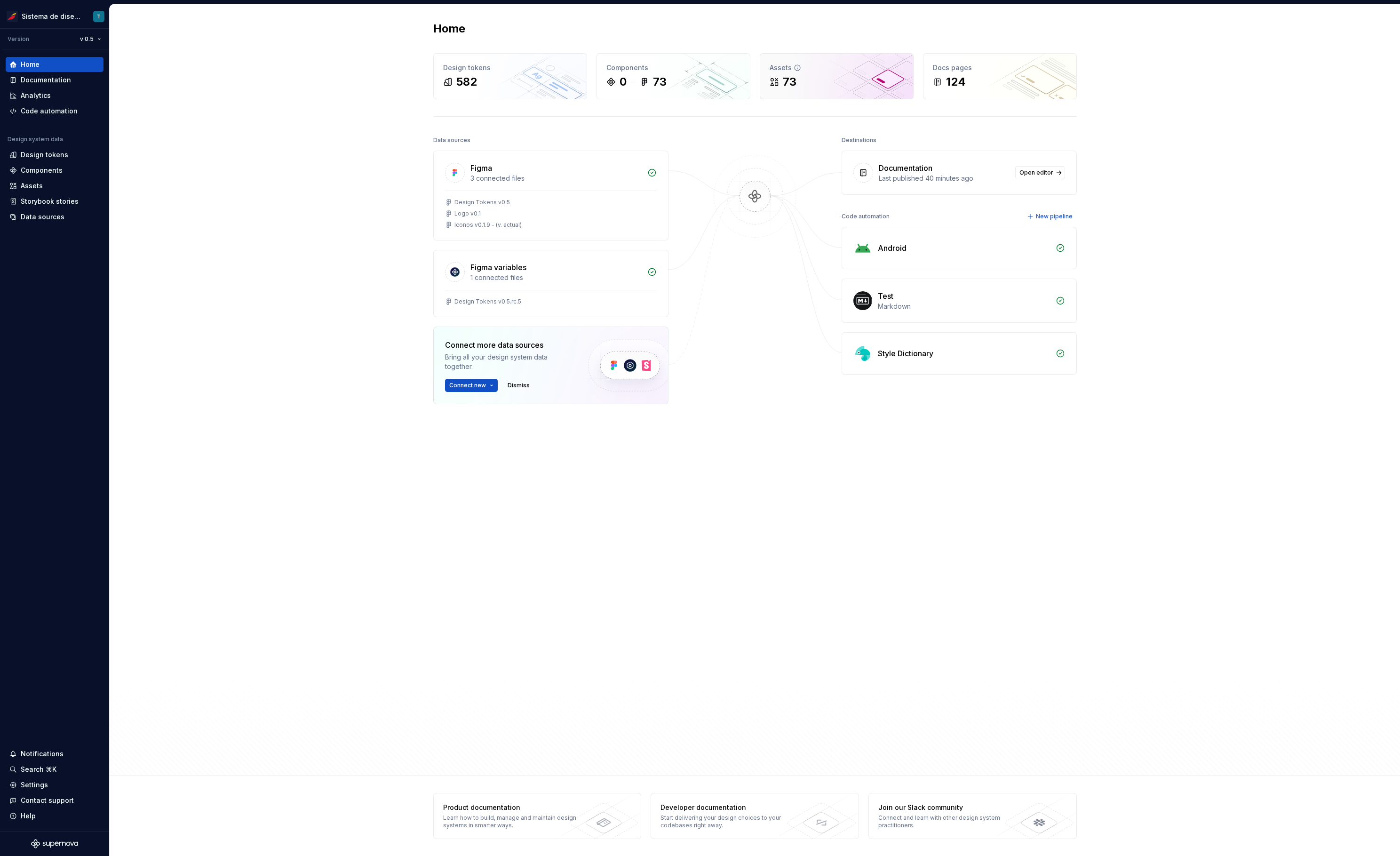
click at [570, 69] on div "Assets" at bounding box center [837, 68] width 134 height 10
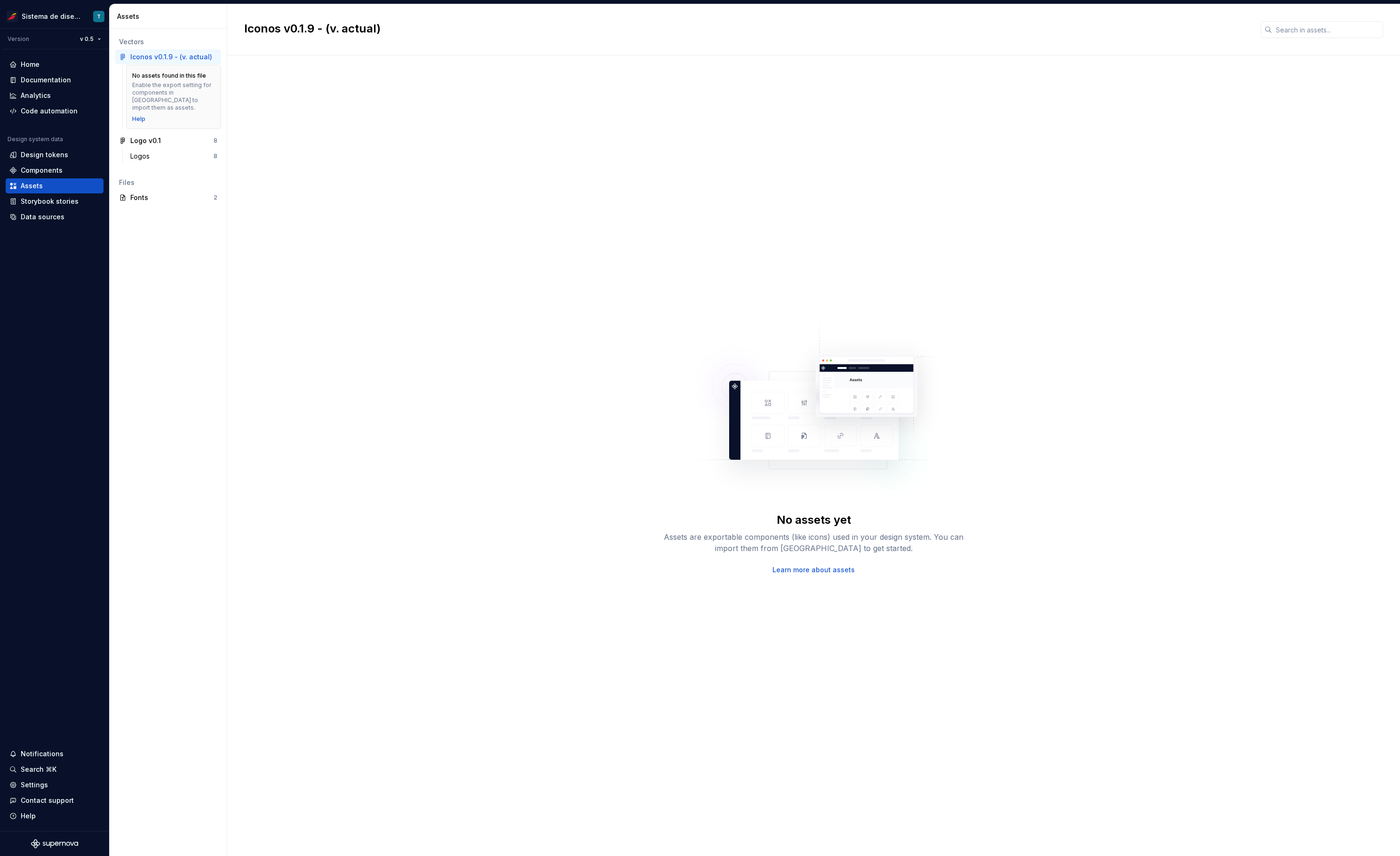
click at [566, 420] on div "No assets yet Assets are exportable components (like icons) used in your design…" at bounding box center [814, 446] width 1139 height 748
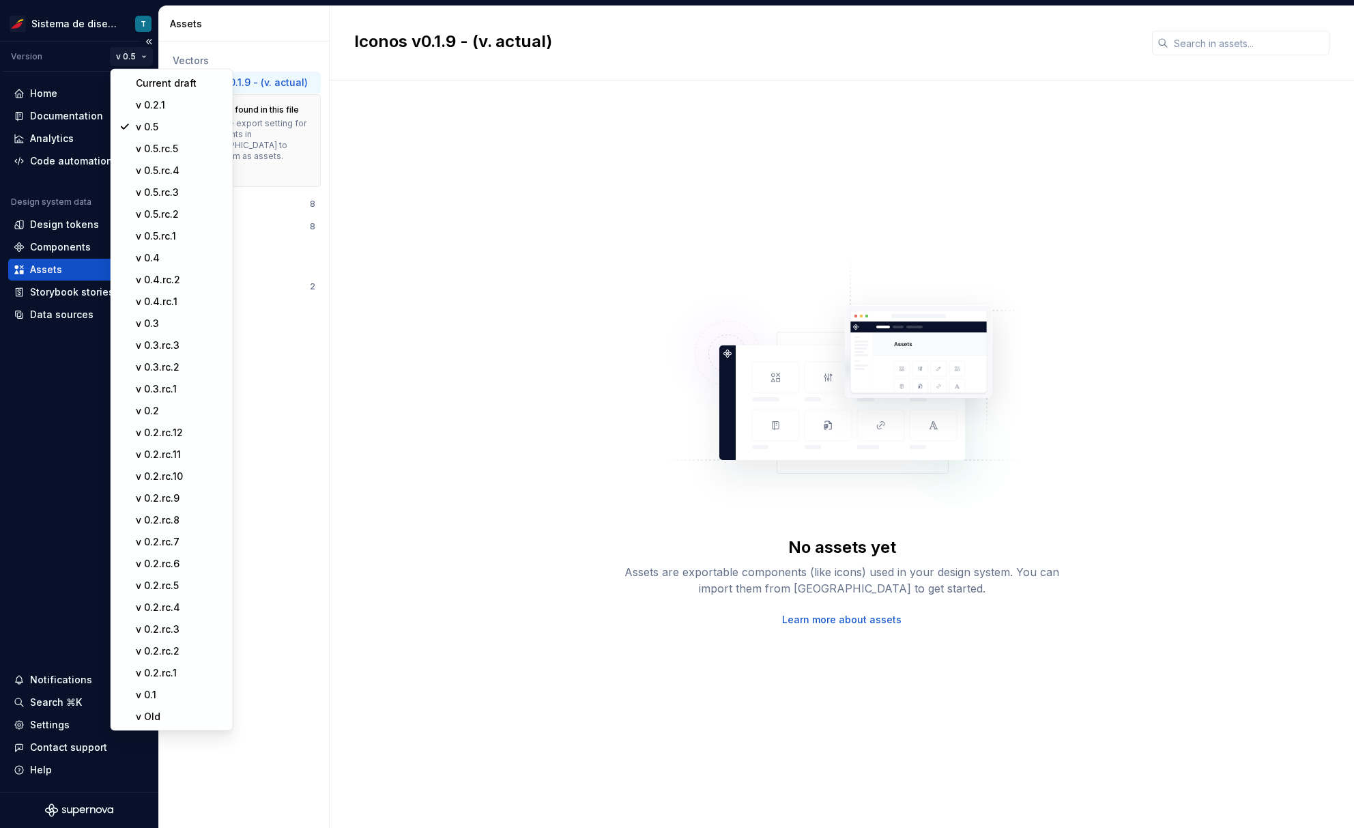
click at [126, 57] on html "Sistema de diseño Iberia T Version v 0.5 Home Documentation Analytics Code auto…" at bounding box center [677, 414] width 1354 height 828
